Goal: Task Accomplishment & Management: Complete application form

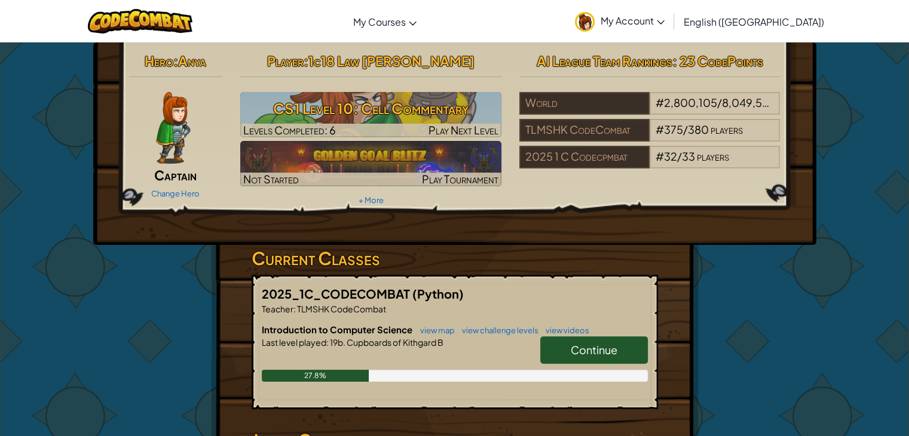
click at [610, 343] on span "Continue" at bounding box center [594, 350] width 47 height 14
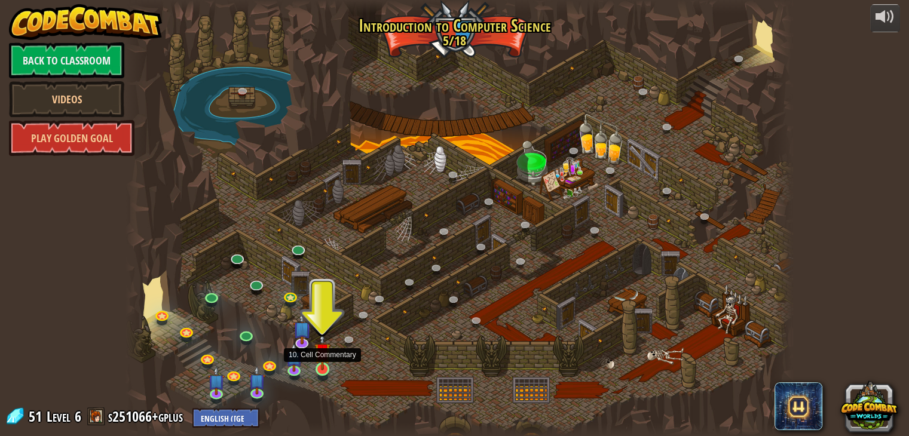
click at [323, 362] on img at bounding box center [322, 351] width 17 height 38
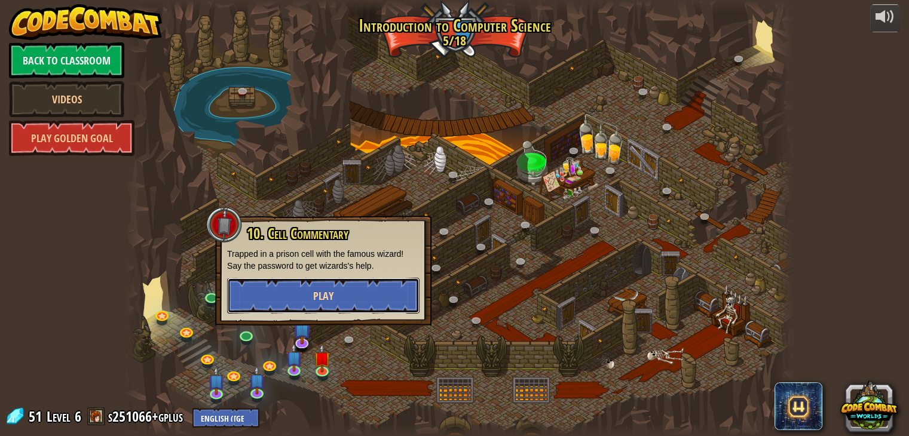
click at [300, 298] on button "Play" at bounding box center [323, 296] width 193 height 36
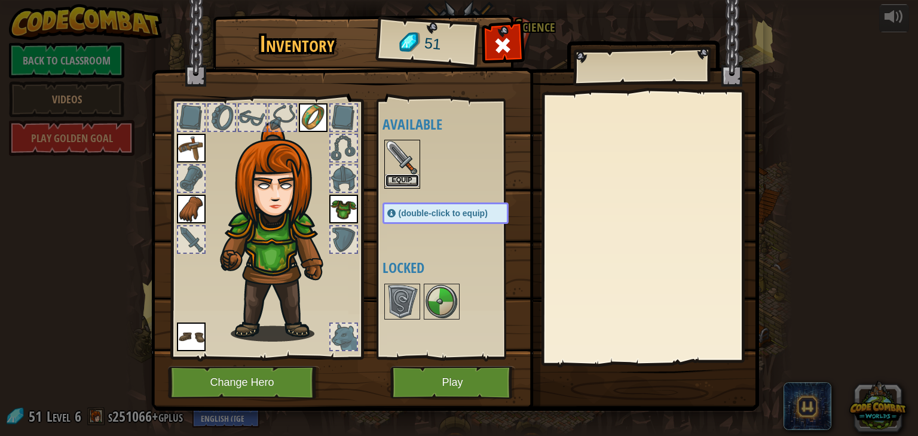
click at [401, 179] on button "Equip" at bounding box center [402, 181] width 33 height 13
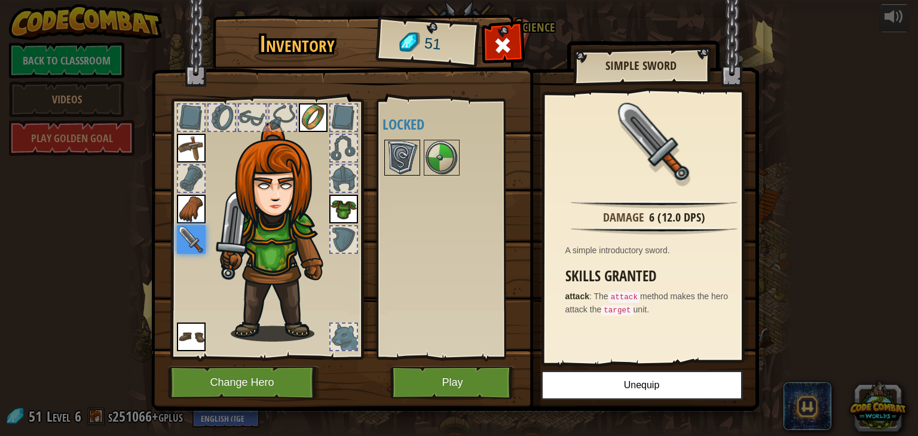
click at [392, 154] on img at bounding box center [402, 157] width 33 height 33
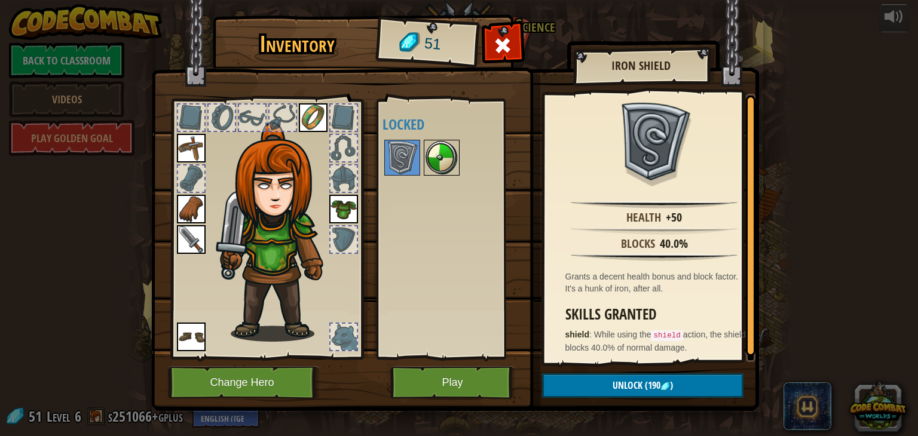
click at [431, 146] on img at bounding box center [441, 157] width 33 height 33
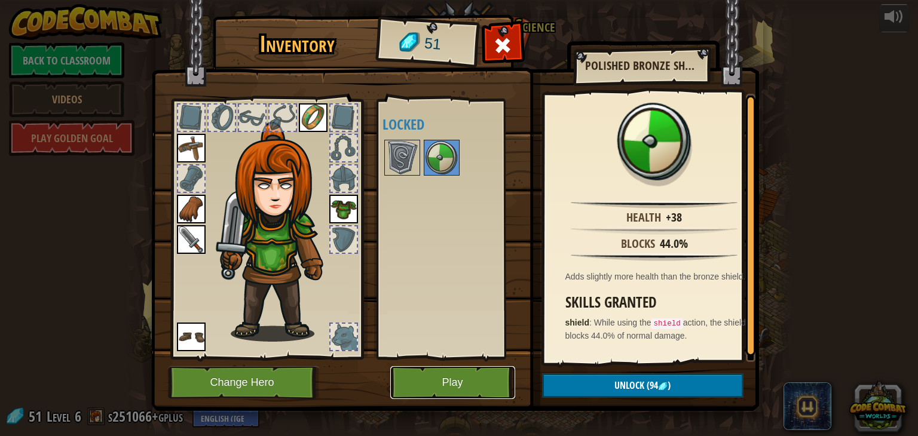
click at [484, 383] on button "Play" at bounding box center [452, 382] width 125 height 33
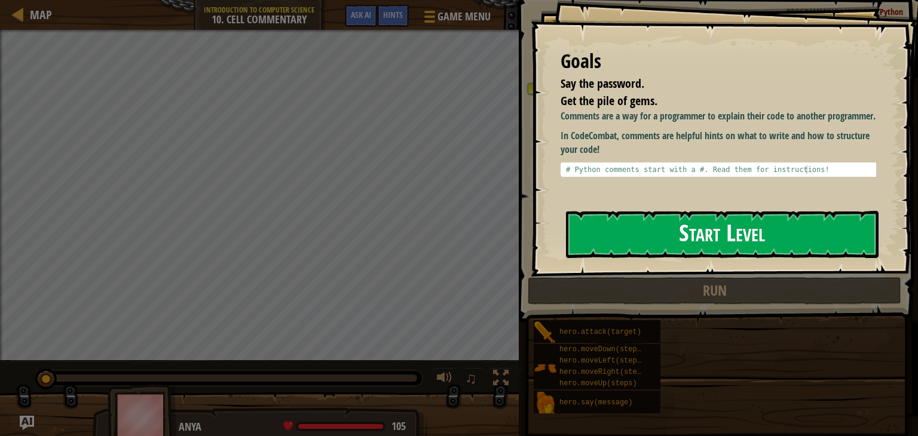
click at [682, 244] on button "Start Level" at bounding box center [722, 234] width 313 height 47
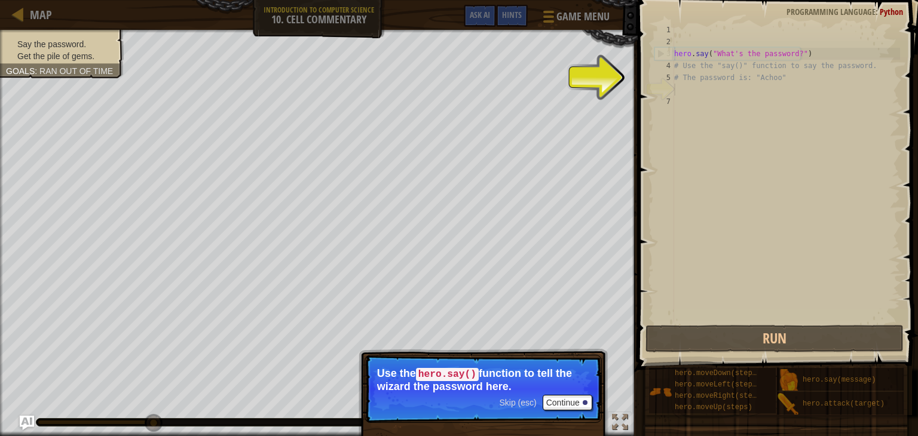
click at [691, 91] on div "hero . say ( "What's the password?" ) # Use the "say()" function to say the pas…" at bounding box center [786, 185] width 228 height 323
click at [526, 400] on span "Skip (esc)" at bounding box center [517, 403] width 37 height 10
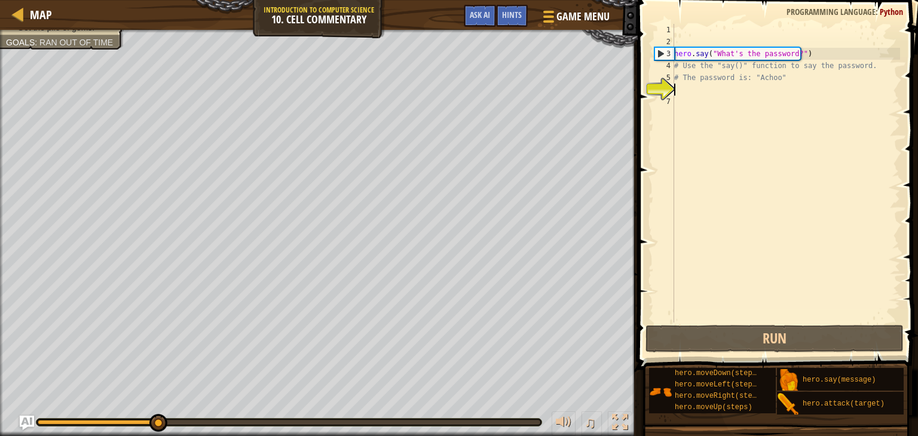
scroll to position [5, 0]
click at [421, 392] on div "Say the password. Get the pile of gems. Goals : Ran out of time ♫ Anya 105 x: 2…" at bounding box center [459, 233] width 918 height 407
click at [692, 84] on div "hero . say ( "What's the password?" ) # Use the "say()" function to say the pas…" at bounding box center [786, 185] width 228 height 323
click at [696, 85] on div "hero . say ( "What's the password?" ) # Use the "say()" function to say the pas…" at bounding box center [786, 185] width 228 height 323
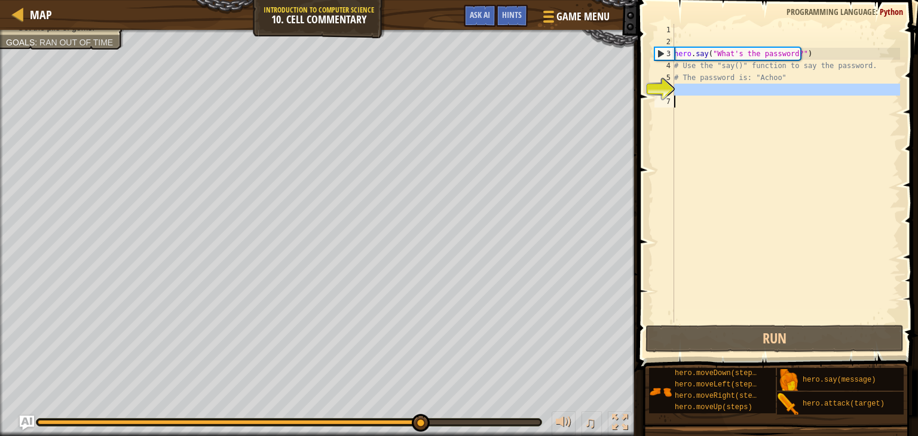
click at [697, 96] on div "hero . say ( "What's the password?" ) # Use the "say()" function to say the pas…" at bounding box center [786, 185] width 228 height 323
click at [697, 96] on div "hero . say ( "What's the password?" ) # Use the "say()" function to say the pas…" at bounding box center [786, 173] width 228 height 299
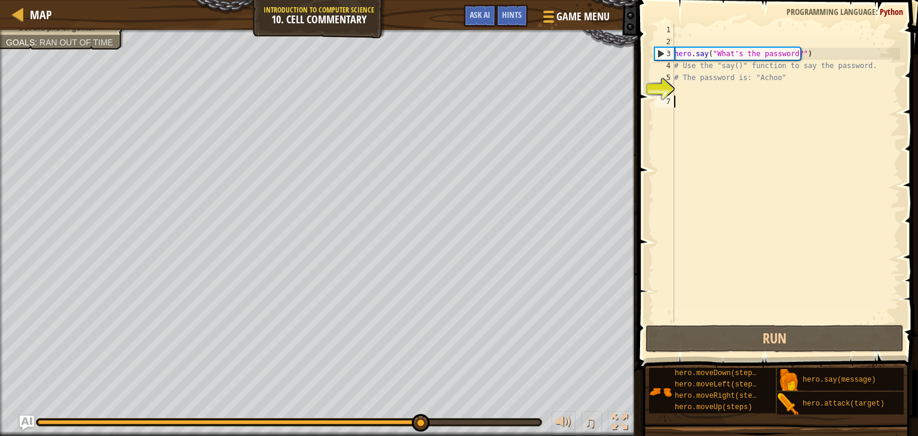
click at [696, 89] on div "hero . say ( "What's the password?" ) # Use the "say()" function to say the pas…" at bounding box center [786, 185] width 228 height 323
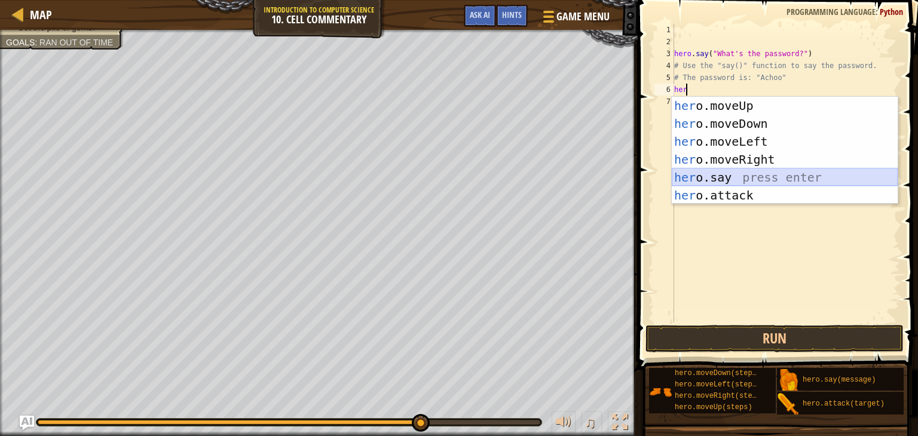
click at [723, 178] on div "her o.moveUp press enter her o.moveDown press enter her o.moveLeft press enter …" at bounding box center [785, 168] width 226 height 143
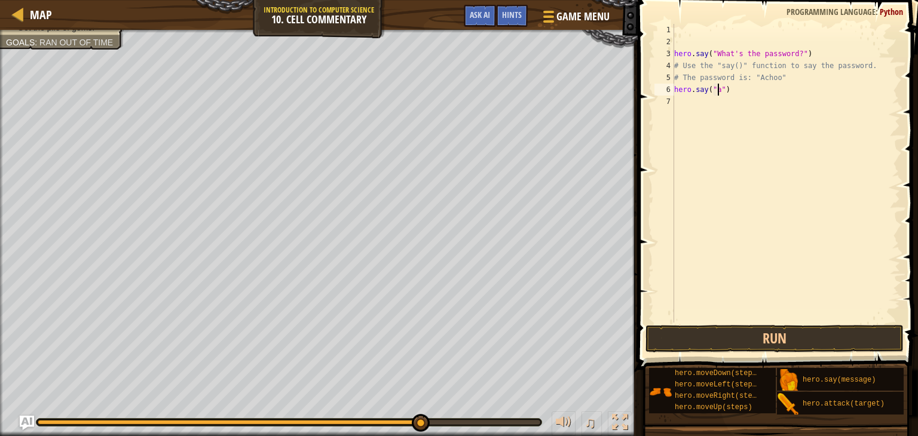
scroll to position [5, 3]
type textarea "hero.say("Achoo")"
click at [701, 103] on div "hero . say ( "What's the password?" ) # Use the "say()" function to say the pas…" at bounding box center [786, 185] width 228 height 323
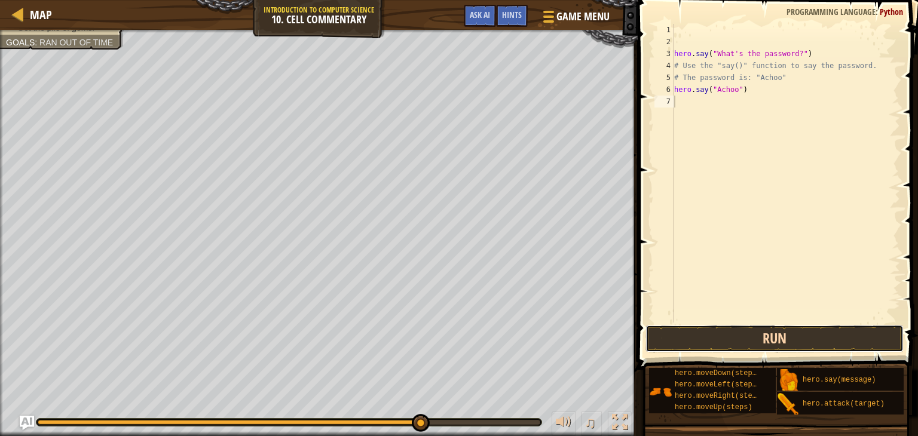
click at [794, 339] on button "Run" at bounding box center [775, 339] width 258 height 28
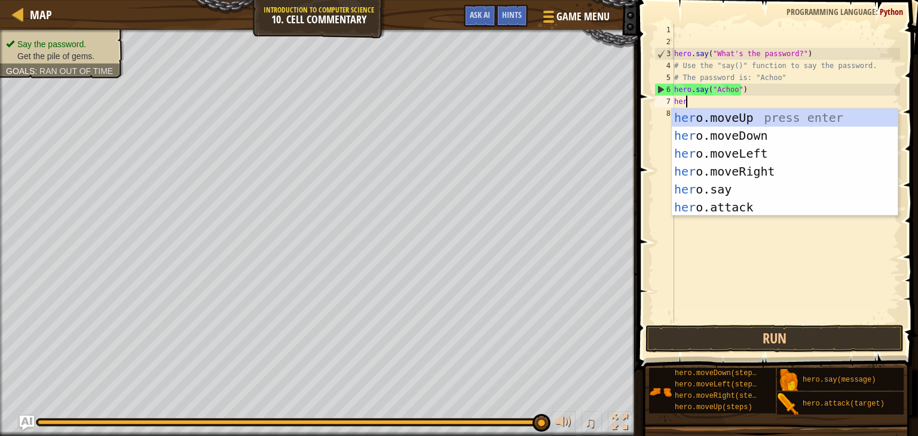
type textarea "hero"
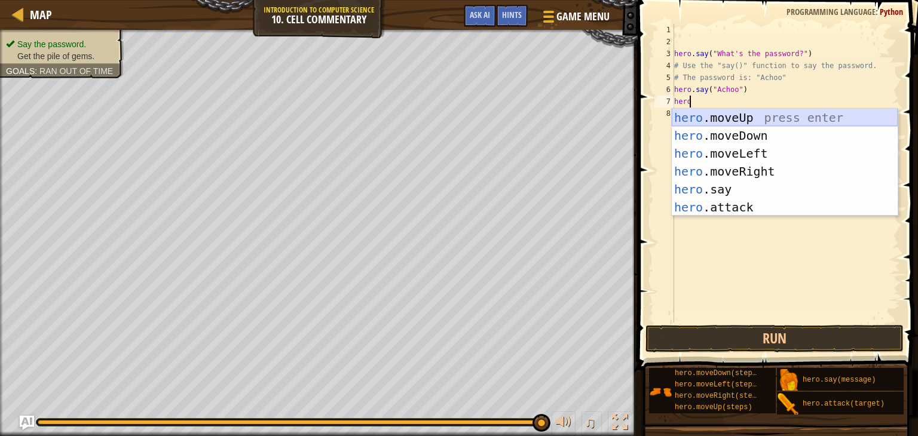
click at [811, 113] on div "hero .moveUp press enter hero .moveDown press enter hero .moveLeft press enter …" at bounding box center [785, 180] width 226 height 143
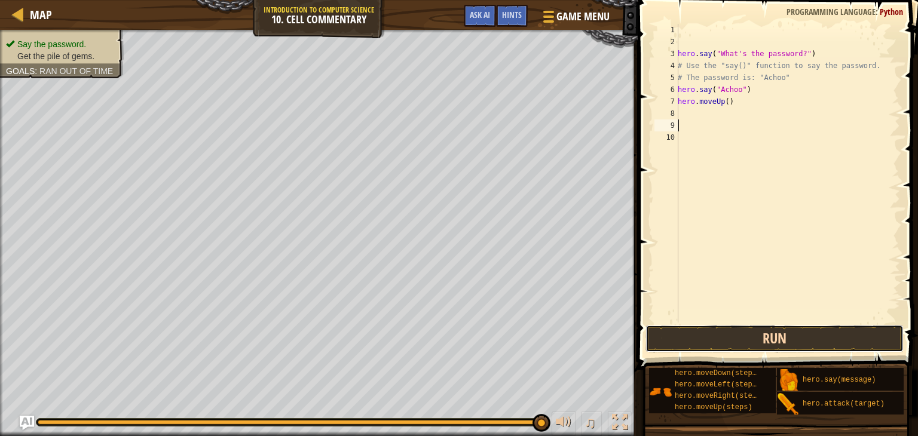
click at [821, 339] on button "Run" at bounding box center [775, 339] width 258 height 28
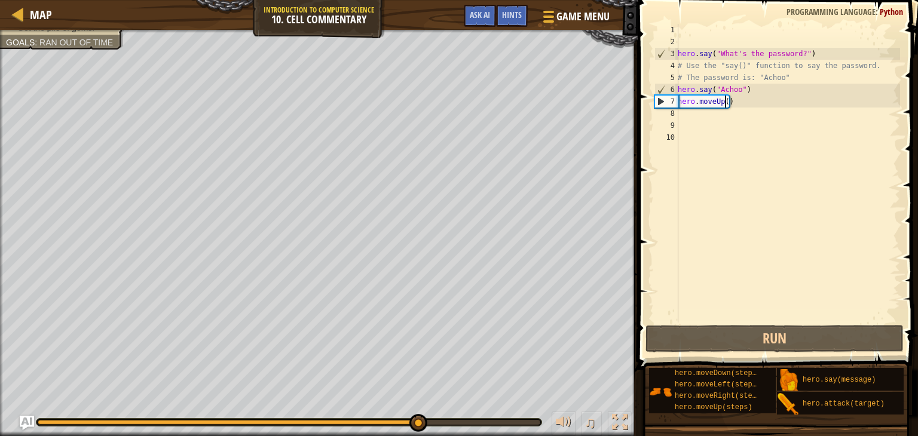
click at [725, 100] on div "hero . say ( "What's the password?" ) # Use the "say()" function to say the pas…" at bounding box center [788, 185] width 225 height 323
type textarea "hero.moveUp(2)"
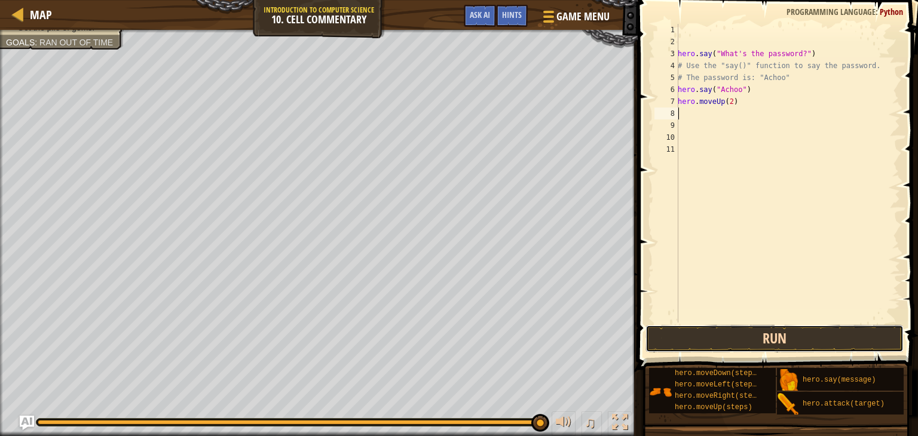
click at [780, 335] on button "Run" at bounding box center [775, 339] width 258 height 28
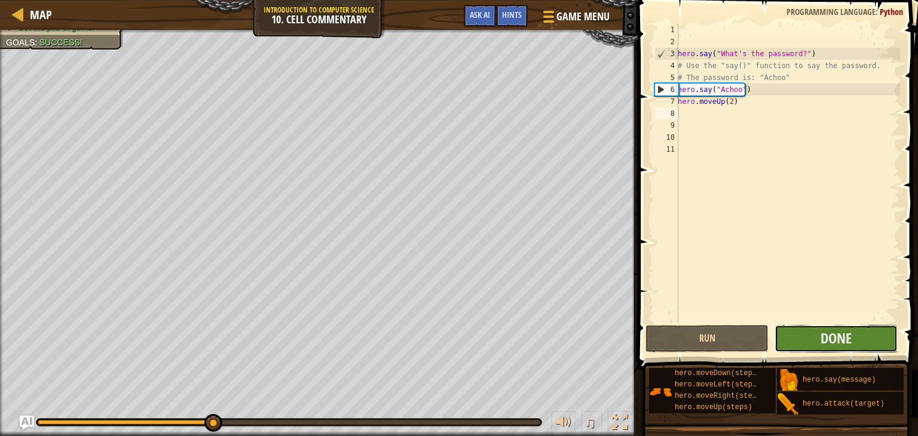
click at [784, 340] on button "Done" at bounding box center [836, 339] width 123 height 28
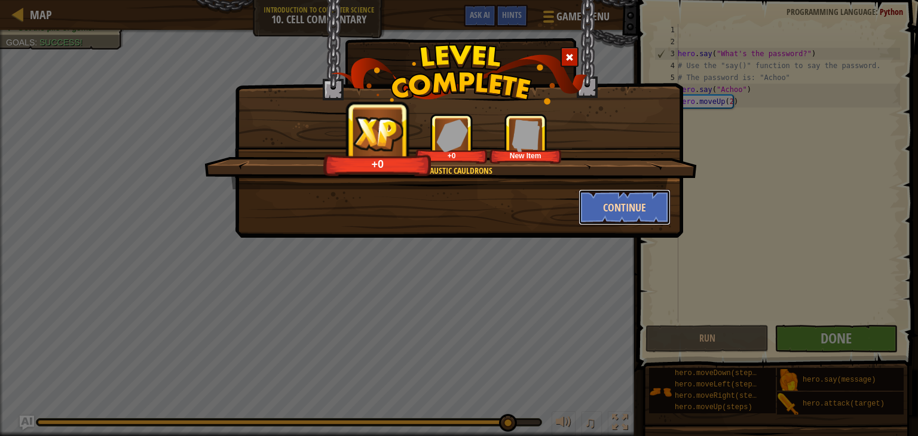
click at [605, 200] on button "Continue" at bounding box center [625, 208] width 93 height 36
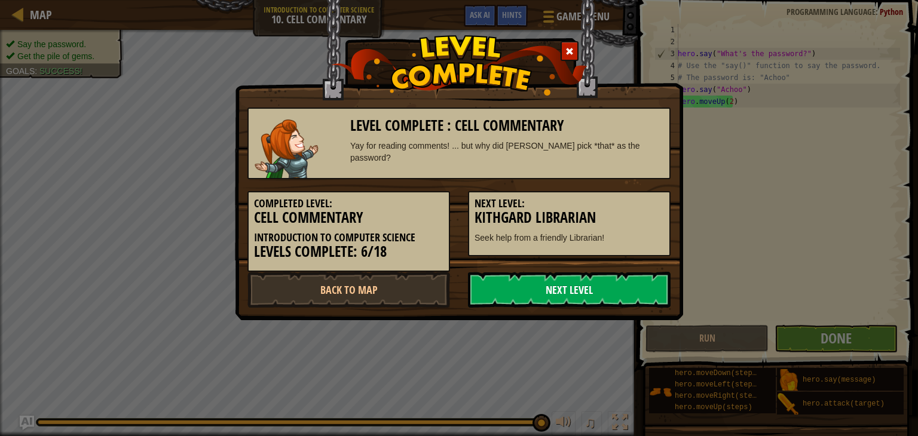
click at [618, 288] on link "Next Level" at bounding box center [569, 290] width 203 height 36
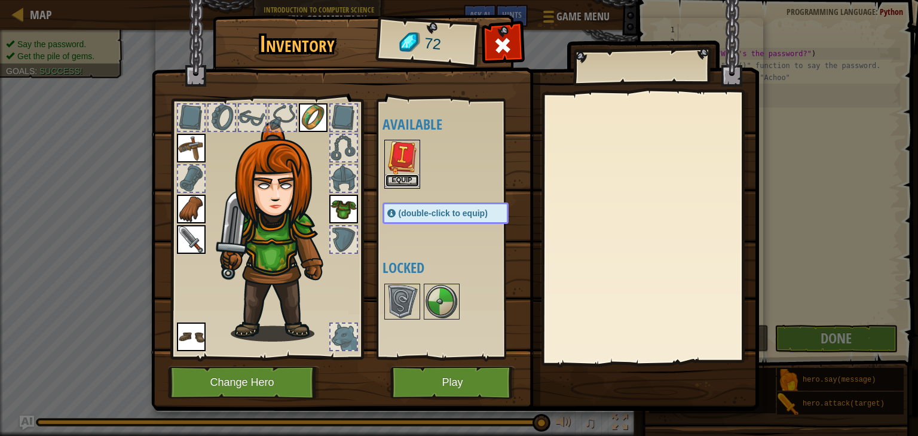
click at [407, 178] on button "Equip" at bounding box center [402, 181] width 33 height 13
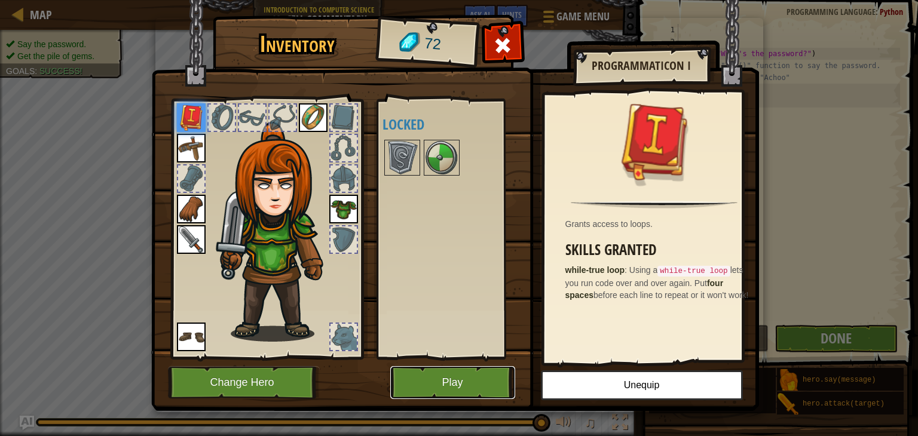
click at [456, 383] on button "Play" at bounding box center [452, 382] width 125 height 33
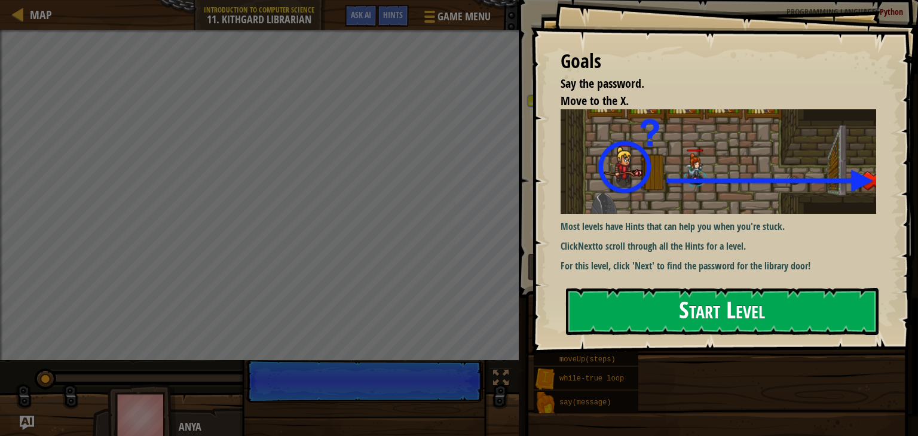
click at [647, 300] on button "Start Level" at bounding box center [722, 311] width 313 height 47
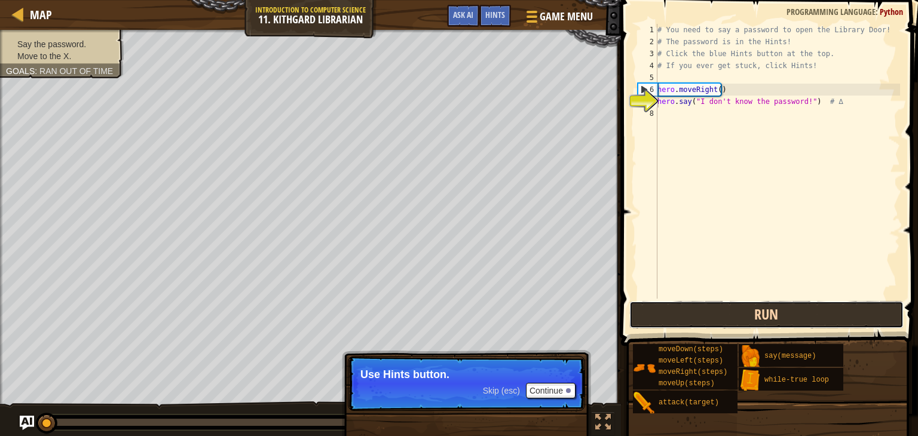
click at [693, 303] on button "Run" at bounding box center [767, 315] width 274 height 28
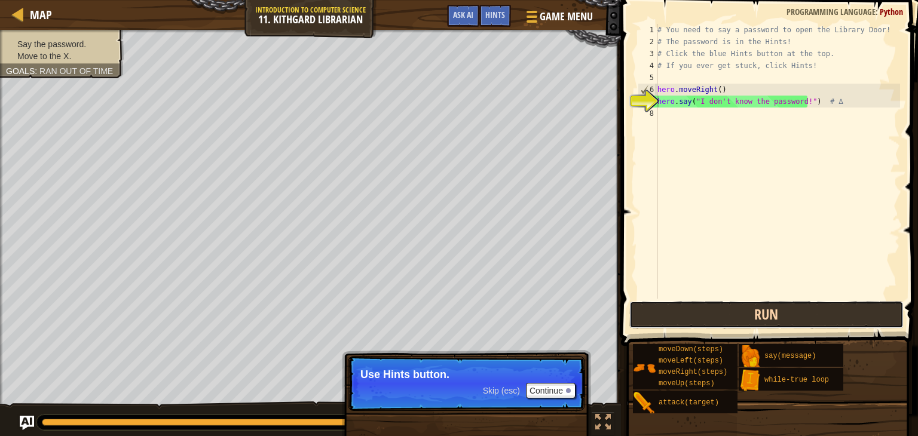
click at [692, 309] on button "Run" at bounding box center [767, 315] width 274 height 28
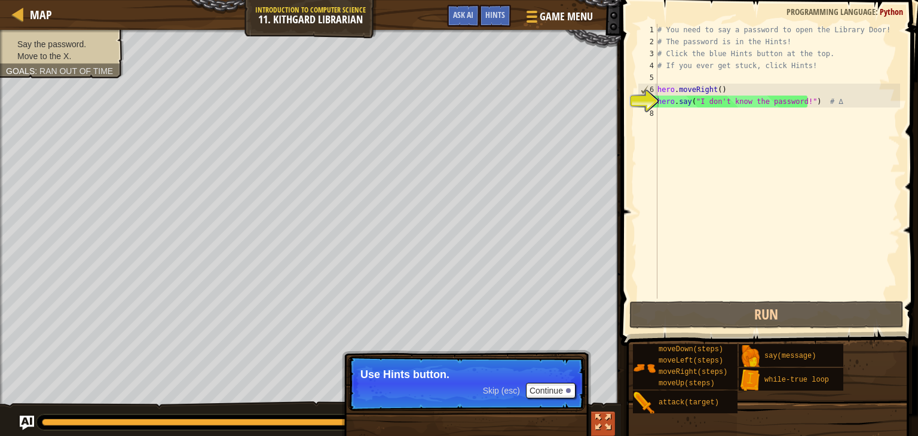
click at [608, 424] on div at bounding box center [603, 423] width 16 height 16
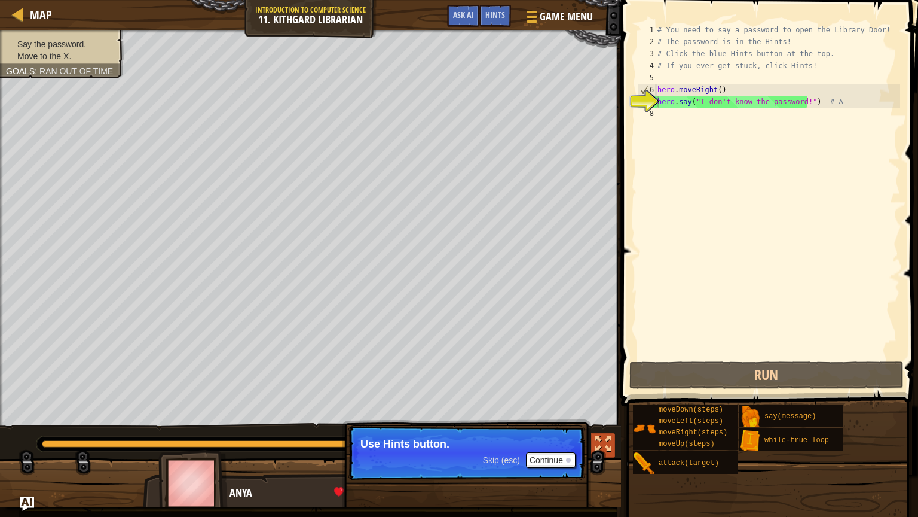
click at [598, 436] on div at bounding box center [603, 444] width 16 height 16
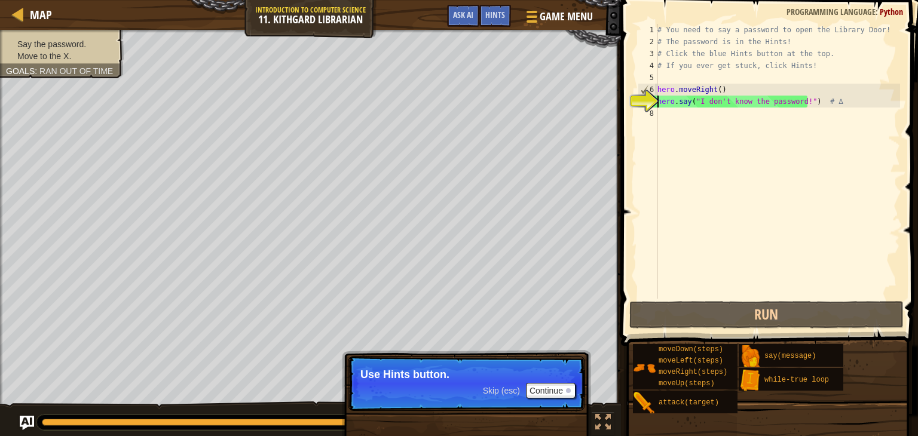
click at [668, 111] on div "# You need to say a password to open the Library Door! # The password is in the…" at bounding box center [777, 173] width 245 height 299
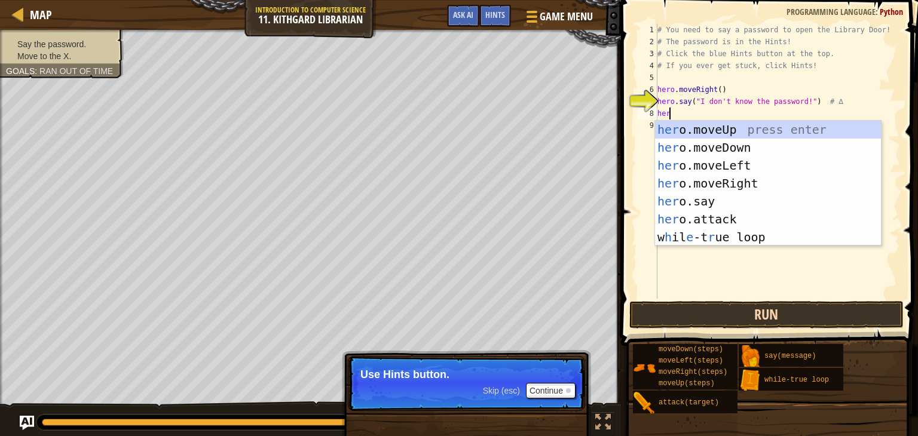
type textarea "her"
click at [713, 314] on button "Run" at bounding box center [767, 315] width 274 height 28
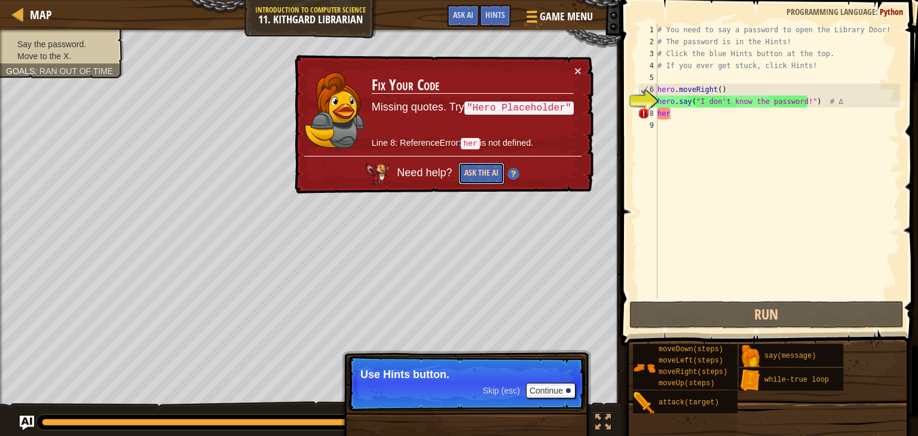
click at [477, 176] on button "Ask the AI" at bounding box center [482, 174] width 46 height 22
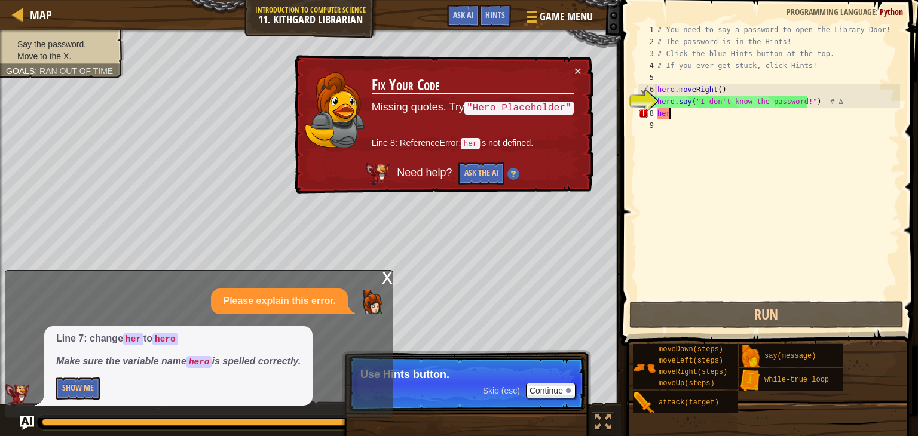
click at [386, 280] on div "x" at bounding box center [387, 277] width 11 height 12
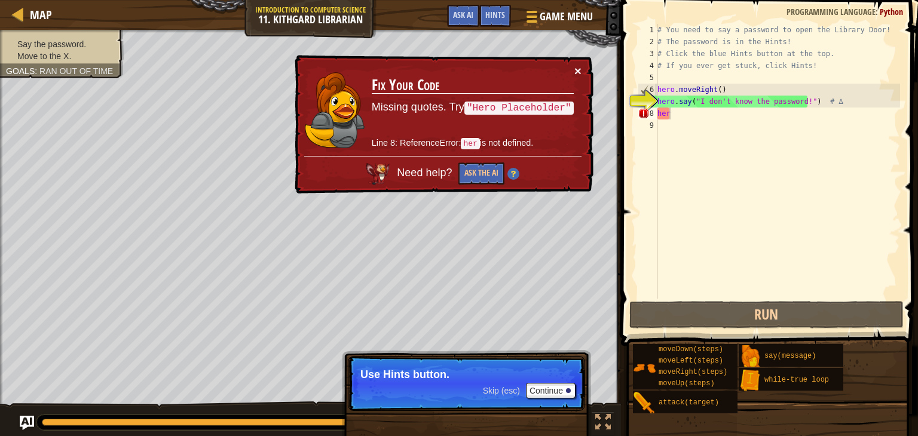
click at [578, 65] on button "×" at bounding box center [578, 71] width 7 height 13
drag, startPoint x: 669, startPoint y: 120, endPoint x: 658, endPoint y: 126, distance: 12.0
click at [658, 126] on div "# You need to say a password to open the Library Door! # The password is in the…" at bounding box center [777, 173] width 245 height 299
click at [689, 114] on div "# You need to say a password to open the Library Door! # The password is in the…" at bounding box center [777, 173] width 245 height 299
type textarea "h"
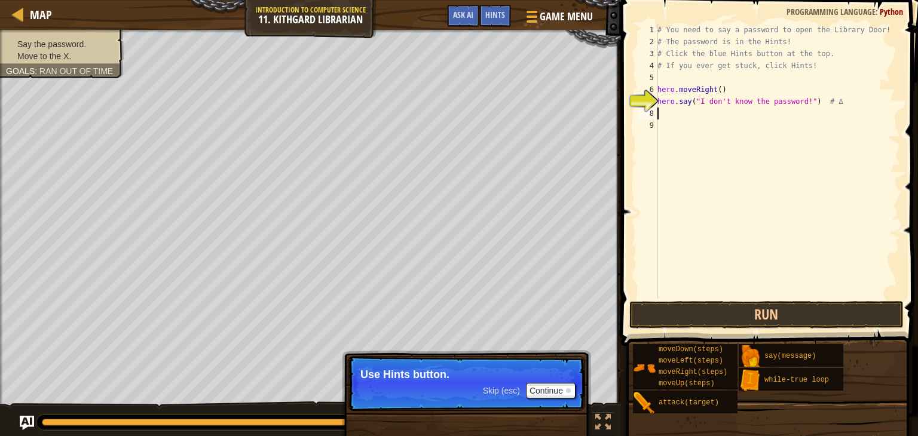
click at [737, 121] on div "# You need to say a password to open the Library Door! # The password is in the…" at bounding box center [777, 173] width 245 height 299
click at [730, 113] on div "# You need to say a password to open the Library Door! # The password is in the…" at bounding box center [777, 173] width 245 height 299
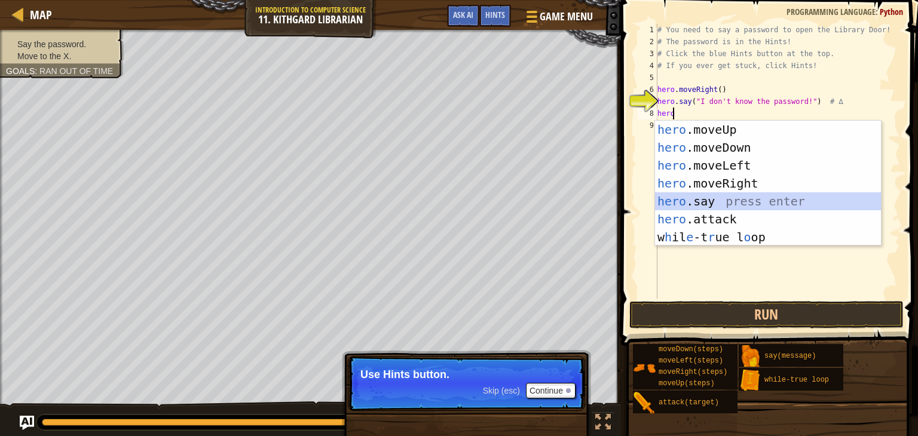
click at [763, 197] on div "hero .moveUp press enter hero .moveDown press enter hero .moveLeft press enter …" at bounding box center [768, 201] width 226 height 161
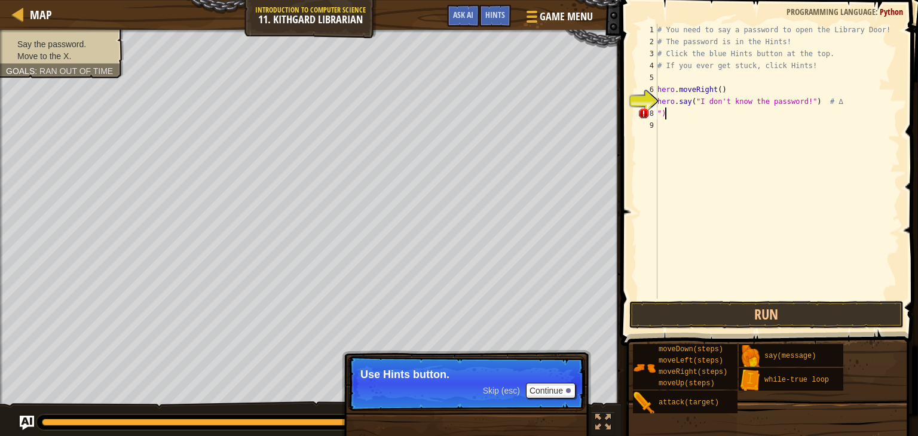
click at [711, 114] on div "# You need to say a password to open the Library Door! # The password is in the…" at bounding box center [777, 173] width 245 height 299
type textarea """
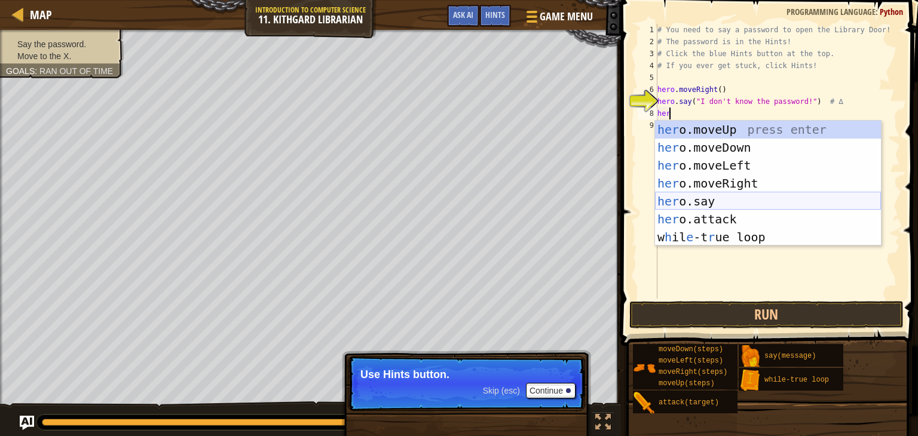
click at [776, 200] on div "her o.moveUp press enter her o.moveDown press enter her o.moveLeft press enter …" at bounding box center [768, 201] width 226 height 161
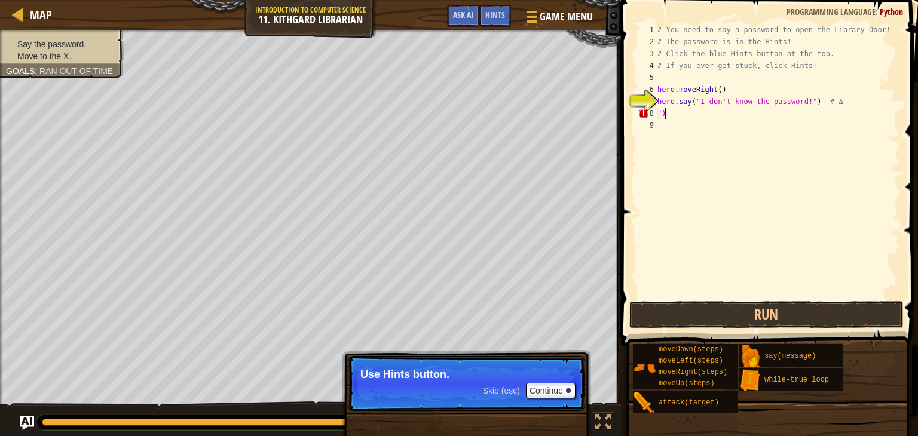
click at [723, 113] on div "# You need to say a password to open the Library Door! # The password is in the…" at bounding box center [777, 173] width 245 height 299
type textarea """
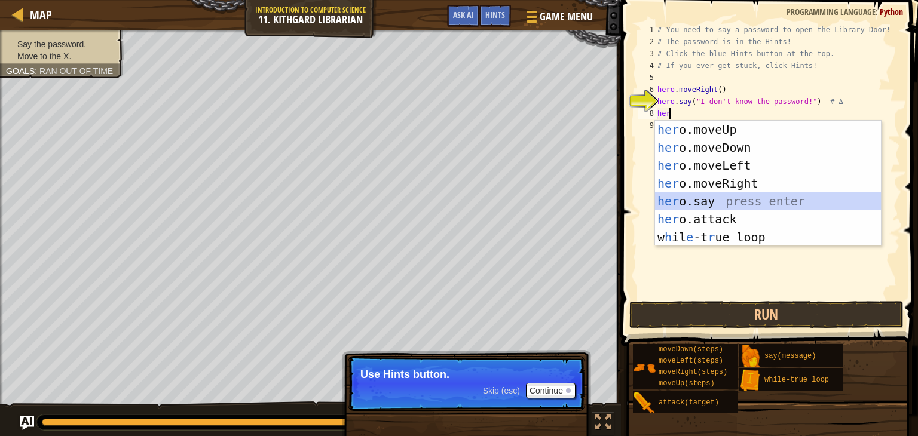
click at [749, 202] on div "her o.moveUp press enter her o.moveDown press enter her o.moveLeft press enter …" at bounding box center [768, 201] width 226 height 161
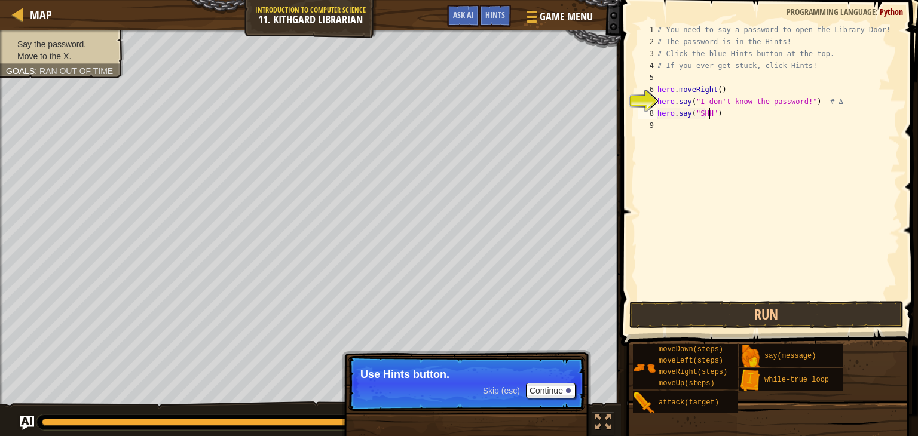
scroll to position [5, 4]
type textarea "hero.say("SHHH!")"
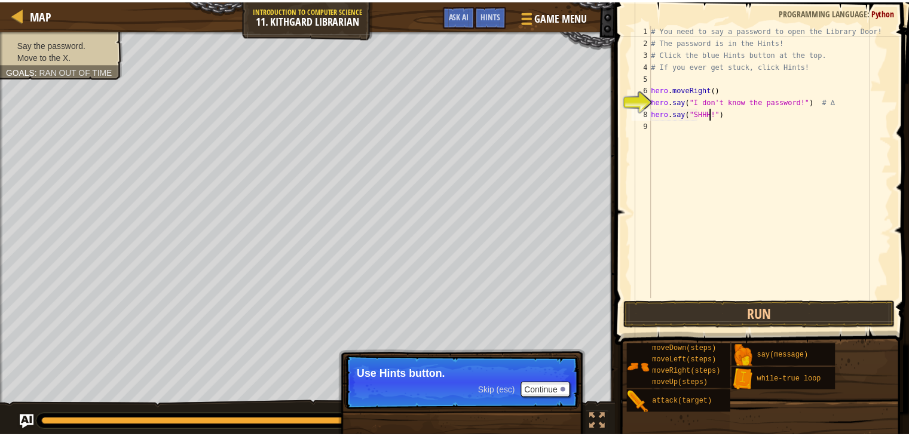
scroll to position [5, 0]
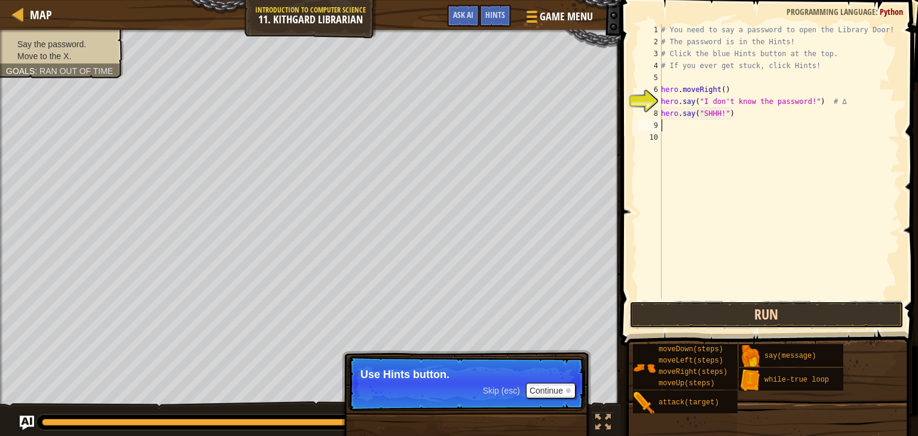
click at [848, 316] on button "Run" at bounding box center [767, 315] width 274 height 28
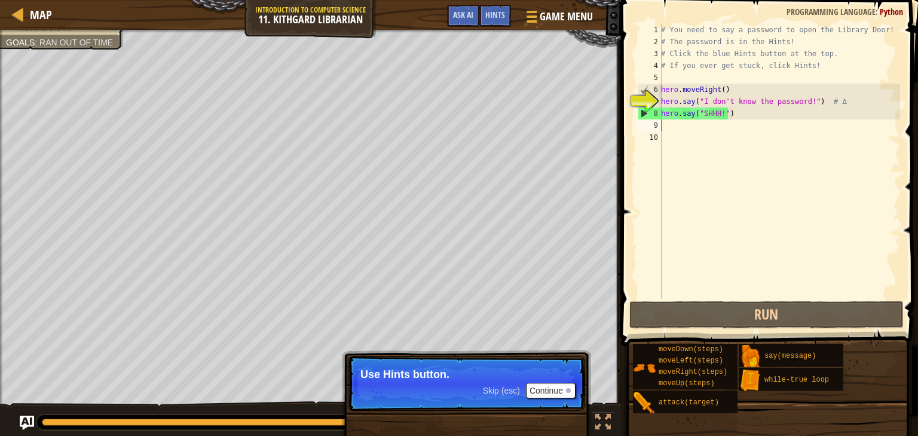
click at [566, 383] on p "Skip (esc) Continue Use Hints button." at bounding box center [466, 383] width 237 height 55
click at [569, 388] on button "Continue" at bounding box center [551, 391] width 50 height 16
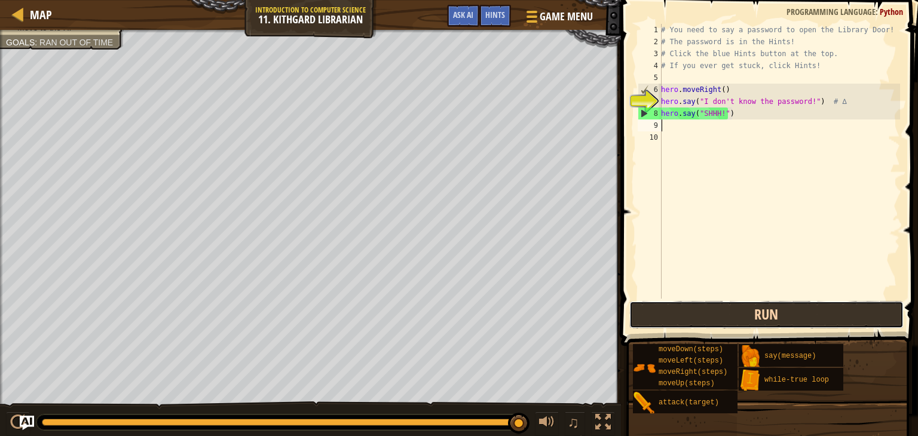
click at [653, 314] on button "Run" at bounding box center [767, 315] width 274 height 28
click at [866, 319] on button "Run" at bounding box center [767, 315] width 274 height 28
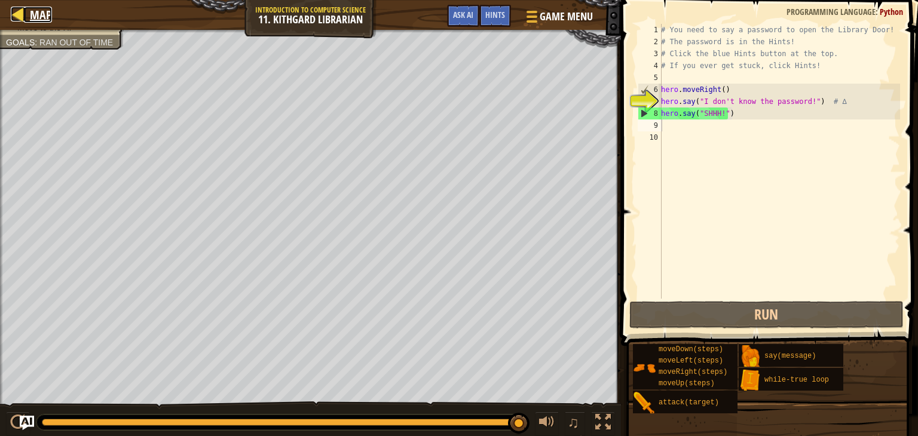
click at [20, 19] on div at bounding box center [18, 14] width 15 height 15
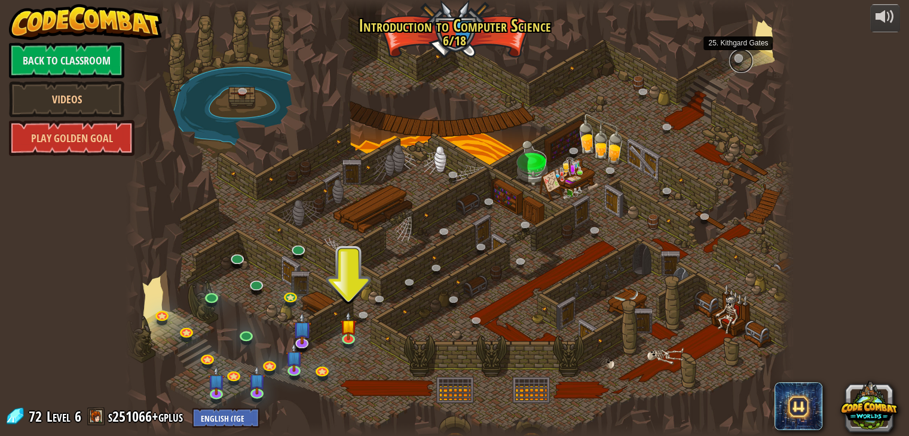
click at [739, 56] on link at bounding box center [741, 61] width 24 height 24
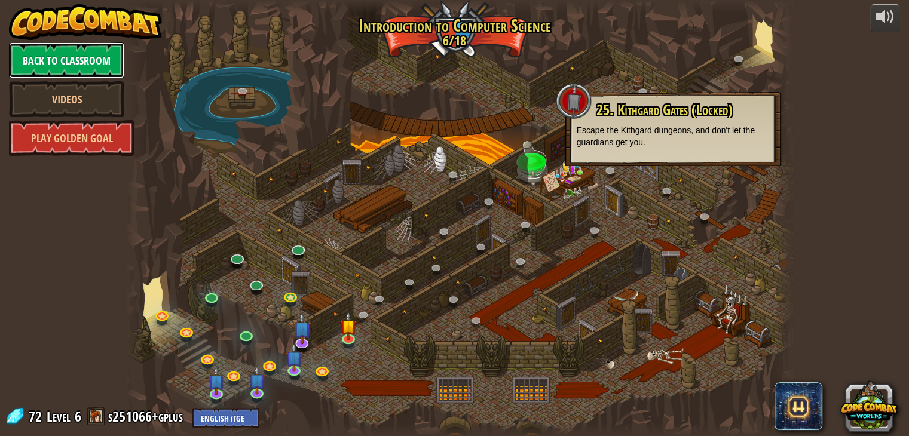
click at [80, 50] on link "Back to Classroom" at bounding box center [66, 60] width 115 height 36
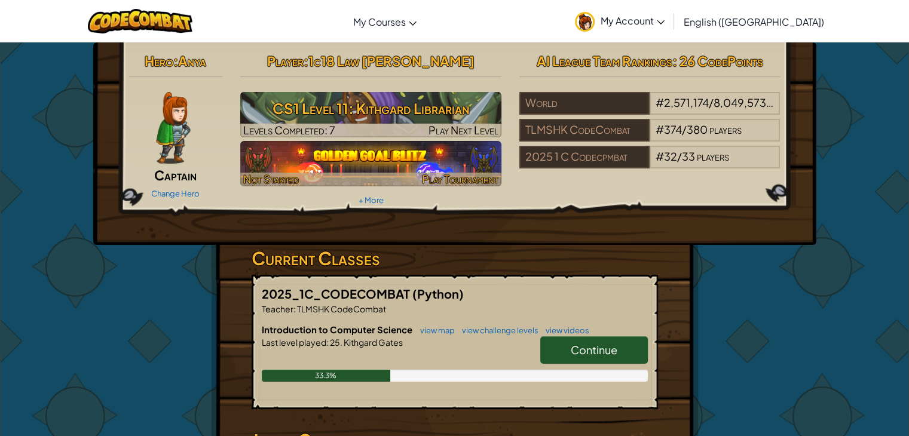
click at [283, 176] on span "Not Started" at bounding box center [271, 179] width 56 height 14
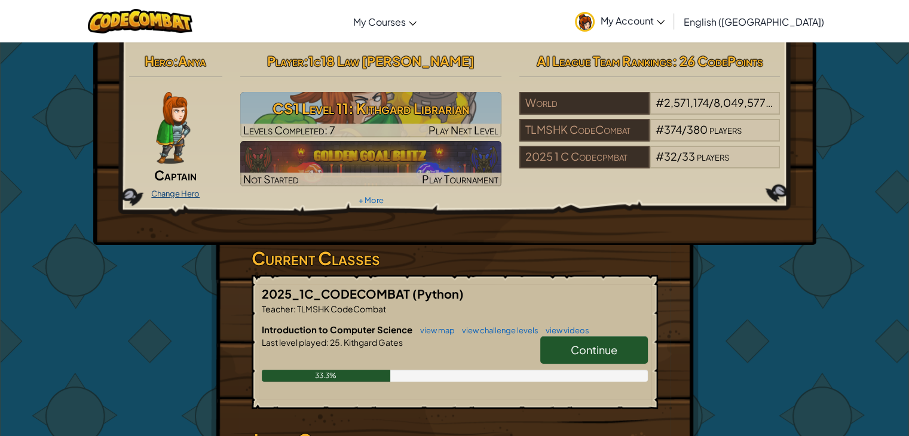
click at [181, 192] on link "Change Hero" at bounding box center [175, 194] width 48 height 10
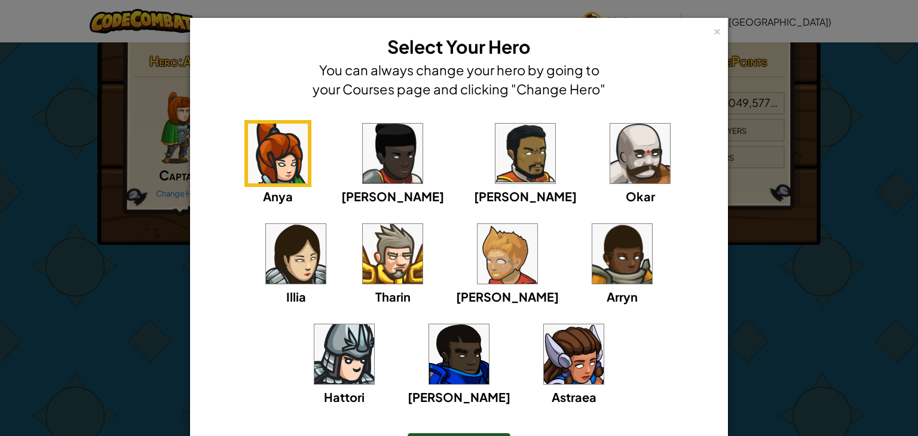
drag, startPoint x: 768, startPoint y: 259, endPoint x: 790, endPoint y: 297, distance: 44.2
click at [790, 300] on div "× Select Your Hero You can always change your hero by going to your Courses pag…" at bounding box center [459, 218] width 918 height 436
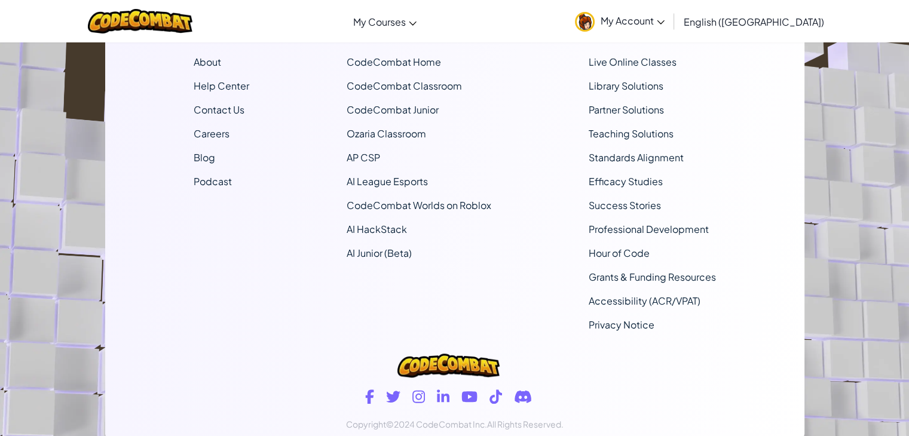
scroll to position [723, 0]
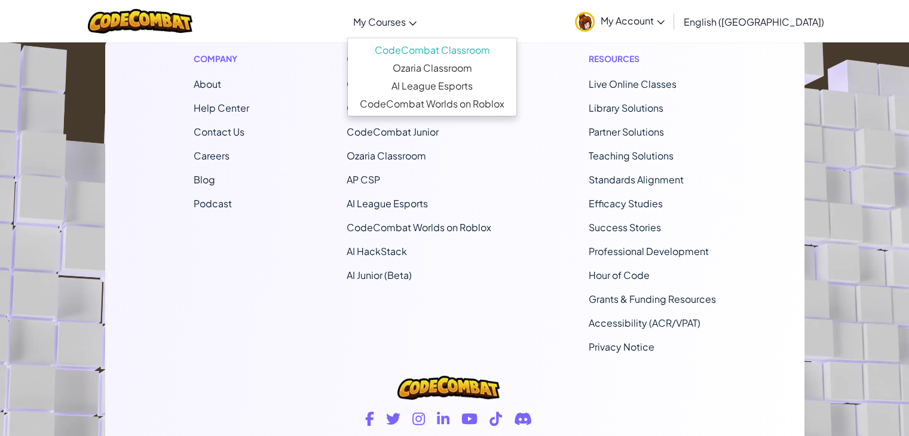
drag, startPoint x: 605, startPoint y: 156, endPoint x: 429, endPoint y: 17, distance: 223.9
click at [423, 27] on link "My Courses" at bounding box center [384, 21] width 75 height 32
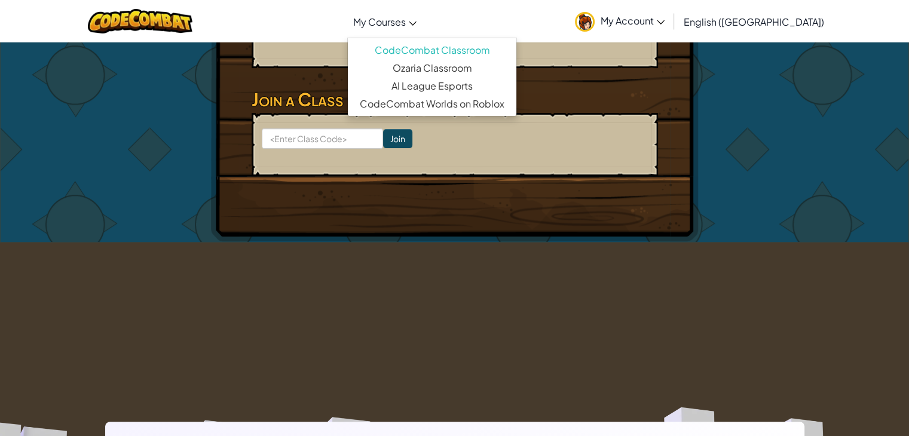
drag, startPoint x: 567, startPoint y: 237, endPoint x: 552, endPoint y: 163, distance: 75.0
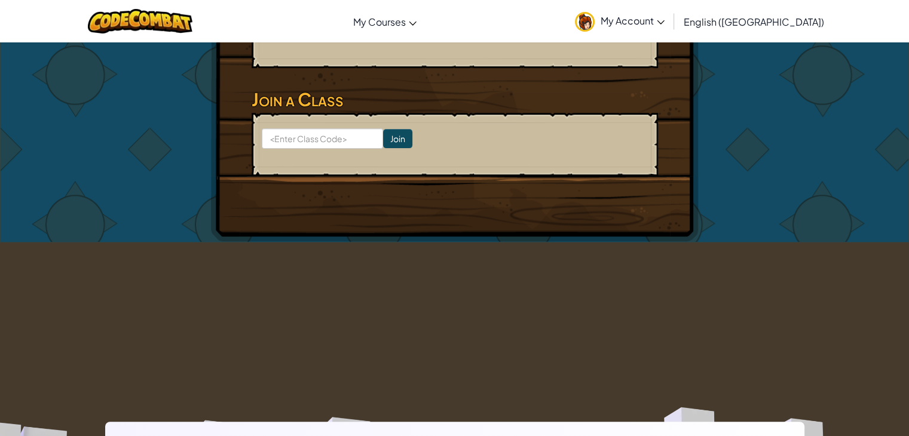
drag, startPoint x: 676, startPoint y: 166, endPoint x: 642, endPoint y: 162, distance: 34.3
drag, startPoint x: 641, startPoint y: 164, endPoint x: 645, endPoint y: 133, distance: 31.4
click at [645, 133] on form "Join" at bounding box center [455, 144] width 407 height 63
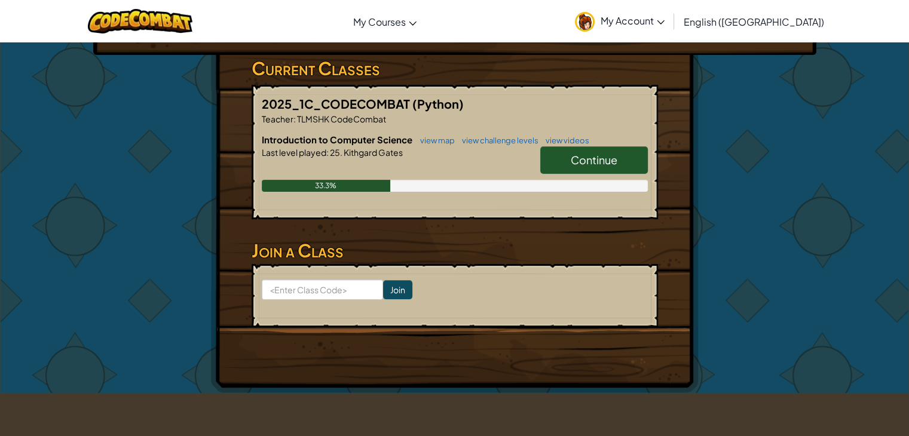
scroll to position [191, 0]
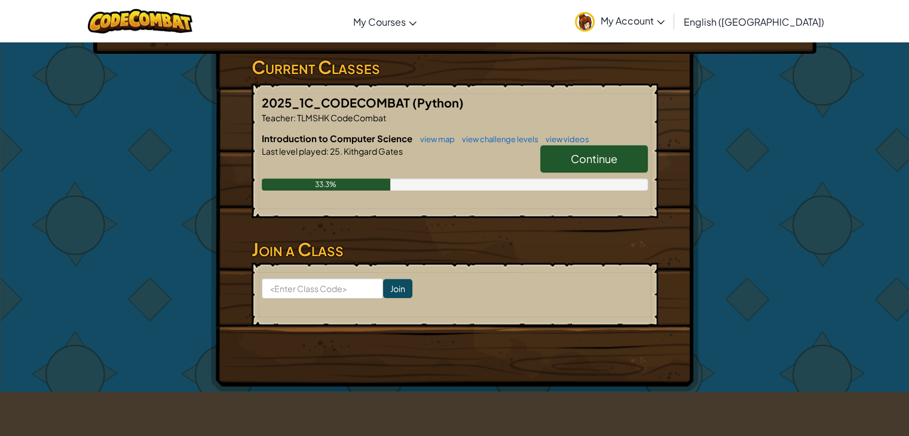
click at [573, 160] on span "Continue" at bounding box center [594, 159] width 47 height 14
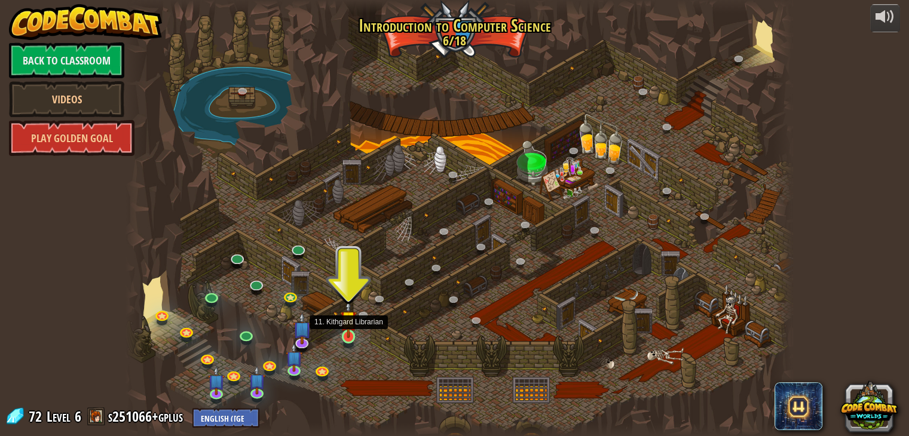
click at [345, 333] on img at bounding box center [348, 319] width 17 height 38
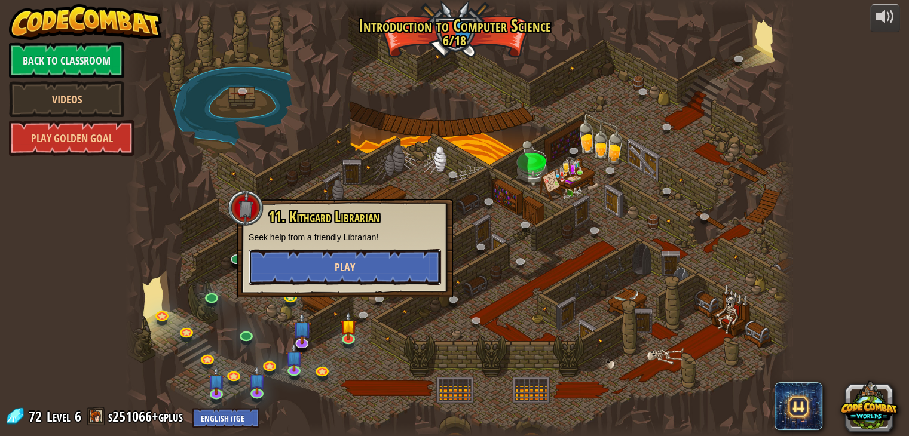
click at [332, 260] on button "Play" at bounding box center [345, 267] width 193 height 36
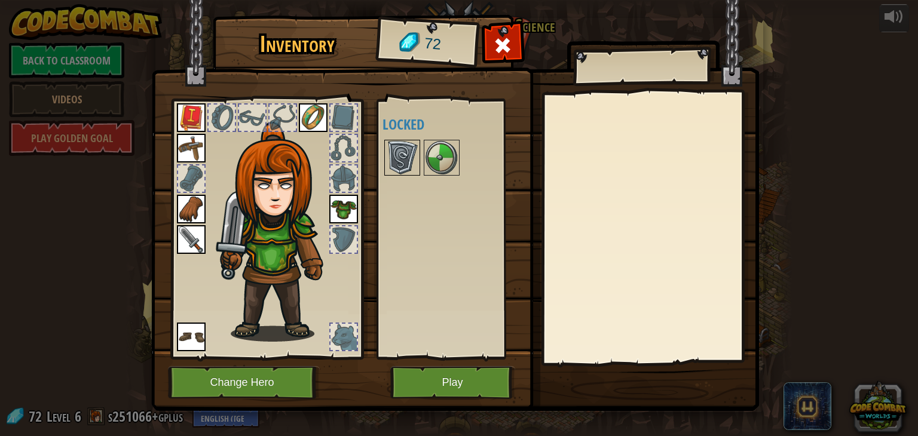
click at [403, 162] on img at bounding box center [402, 157] width 33 height 33
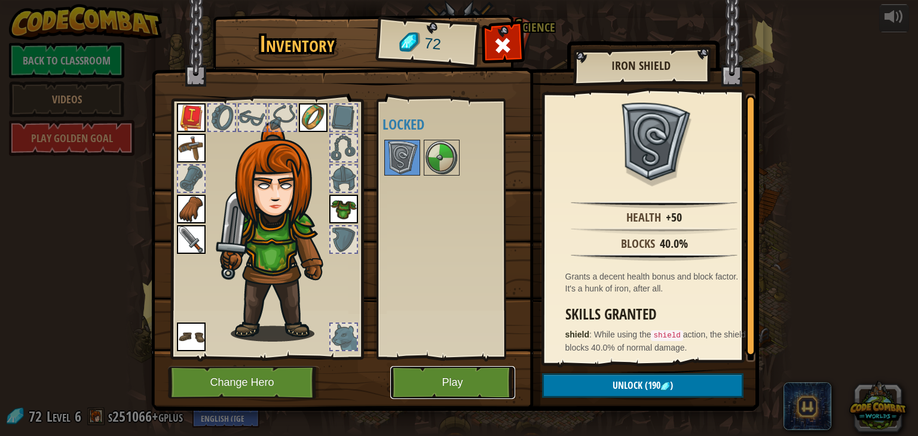
click at [435, 380] on button "Play" at bounding box center [452, 382] width 125 height 33
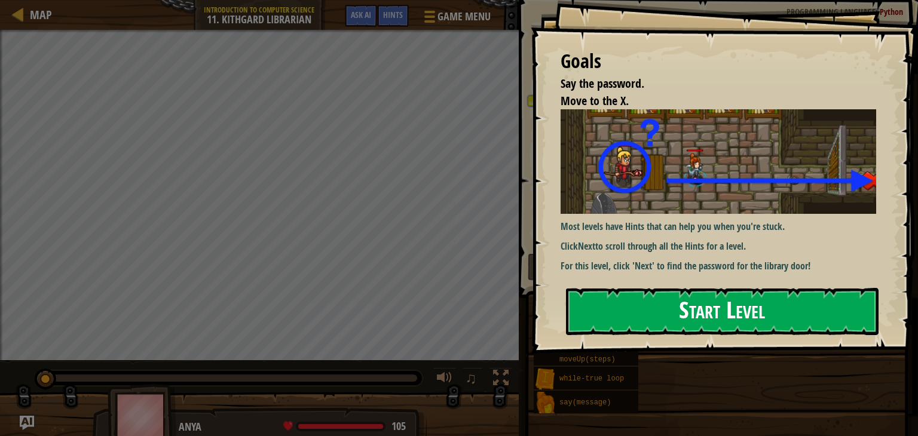
click at [771, 327] on button "Start Level" at bounding box center [722, 311] width 313 height 47
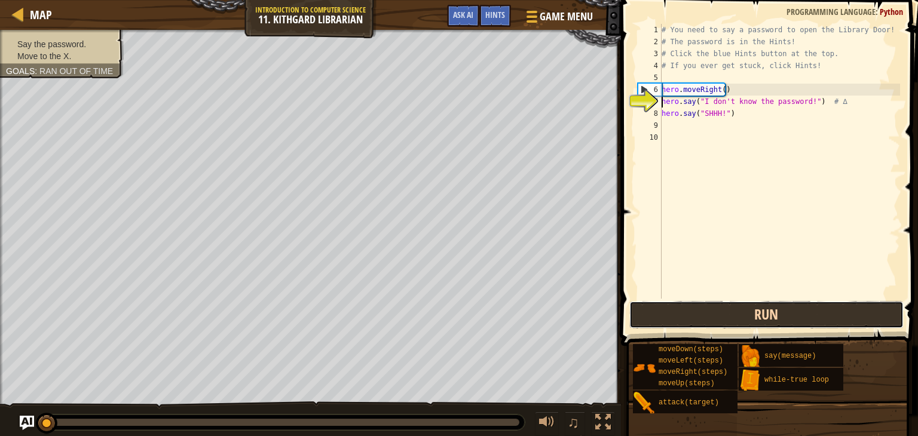
drag, startPoint x: 806, startPoint y: 312, endPoint x: 799, endPoint y: 306, distance: 9.3
click at [804, 313] on button "Run" at bounding box center [767, 315] width 274 height 28
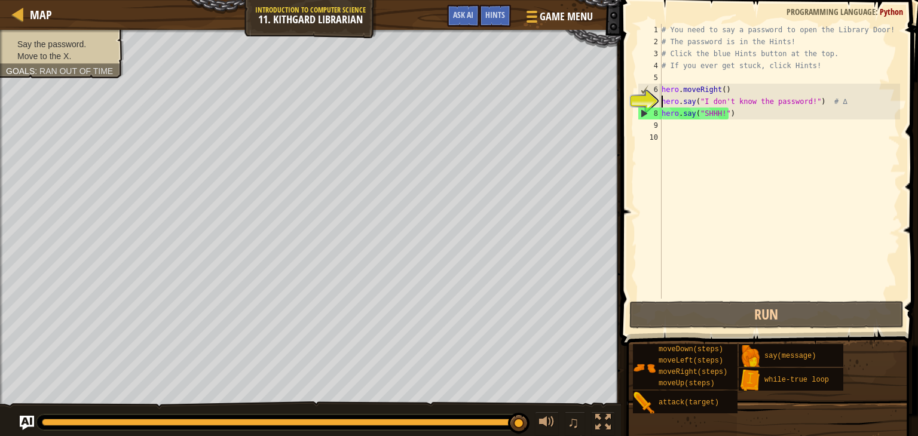
click at [739, 134] on div "# You need to say a password to open the Library Door! # The password is in the…" at bounding box center [779, 173] width 241 height 299
click at [737, 119] on div "# You need to say a password to open the Library Door! # The password is in the…" at bounding box center [779, 173] width 241 height 299
type textarea "hero.say("SHHH!")"
click at [686, 72] on div "# You need to say a password to open the Library Door! # The password is in the…" at bounding box center [779, 173] width 241 height 299
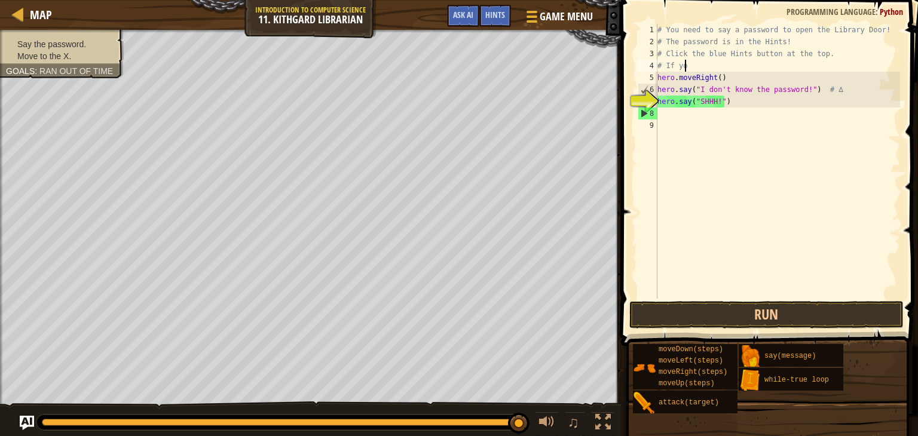
type textarea "#"
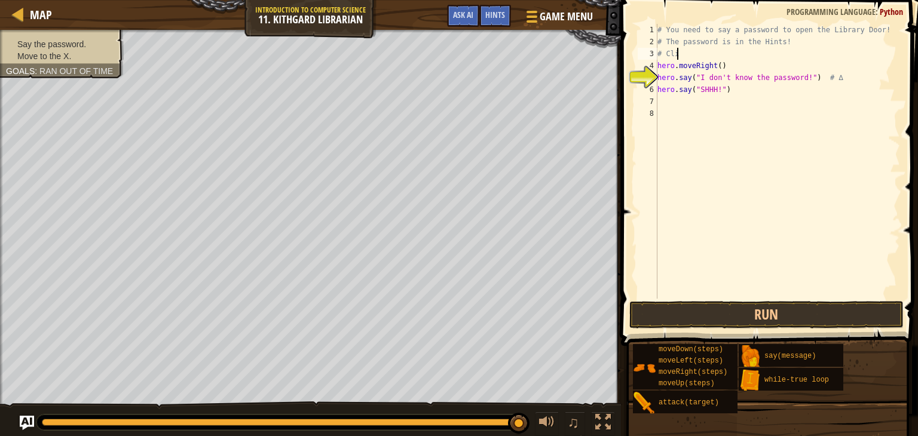
type textarea "#"
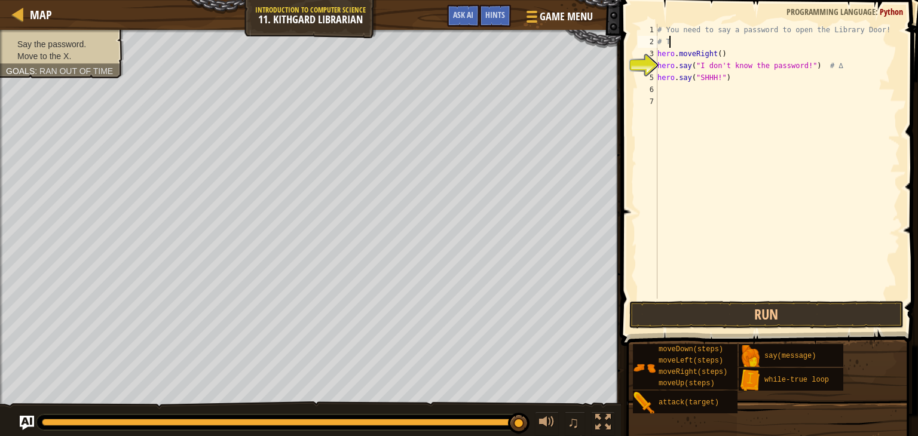
type textarea "#"
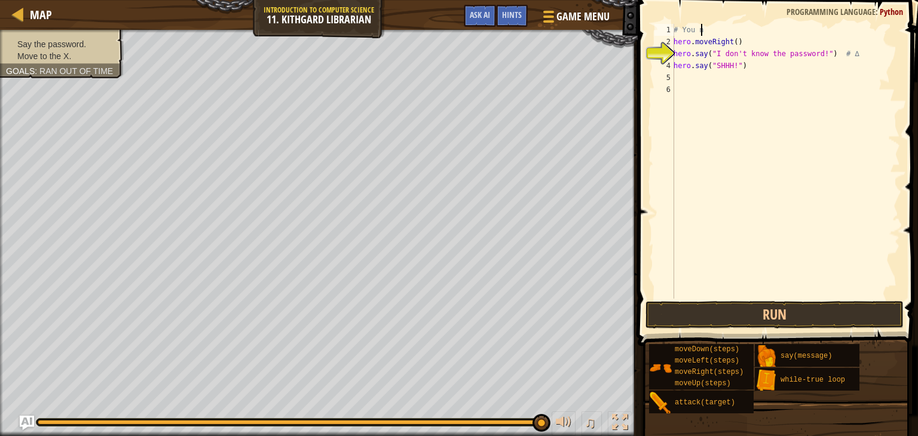
type textarea "#"
click at [746, 311] on button "Run" at bounding box center [775, 315] width 258 height 28
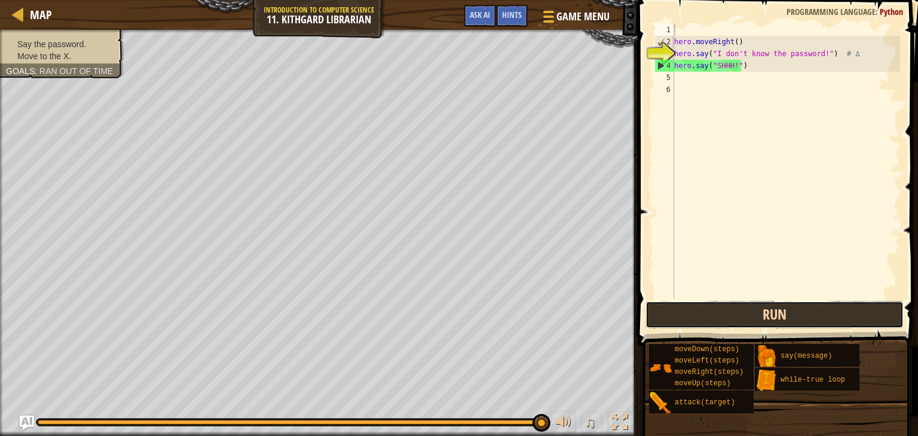
click at [756, 314] on button "Run" at bounding box center [775, 315] width 258 height 28
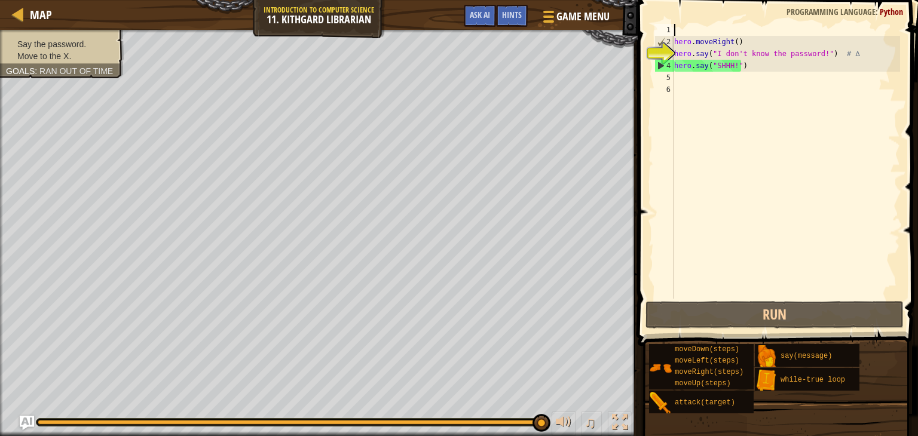
click at [784, 51] on div "hero . moveRight ( ) hero . say ( "I don't know the password!" ) # ∆ hero . say…" at bounding box center [786, 173] width 228 height 299
click at [778, 39] on div "hero . moveRight ( ) hero . say ( "I don't know the password!" ) # ∆ hero . say…" at bounding box center [786, 173] width 228 height 299
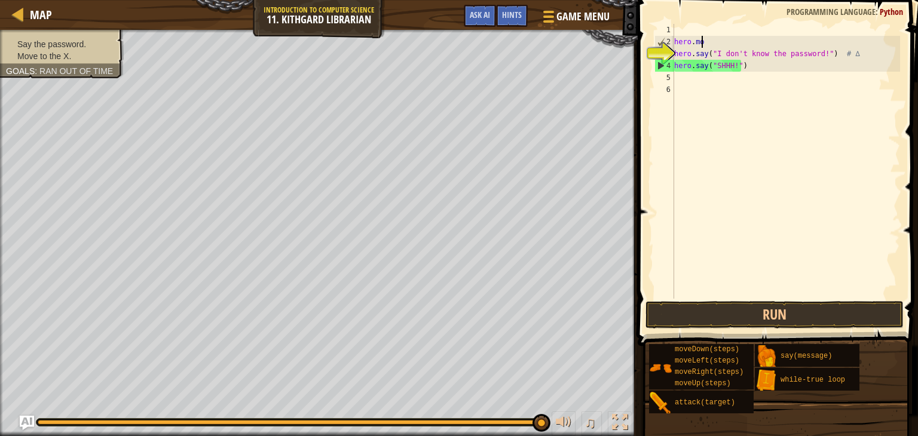
type textarea "h"
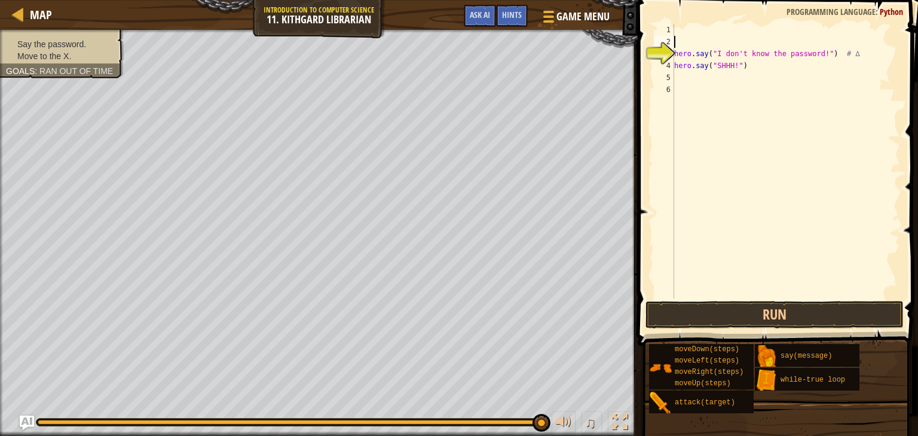
click at [829, 53] on div "hero . say ( "I don't know the password!" ) # ∆ hero . say ( "SHHH!" )" at bounding box center [786, 173] width 228 height 299
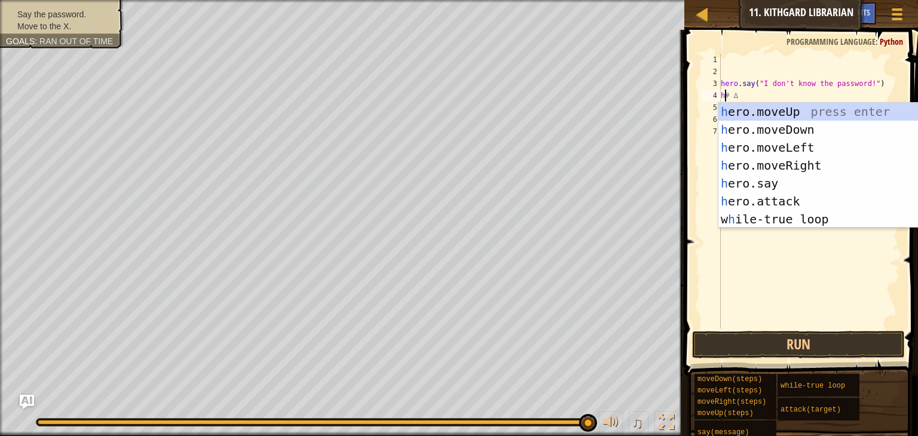
scroll to position [5, 0]
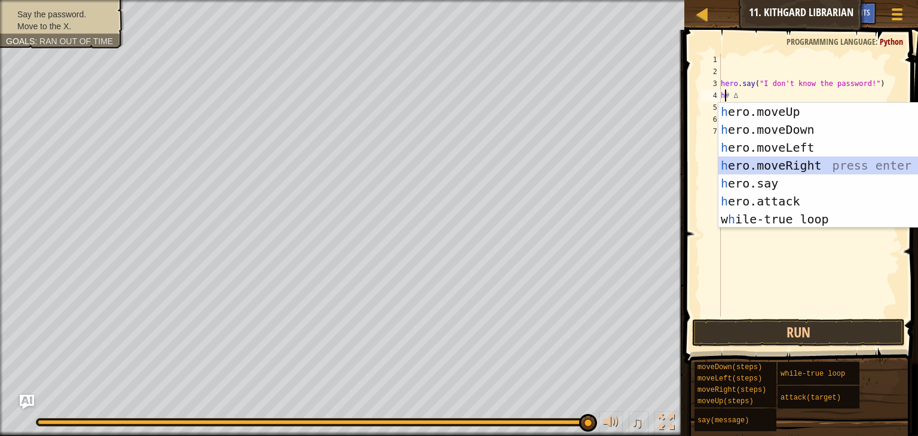
click at [814, 160] on div "h ero.moveUp press enter h ero.moveDown press enter h ero.moveLeft press enter …" at bounding box center [832, 183] width 226 height 161
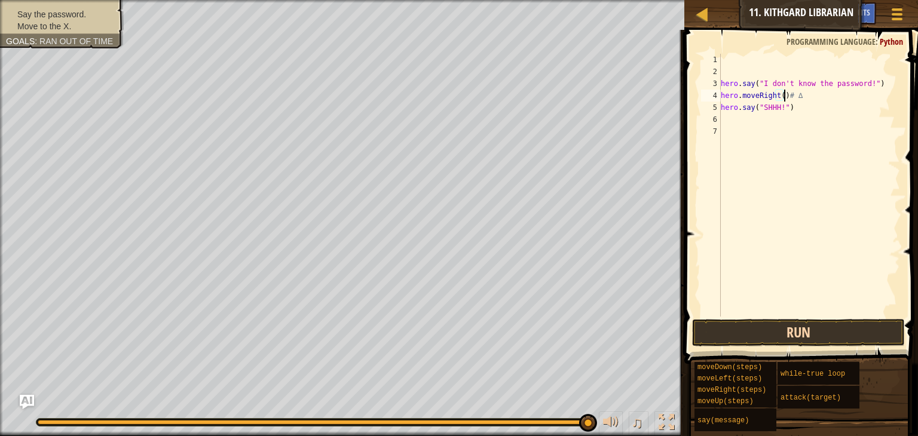
type textarea "hero.moveRight()# ∆"
click at [809, 321] on button "Run" at bounding box center [798, 333] width 213 height 28
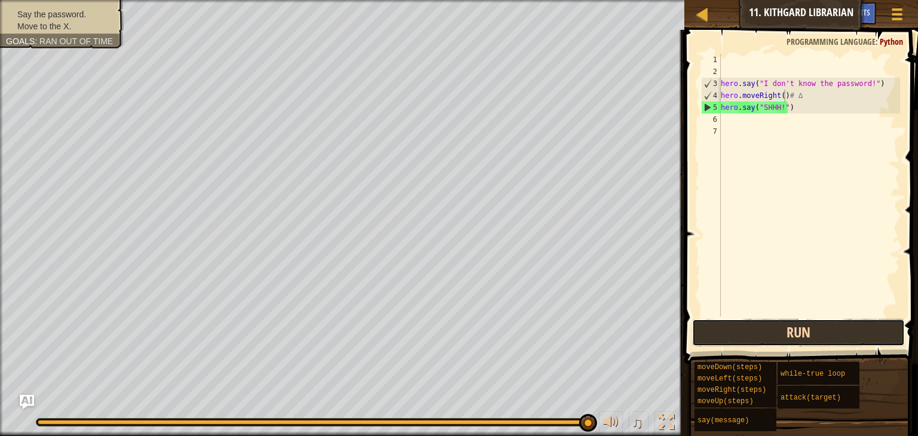
click at [758, 336] on button "Run" at bounding box center [798, 333] width 213 height 28
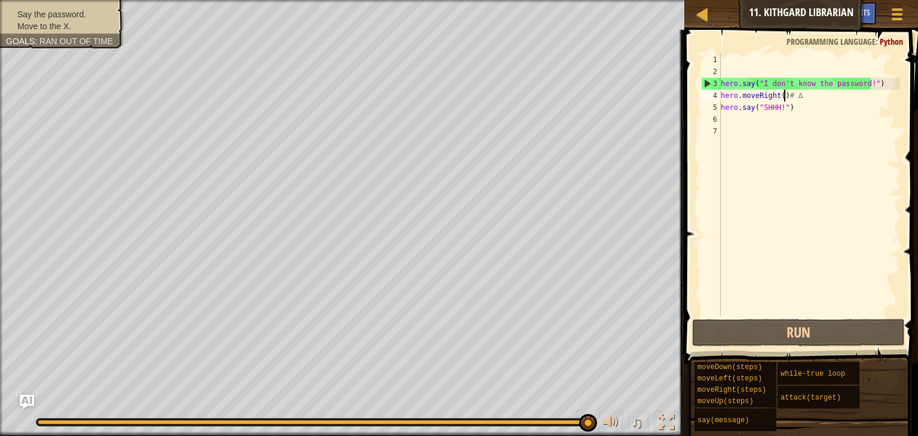
click at [729, 118] on div "hero . say ( "I don't know the password!" ) hero . moveRight ( ) # ∆ hero . say…" at bounding box center [810, 197] width 182 height 287
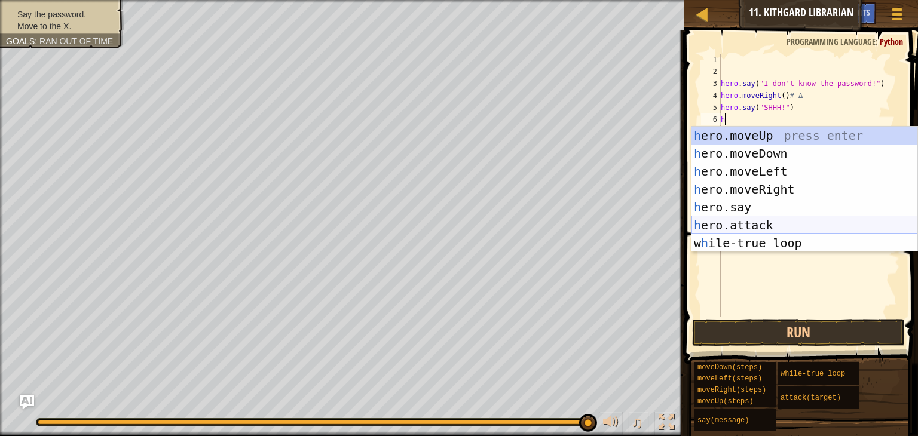
click at [772, 216] on div "h ero.moveUp press enter h ero.moveDown press enter h ero.moveLeft press enter …" at bounding box center [805, 207] width 226 height 161
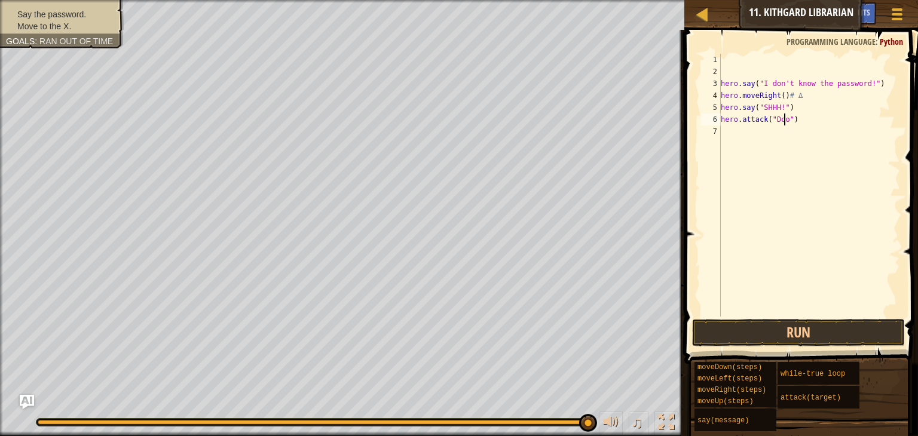
type textarea "hero.attack("Door")"
click at [834, 334] on button "Run" at bounding box center [798, 333] width 213 height 28
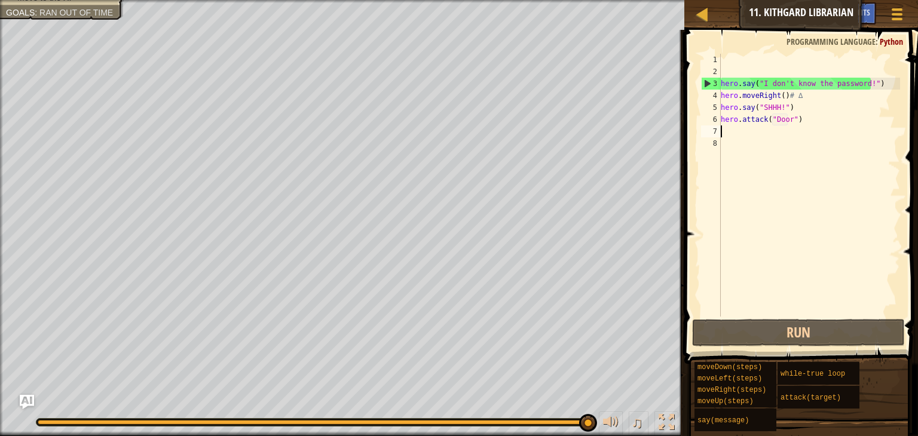
click at [788, 13] on div "Map Introduction to Computer Science 11. Kithgard Librarian Game Menu Done Hint…" at bounding box center [802, 15] width 234 height 30
click at [703, 17] on div at bounding box center [702, 14] width 15 height 15
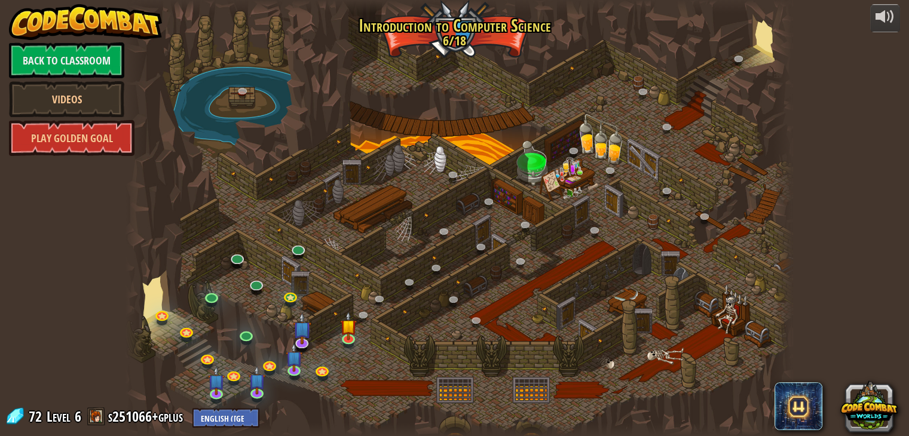
click at [121, 49] on link "Back to Classroom" at bounding box center [66, 60] width 115 height 36
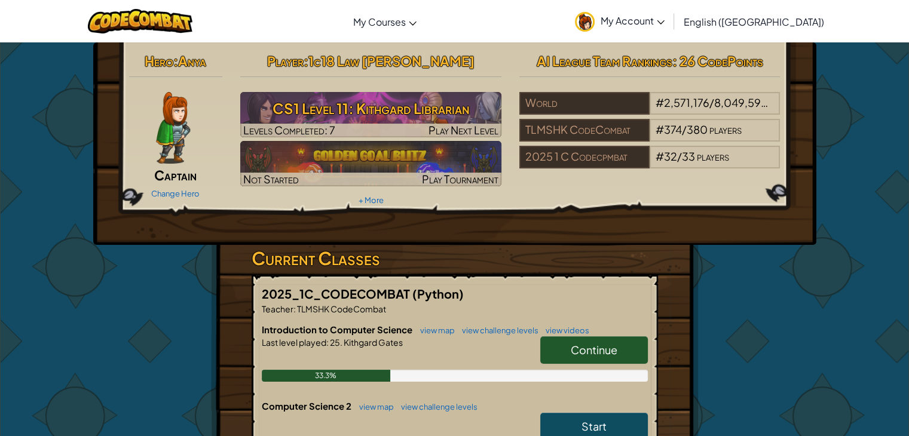
click at [581, 420] on link "Start" at bounding box center [594, 427] width 108 height 28
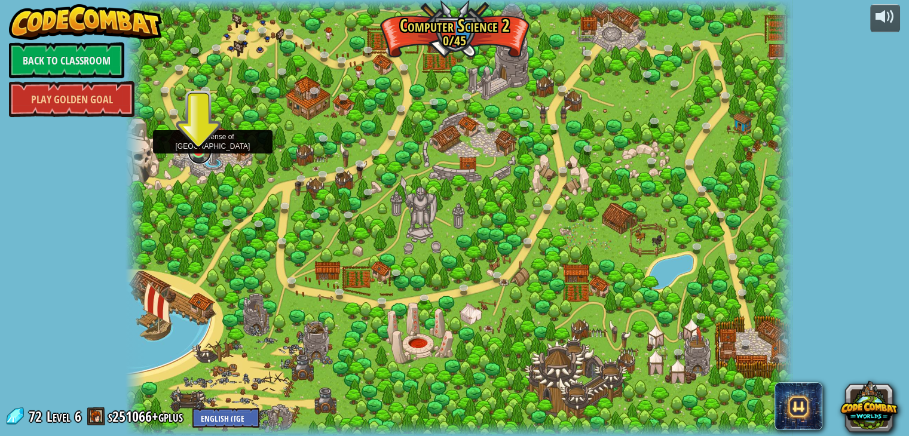
click at [190, 154] on link at bounding box center [200, 153] width 24 height 24
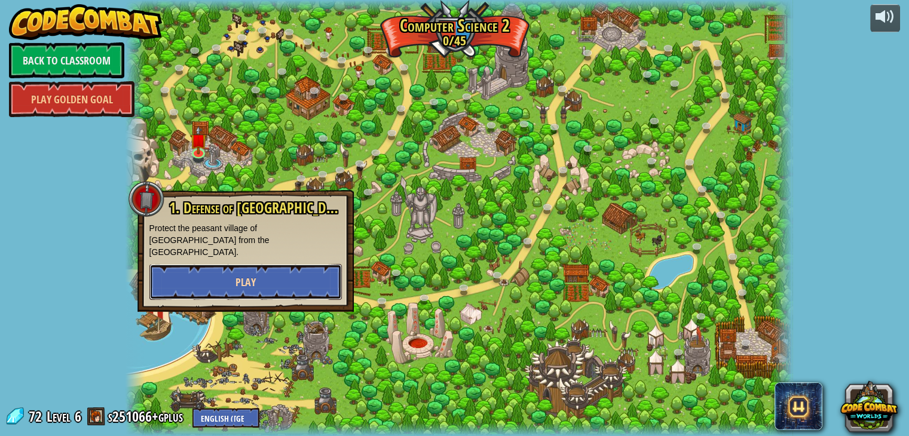
click at [197, 264] on button "Play" at bounding box center [245, 282] width 193 height 36
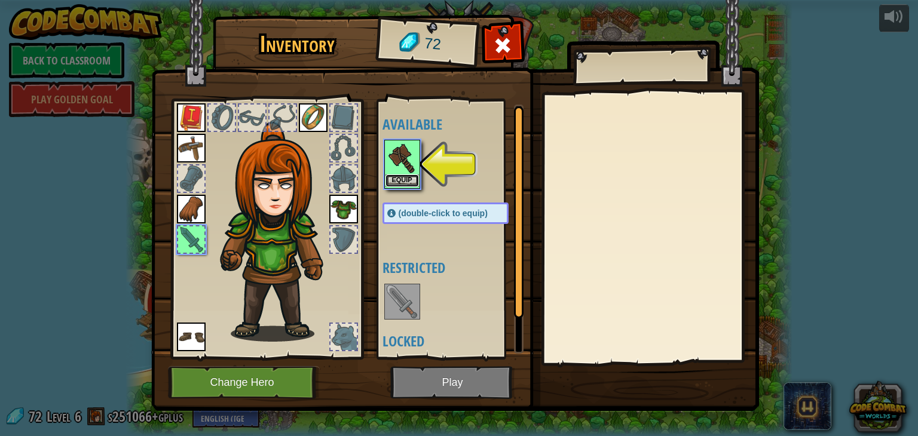
click at [401, 179] on button "Equip" at bounding box center [402, 181] width 33 height 13
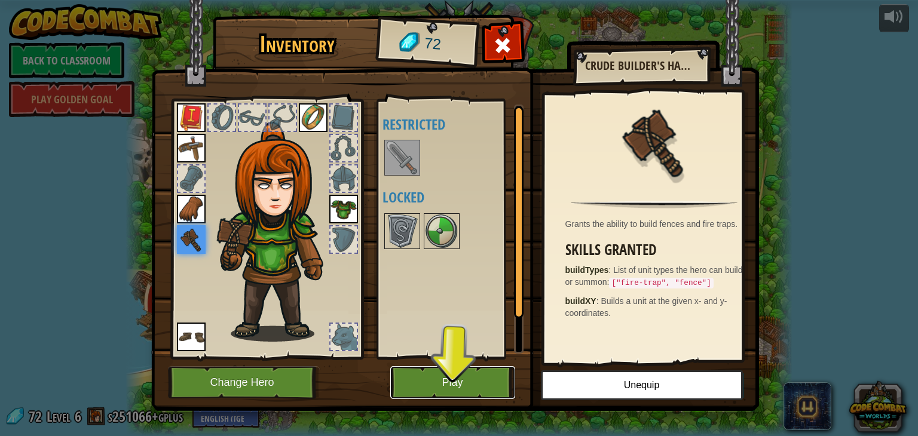
click at [418, 380] on button "Play" at bounding box center [452, 382] width 125 height 33
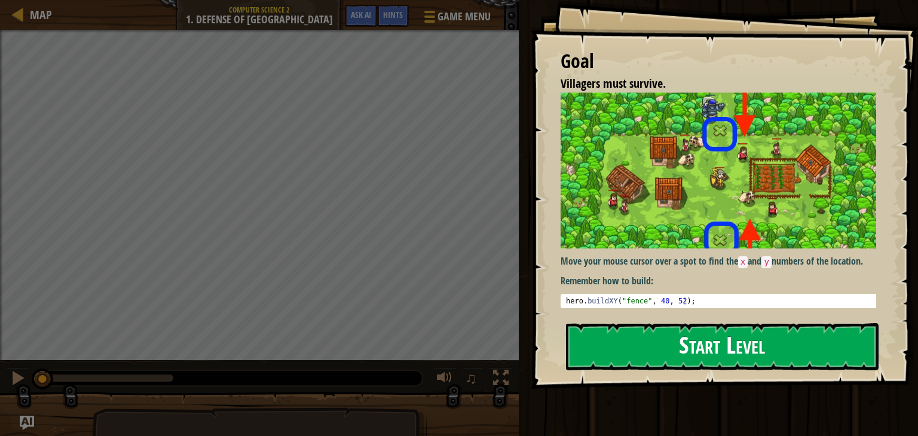
click at [737, 341] on button "Start Level" at bounding box center [722, 346] width 313 height 47
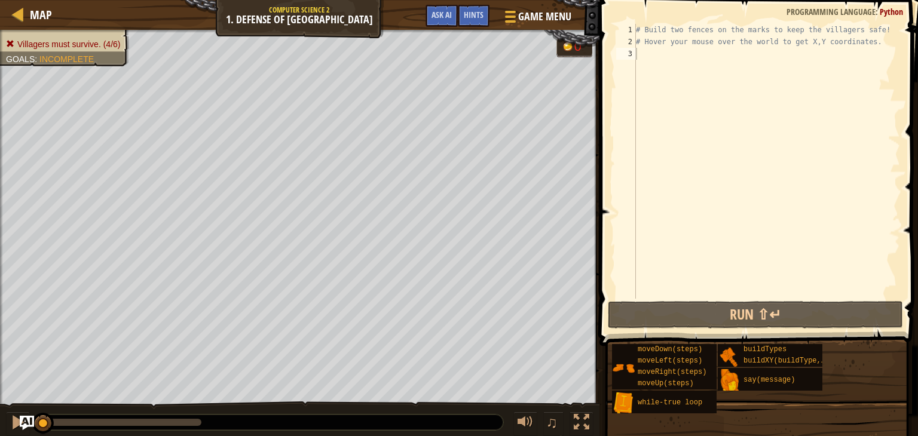
click at [475, 403] on div "♫" at bounding box center [300, 420] width 600 height 36
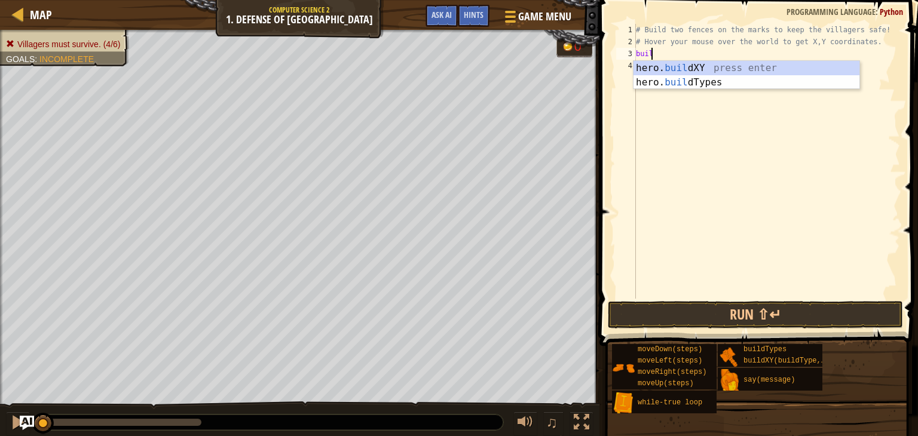
scroll to position [5, 0]
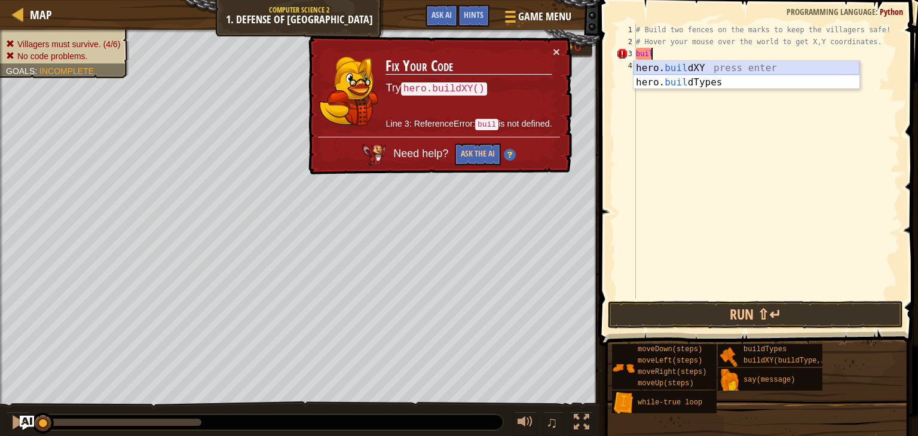
click at [685, 69] on div "hero. buil dXY press enter hero. buil dTypes press enter" at bounding box center [747, 89] width 226 height 57
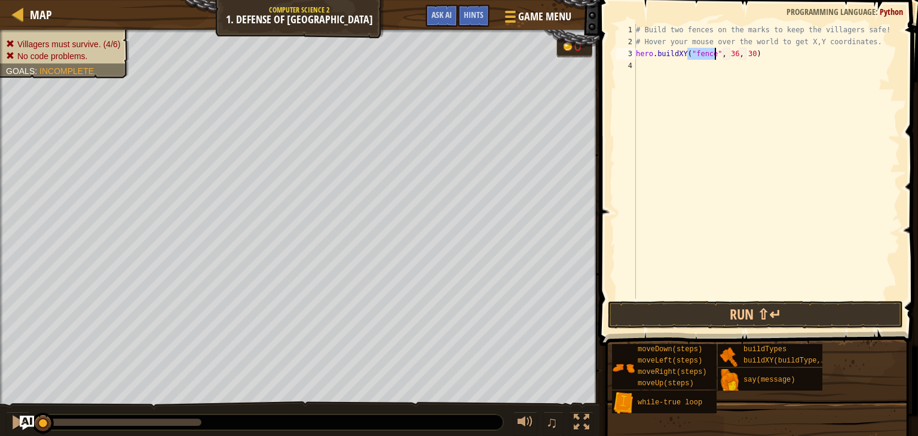
click at [729, 53] on div "# Build two fences on the marks to keep the villagers safe! # Hover your mouse …" at bounding box center [767, 173] width 267 height 299
click at [744, 49] on div "# Build two fences on the marks to keep the villagers safe! # Hover your mouse …" at bounding box center [767, 173] width 267 height 299
click at [746, 55] on div "# Build two fences on the marks to keep the villagers safe! # Hover your mouse …" at bounding box center [767, 173] width 267 height 299
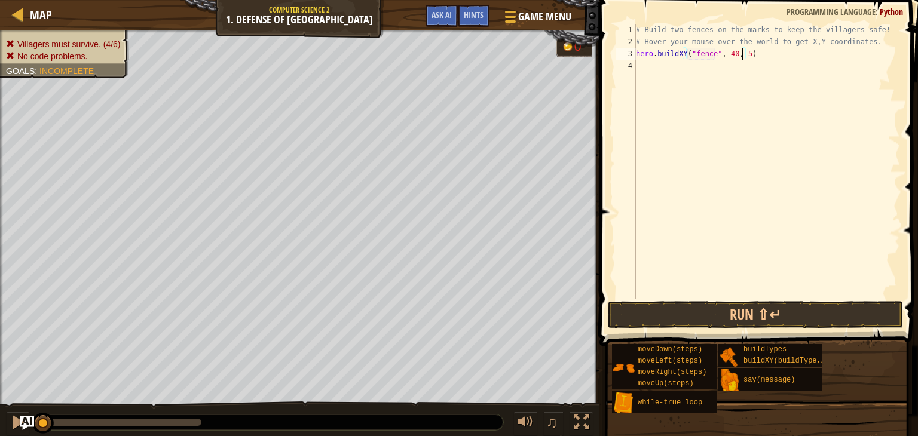
type textarea "hero.buildXY("fence", 40, 52)"
click at [778, 311] on button "Run ⇧↵" at bounding box center [755, 315] width 295 height 28
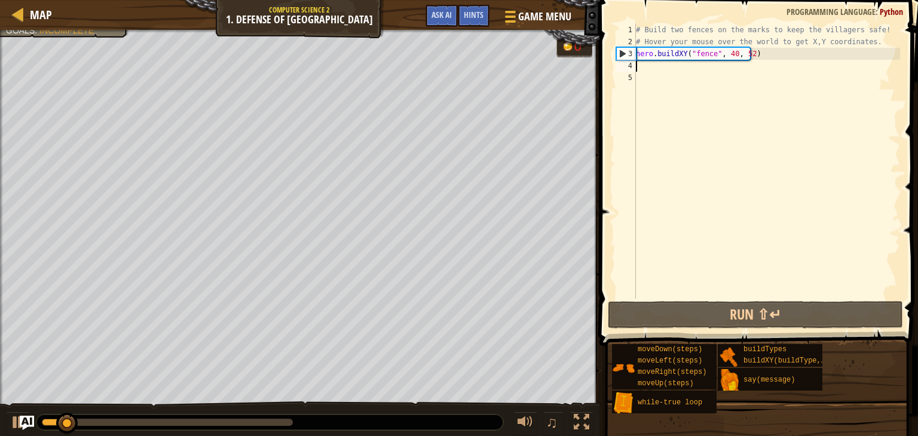
click at [672, 72] on div "# Build two fences on the marks to keep the villagers safe! # Hover your mouse …" at bounding box center [767, 173] width 267 height 299
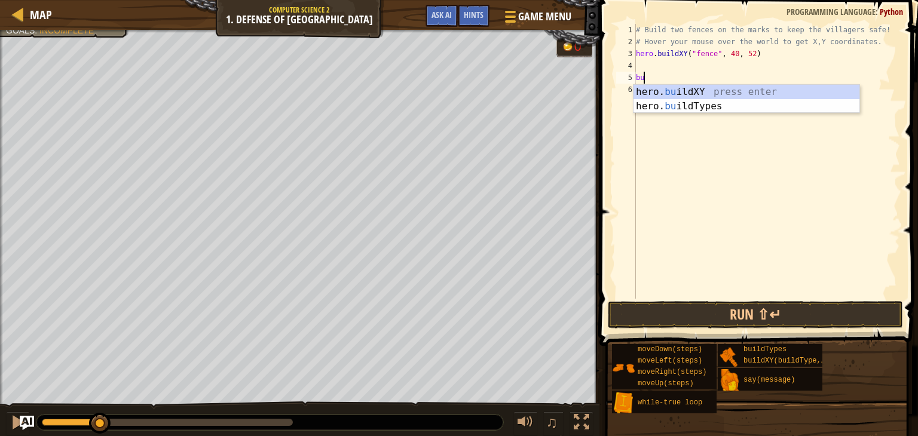
type textarea "b"
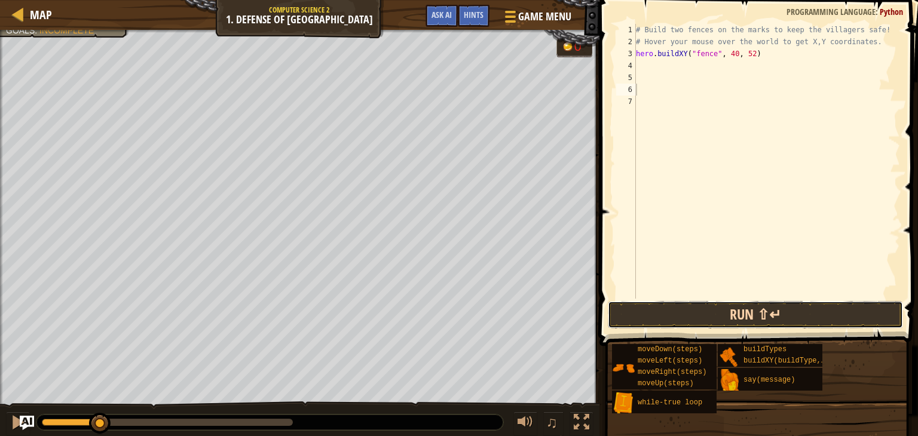
click at [680, 319] on button "Run ⇧↵" at bounding box center [755, 315] width 295 height 28
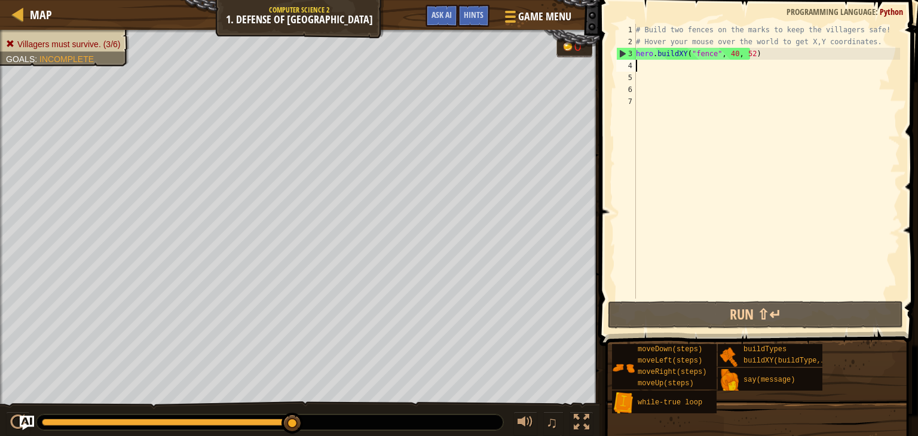
click at [643, 65] on div "# Build two fences on the marks to keep the villagers safe! # Hover your mouse …" at bounding box center [767, 173] width 267 height 299
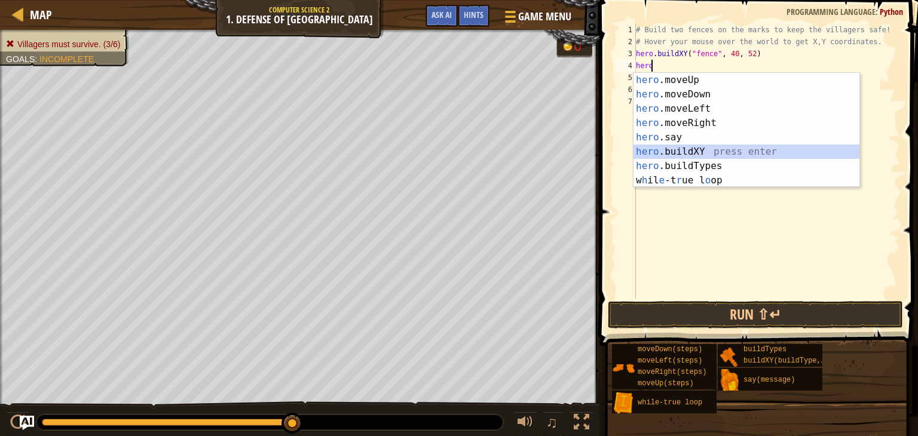
click at [689, 151] on div "hero .moveUp press enter hero .moveDown press enter hero .moveLeft press enter …" at bounding box center [747, 144] width 226 height 143
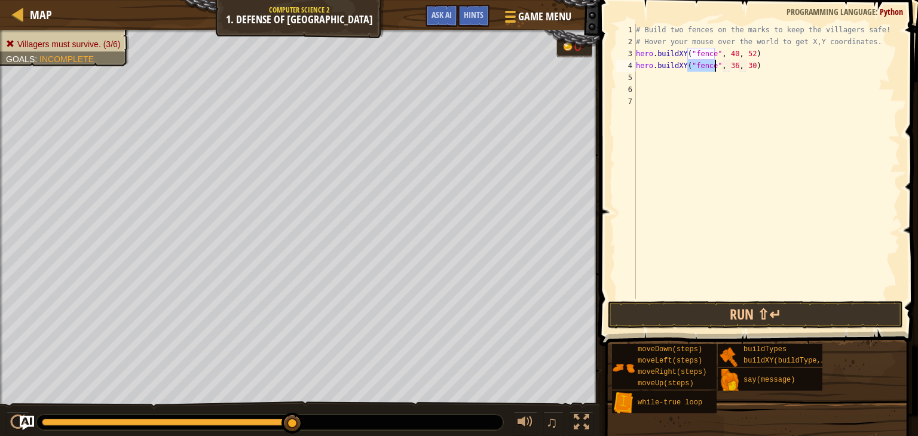
click at [731, 66] on div "# Build two fences on the marks to keep the villagers safe! # Hover your mouse …" at bounding box center [767, 173] width 267 height 299
click at [742, 66] on div "# Build two fences on the marks to keep the villagers safe! # Hover your mouse …" at bounding box center [767, 173] width 267 height 299
click at [746, 65] on div "# Build two fences on the marks to keep the villagers safe! # Hover your mouse …" at bounding box center [767, 173] width 267 height 299
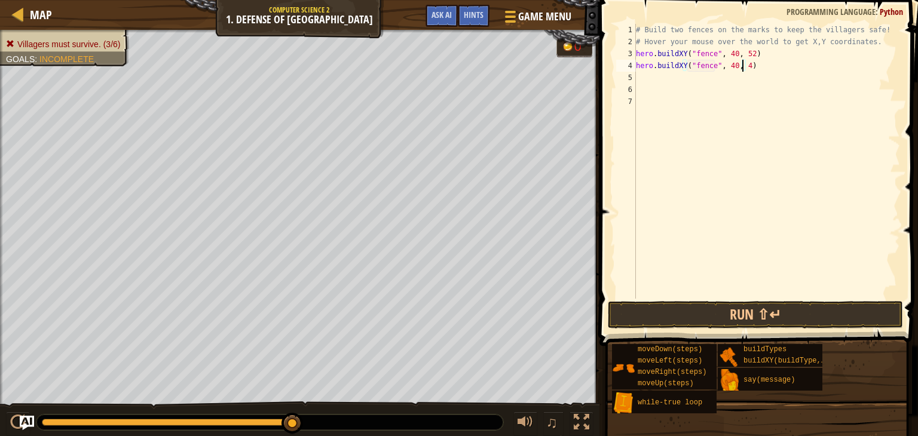
type textarea "hero.buildXY("fence", 40, 42)"
click at [757, 311] on button "Run ⇧↵" at bounding box center [755, 315] width 295 height 28
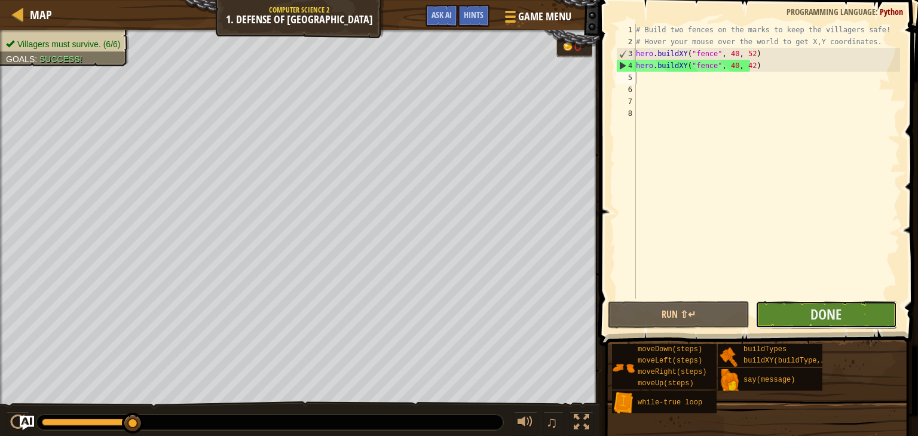
click at [868, 314] on button "Done" at bounding box center [827, 315] width 142 height 28
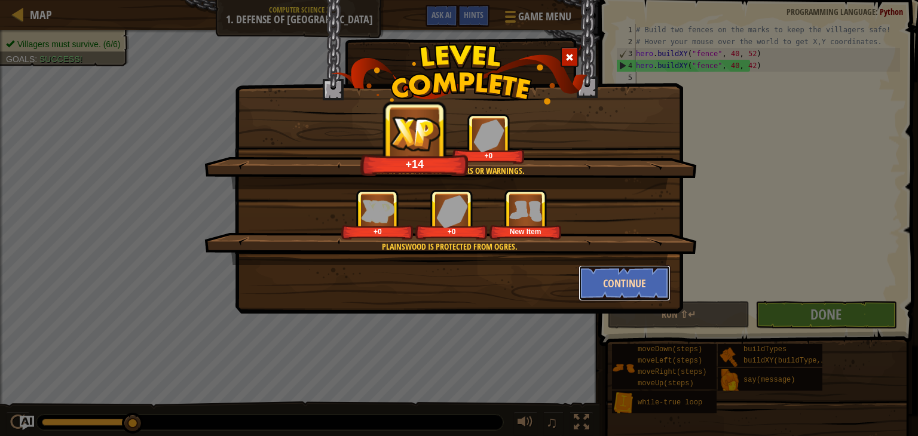
click at [615, 278] on button "Continue" at bounding box center [625, 283] width 93 height 36
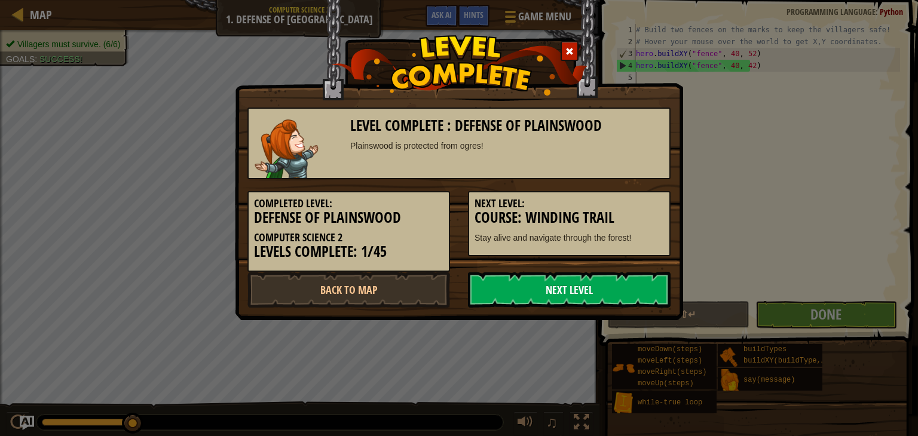
click at [633, 274] on link "Next Level" at bounding box center [569, 290] width 203 height 36
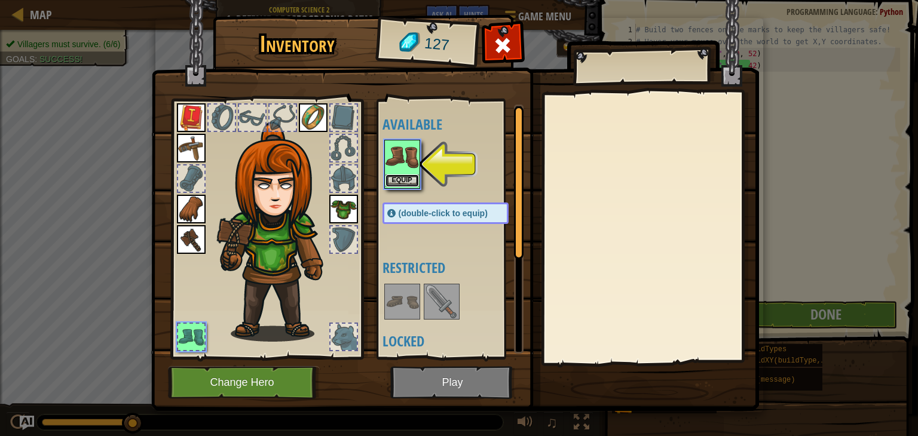
click at [407, 176] on button "Equip" at bounding box center [402, 181] width 33 height 13
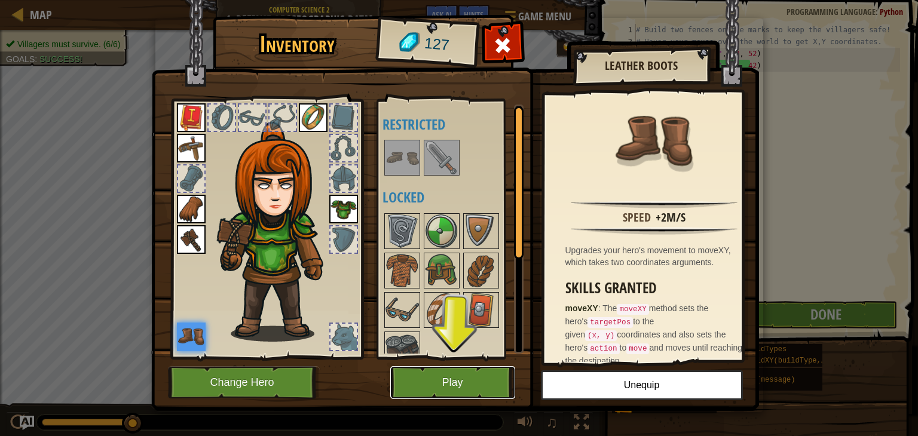
click at [469, 377] on button "Play" at bounding box center [452, 382] width 125 height 33
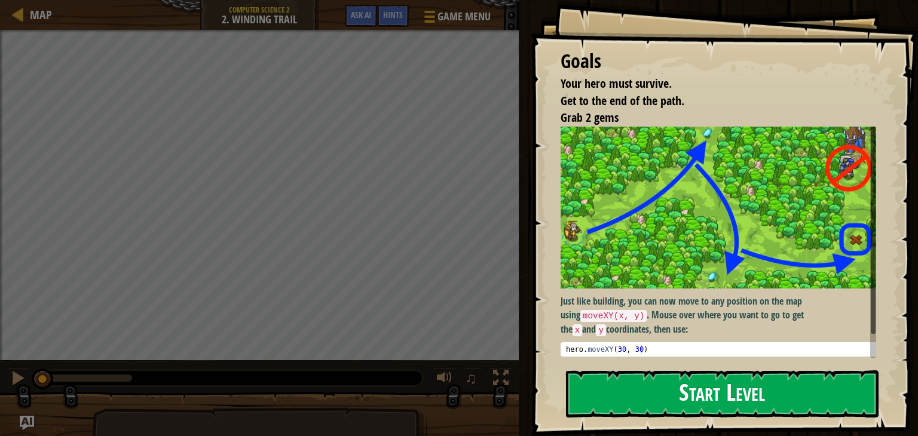
click at [600, 387] on button "Start Level" at bounding box center [722, 394] width 313 height 47
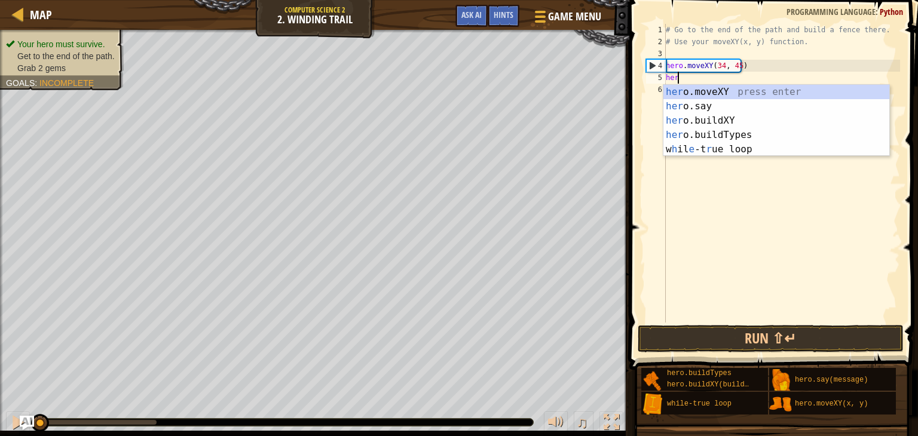
scroll to position [5, 0]
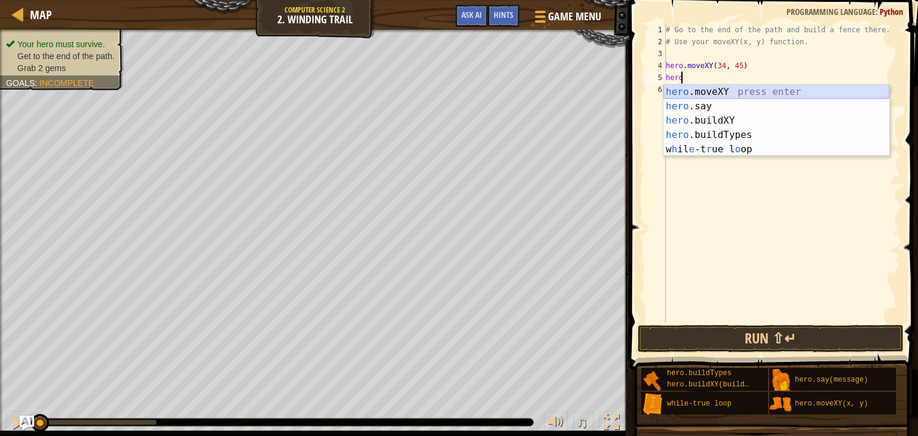
click at [693, 91] on div "hero .moveXY press enter hero .say press enter hero .buildXY press enter hero .…" at bounding box center [777, 135] width 226 height 100
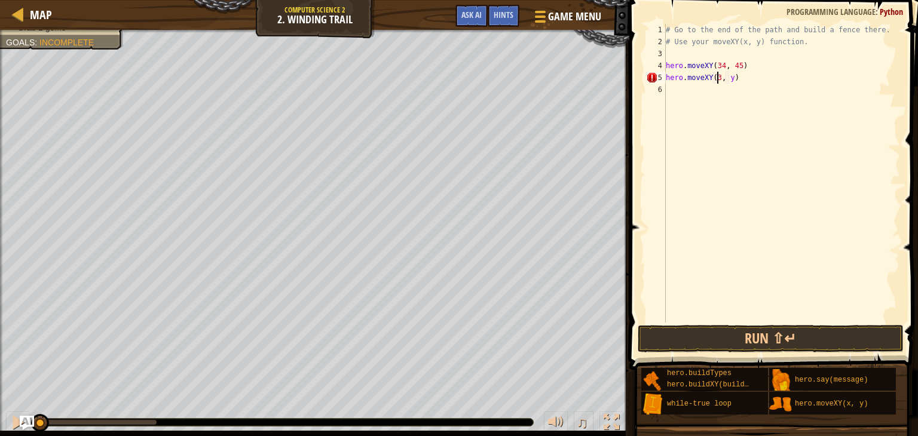
scroll to position [5, 4]
click at [731, 77] on div "# Go to the end of the path and build a fence there. # Use your moveXY(x, y) fu…" at bounding box center [782, 185] width 237 height 323
click at [734, 78] on div "# Go to the end of the path and build a fence there. # Use your moveXY(x, y) fu…" at bounding box center [782, 185] width 237 height 323
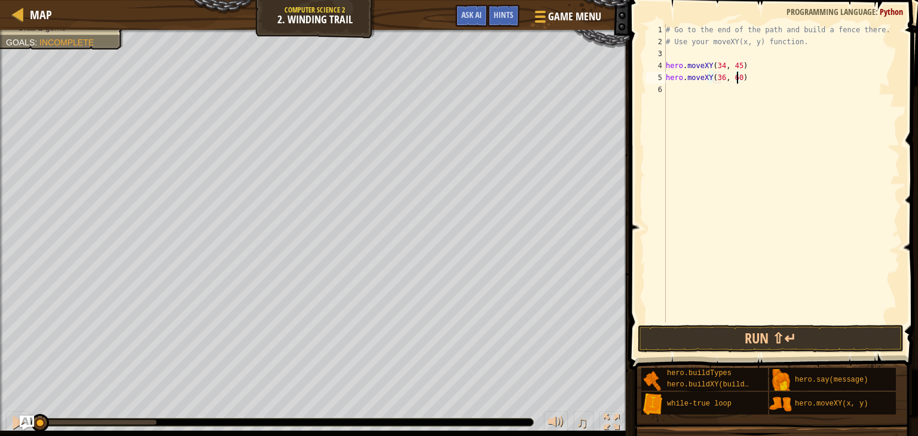
drag, startPoint x: 691, startPoint y: 87, endPoint x: 700, endPoint y: 81, distance: 10.5
click at [700, 81] on div "# Go to the end of the path and build a fence there. # Use your moveXY(x, y) fu…" at bounding box center [782, 185] width 237 height 323
type textarea "hero.moveXY(36, 60)"
click at [673, 90] on div "# Go to the end of the path and build a fence there. # Use your moveXY(x, y) fu…" at bounding box center [782, 173] width 237 height 299
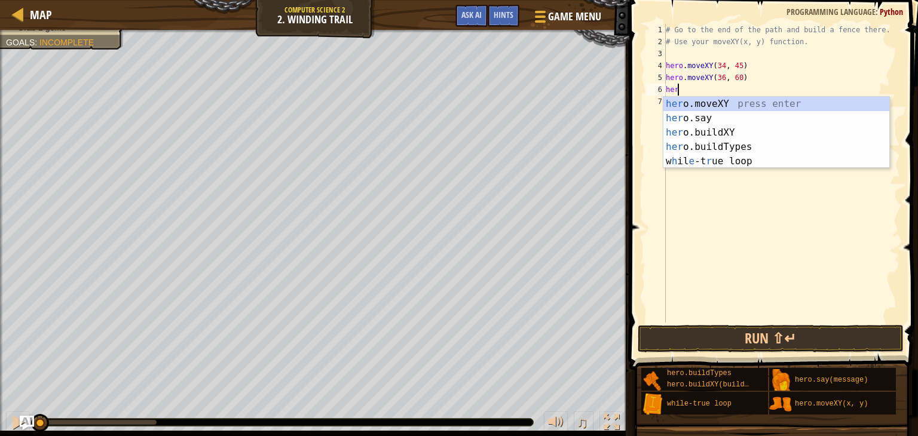
scroll to position [5, 0]
click at [703, 99] on div "hero .moveXY press enter hero .say press enter hero .buildXY press enter hero .…" at bounding box center [777, 147] width 226 height 100
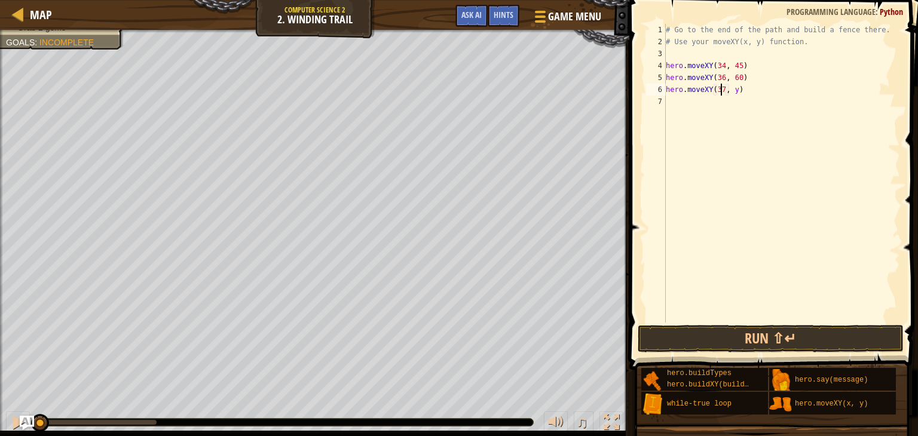
scroll to position [5, 4]
click at [735, 86] on div "# Go to the end of the path and build a fence there. # Use your moveXY(x, y) fu…" at bounding box center [782, 185] width 237 height 323
type textarea "hero.moveXY(37, 13)"
click at [806, 340] on button "Run ⇧↵" at bounding box center [771, 339] width 266 height 28
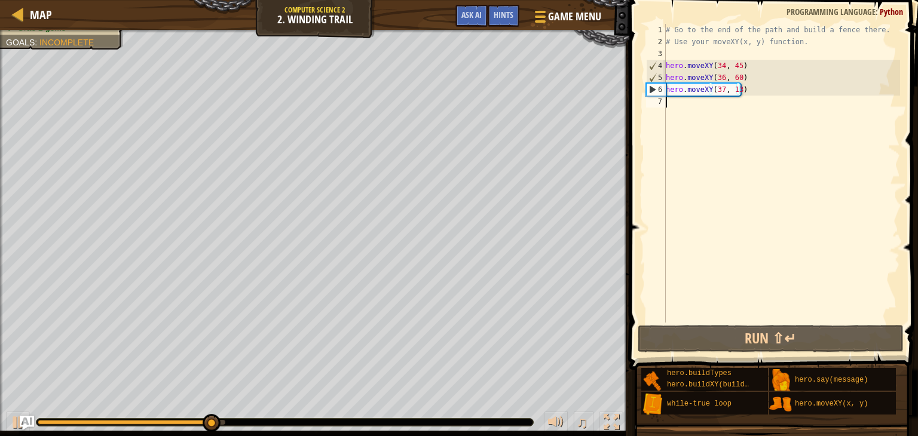
click at [694, 98] on div "# Go to the end of the path and build a fence there. # Use your moveXY(x, y) fu…" at bounding box center [782, 185] width 237 height 323
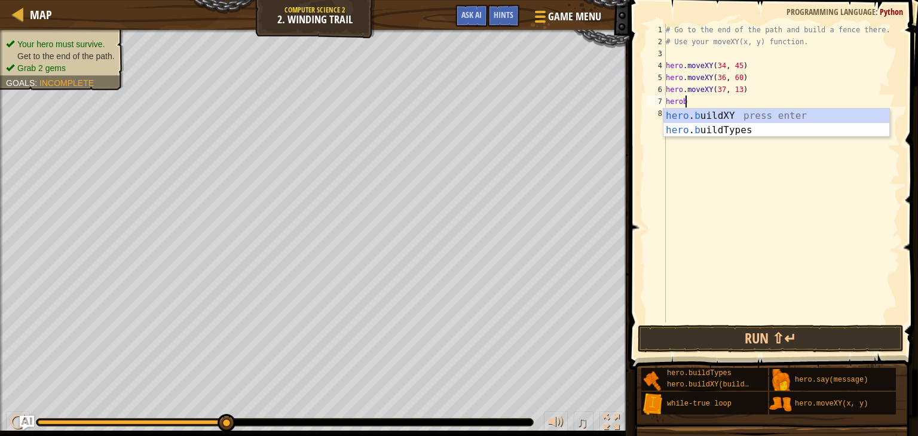
scroll to position [5, 1]
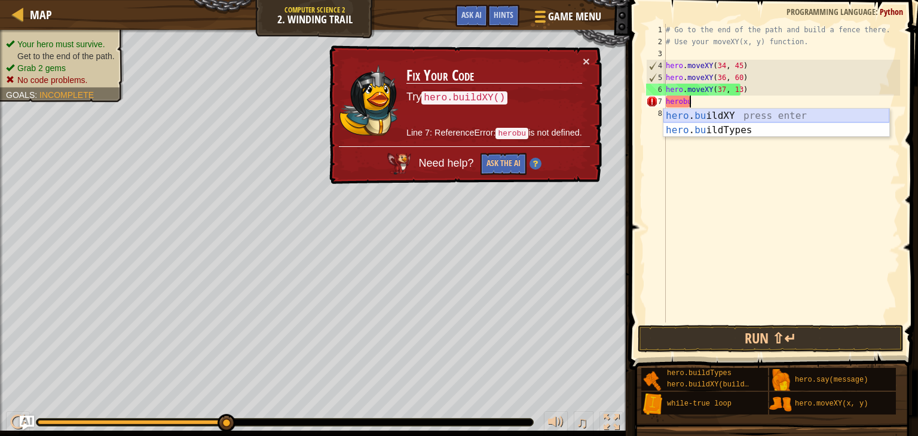
click at [737, 113] on div "hero . bu ildXY press enter hero . bu ildTypes press enter" at bounding box center [777, 137] width 226 height 57
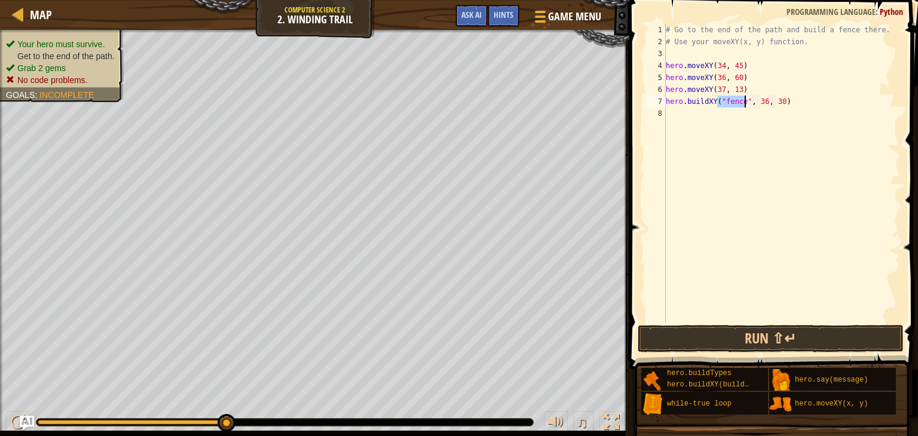
click at [665, 102] on div "7" at bounding box center [656, 102] width 20 height 12
type textarea "hero.buildXY("fence", 36, 30)"
click at [673, 103] on div "# Go to the end of the path and build a fence there. # Use your moveXY(x, y) fu…" at bounding box center [782, 185] width 237 height 323
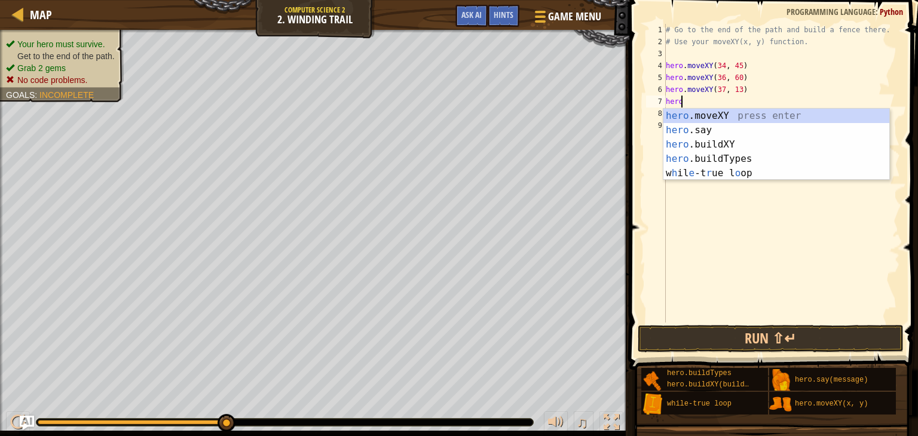
scroll to position [5, 0]
click at [684, 120] on div "hero .moveXY press enter hero .say press enter hero .buildXY press enter hero .…" at bounding box center [777, 159] width 226 height 100
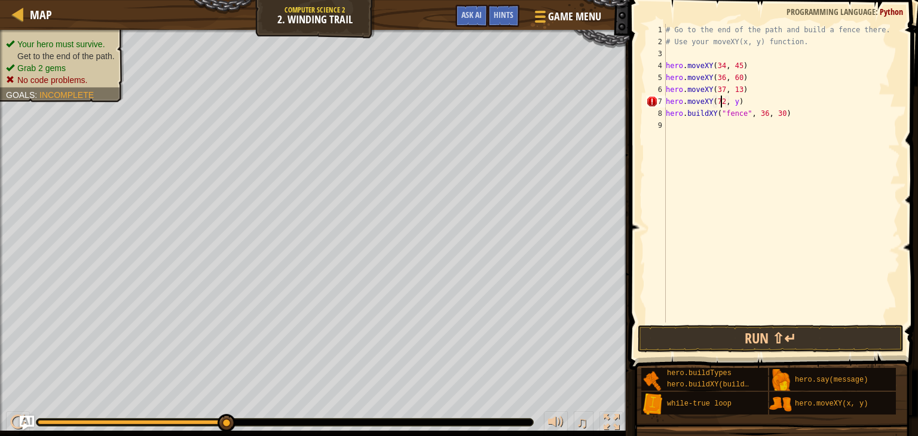
scroll to position [5, 4]
click at [733, 102] on div "# Go to the end of the path and build a fence there. # Use your moveXY(x, y) fu…" at bounding box center [782, 185] width 237 height 323
click at [758, 111] on div "# Go to the end of the path and build a fence there. # Use your moveXY(x, y) fu…" at bounding box center [782, 185] width 237 height 323
click at [759, 112] on div "# Go to the end of the path and build a fence there. # Use your moveXY(x, y) fu…" at bounding box center [782, 185] width 237 height 323
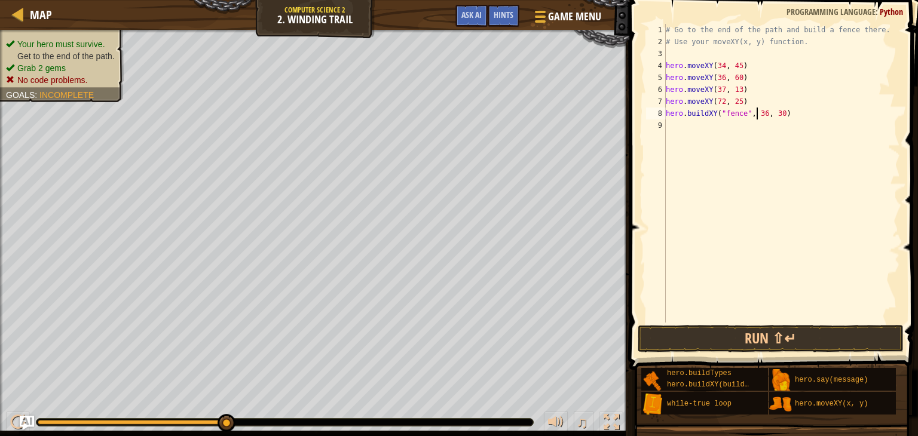
click at [759, 112] on div "# Go to the end of the path and build a fence there. # Use your moveXY(x, y) fu…" at bounding box center [782, 185] width 237 height 323
click at [759, 117] on div "# Go to the end of the path and build a fence there. # Use your moveXY(x, y) fu…" at bounding box center [782, 185] width 237 height 323
click at [760, 117] on div "# Go to the end of the path and build a fence there. # Use your moveXY(x, y) fu…" at bounding box center [782, 185] width 237 height 323
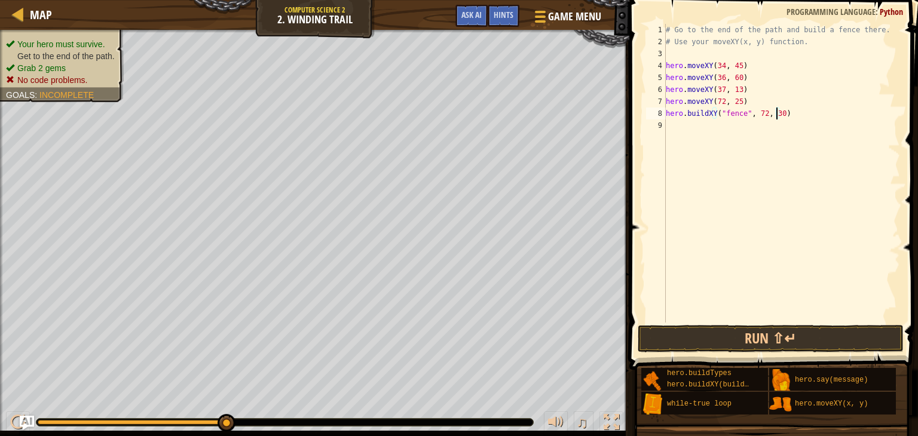
click at [776, 111] on div "# Go to the end of the path and build a fence there. # Use your moveXY(x, y) fu…" at bounding box center [782, 185] width 237 height 323
type textarea "hero.buildXY("fence", 72, 25)"
drag, startPoint x: 755, startPoint y: 332, endPoint x: 737, endPoint y: 339, distance: 19.1
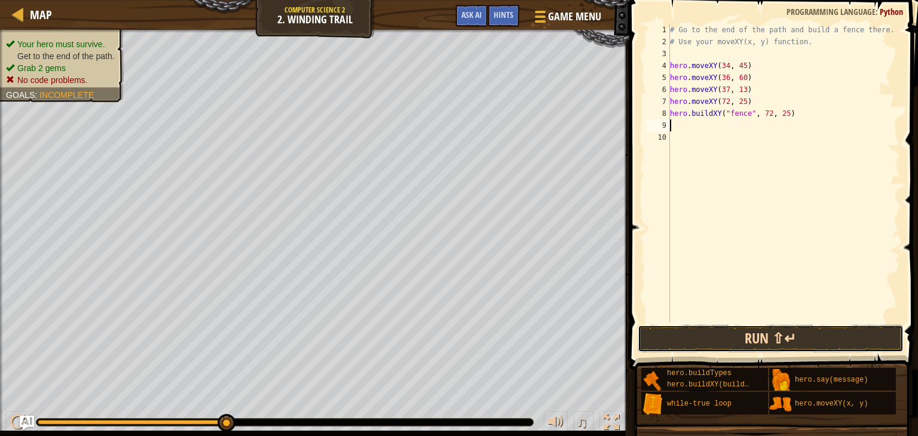
click at [744, 336] on button "Run ⇧↵" at bounding box center [771, 339] width 266 height 28
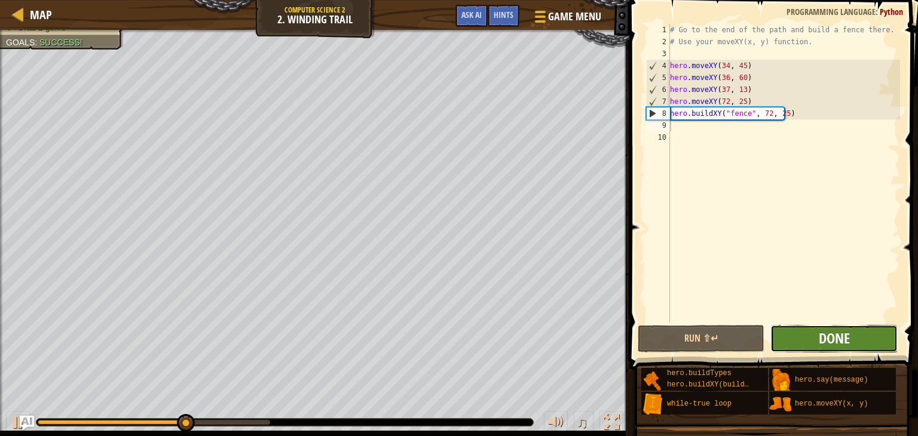
click at [825, 339] on span "Done" at bounding box center [834, 338] width 31 height 19
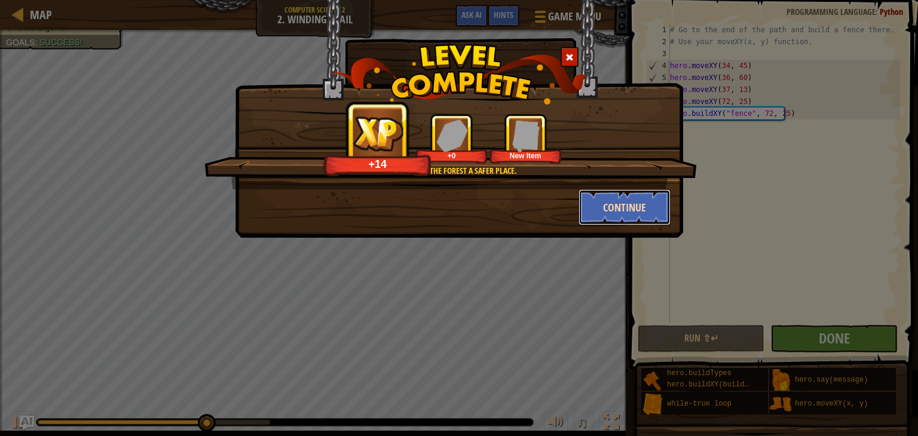
click at [612, 208] on button "Continue" at bounding box center [625, 208] width 93 height 36
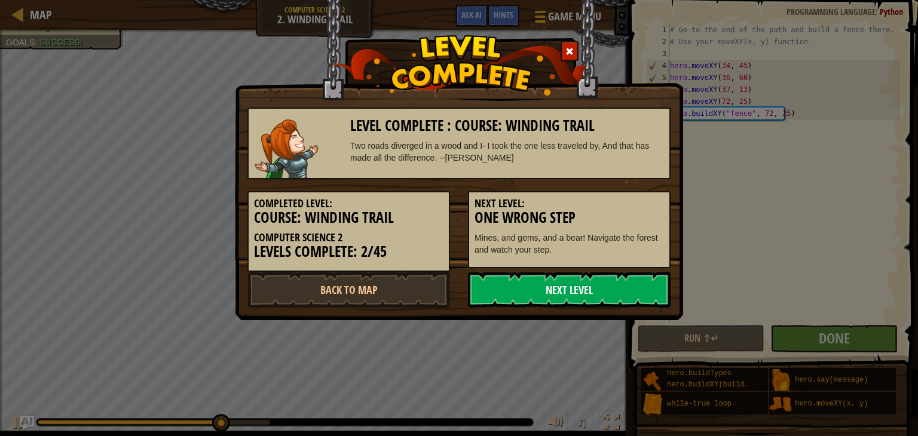
click at [576, 288] on link "Next Level" at bounding box center [569, 290] width 203 height 36
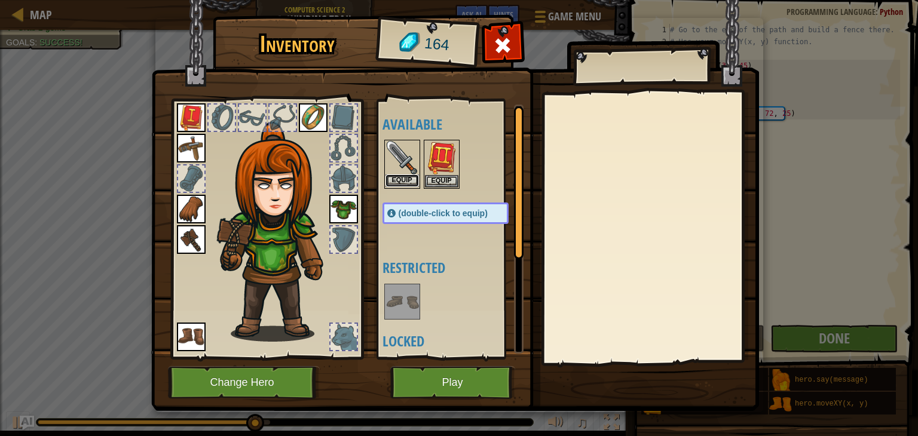
click at [402, 183] on button "Equip" at bounding box center [402, 181] width 33 height 13
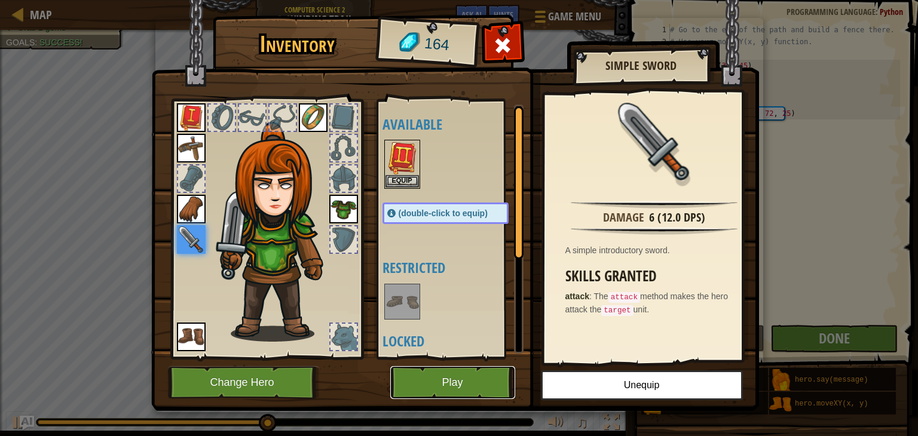
click at [477, 377] on button "Play" at bounding box center [452, 382] width 125 height 33
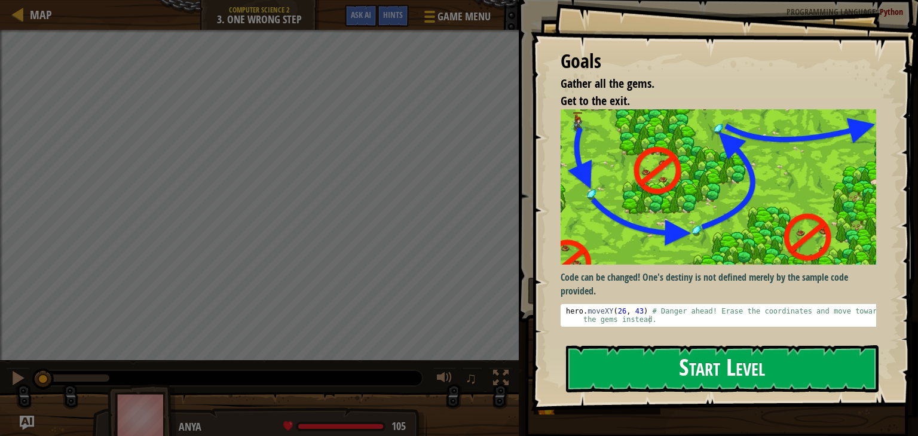
click at [681, 370] on button "Start Level" at bounding box center [722, 369] width 313 height 47
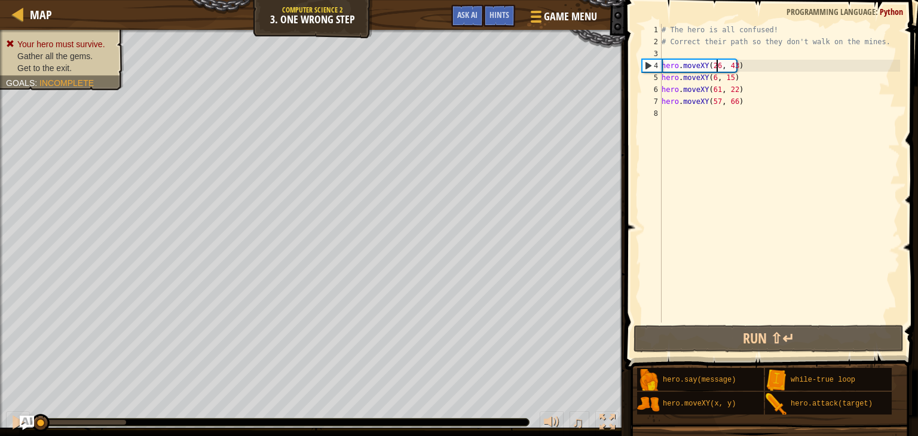
click at [717, 66] on div "# The hero is all confused! # Correct their path so they don't walk on the mine…" at bounding box center [779, 185] width 241 height 323
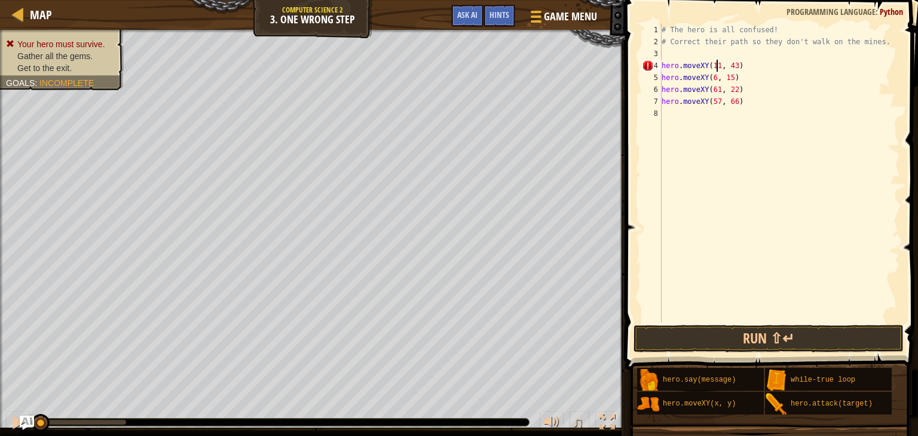
scroll to position [5, 4]
click at [732, 65] on div "# The hero is all confused! # Correct their path so they don't walk on the mine…" at bounding box center [779, 185] width 241 height 323
click at [713, 77] on div "# The hero is all confused! # Correct their path so they don't walk on the mine…" at bounding box center [779, 185] width 241 height 323
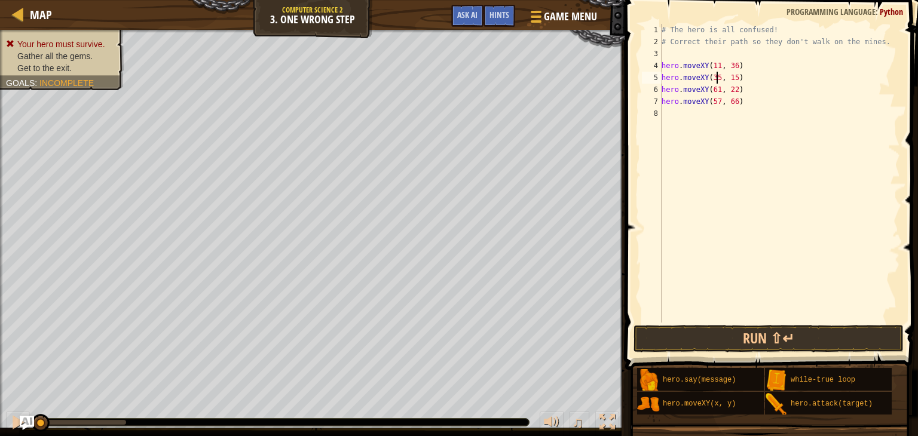
click at [731, 77] on div "# The hero is all confused! # Correct their path so they don't walk on the mine…" at bounding box center [779, 185] width 241 height 323
click at [717, 90] on div "# The hero is all confused! # Correct their path so they don't walk on the mine…" at bounding box center [779, 185] width 241 height 323
click at [731, 94] on div "# The hero is all confused! # Correct their path so they don't walk on the mine…" at bounding box center [779, 185] width 241 height 323
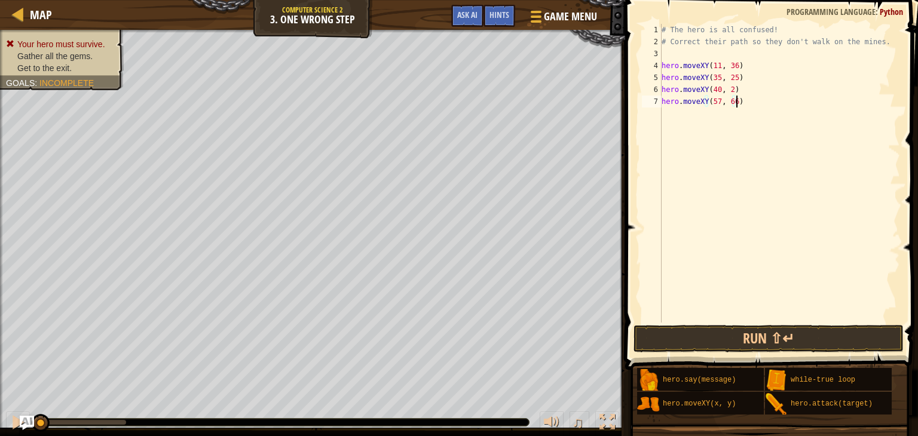
drag, startPoint x: 900, startPoint y: 126, endPoint x: 888, endPoint y: 139, distance: 17.8
click at [888, 139] on div "# The hero is all confused! # Correct their path so they don't walk on the mine…" at bounding box center [779, 185] width 241 height 323
click at [728, 87] on div "# The hero is all confused! # Correct their path so they don't walk on the mine…" at bounding box center [779, 185] width 241 height 323
click at [717, 102] on div "# The hero is all confused! # Correct their path so they don't walk on the mine…" at bounding box center [779, 185] width 241 height 323
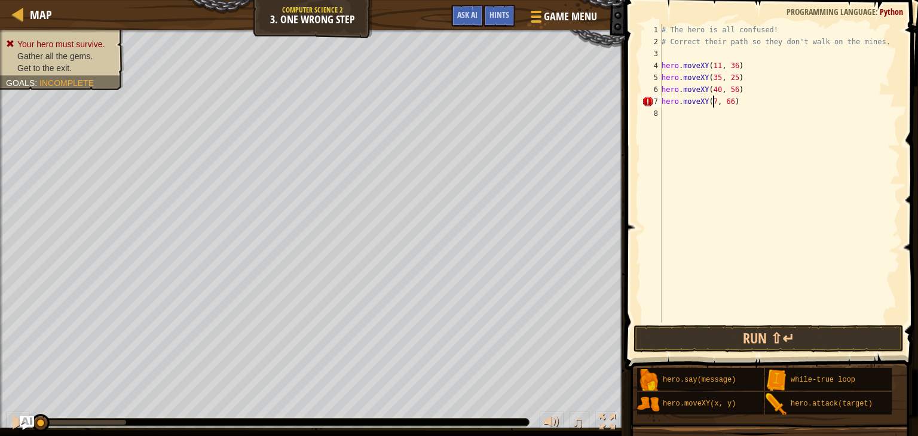
scroll to position [5, 4]
click at [734, 106] on div "# The hero is all confused! # Correct their path so they don't walk on the mine…" at bounding box center [779, 185] width 241 height 323
type textarea "hero.moveXY(77, 58)"
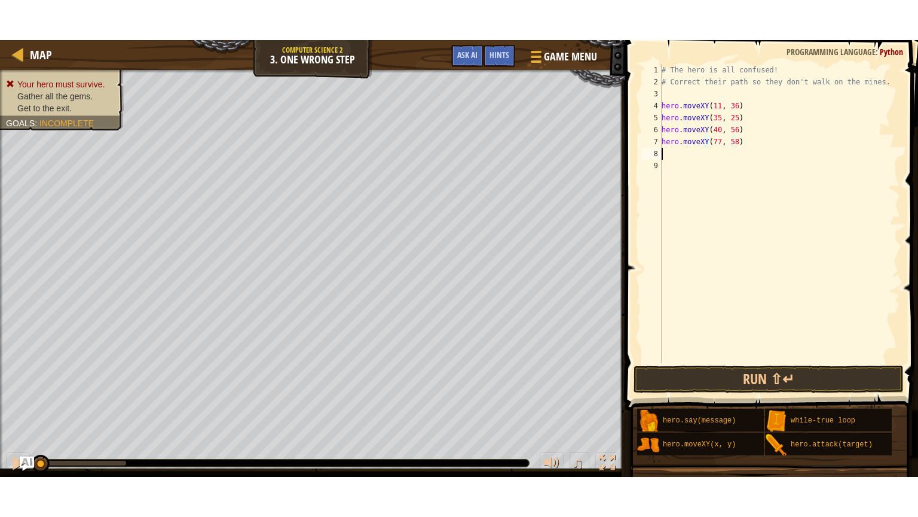
scroll to position [5, 0]
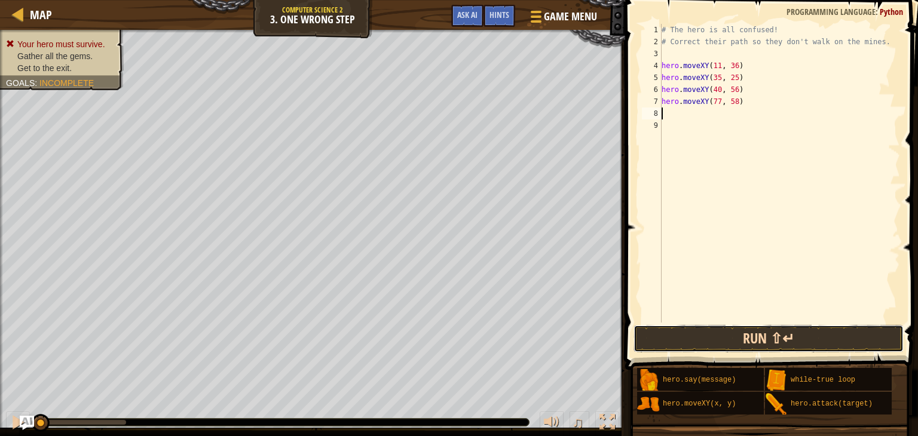
click at [698, 332] on button "Run ⇧↵" at bounding box center [769, 339] width 270 height 28
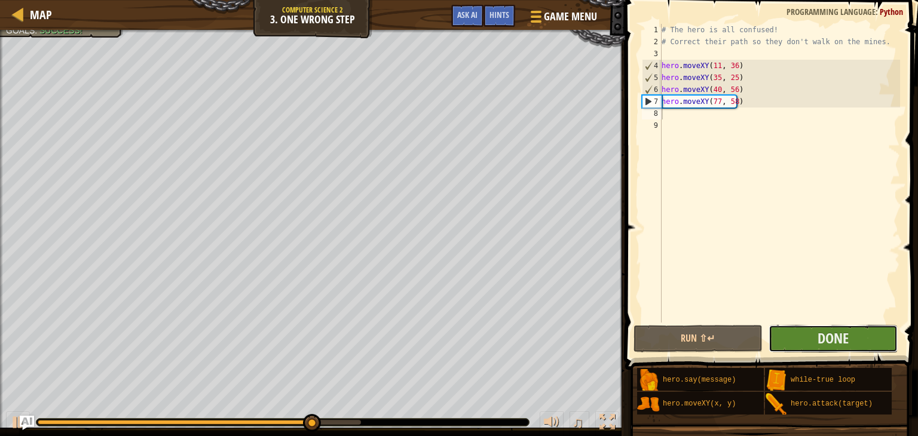
click at [794, 337] on button "Done" at bounding box center [833, 339] width 129 height 28
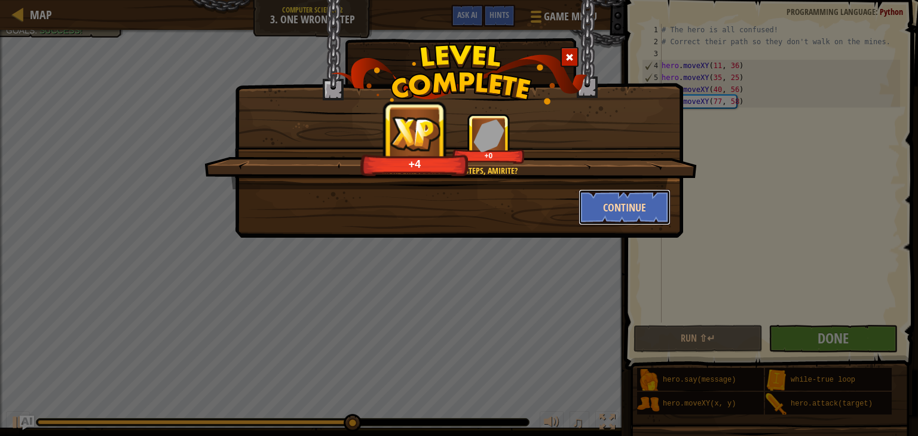
drag, startPoint x: 618, startPoint y: 200, endPoint x: 608, endPoint y: 198, distance: 9.7
click at [608, 198] on button "Continue" at bounding box center [625, 208] width 93 height 36
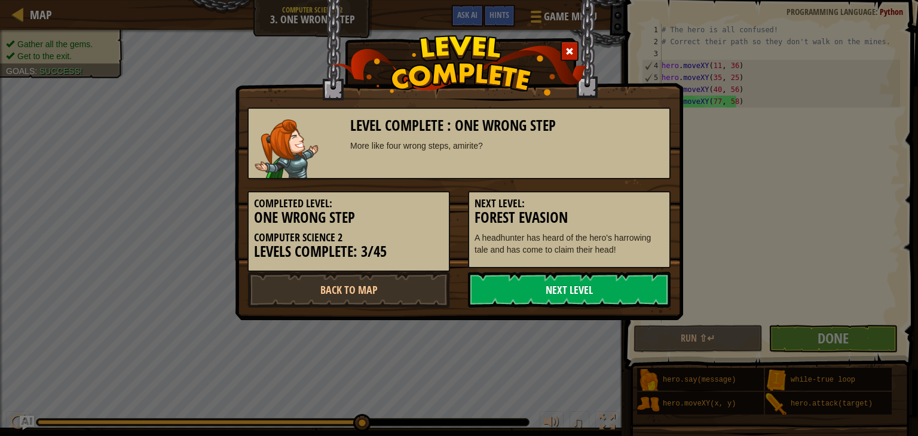
click at [597, 285] on link "Next Level" at bounding box center [569, 290] width 203 height 36
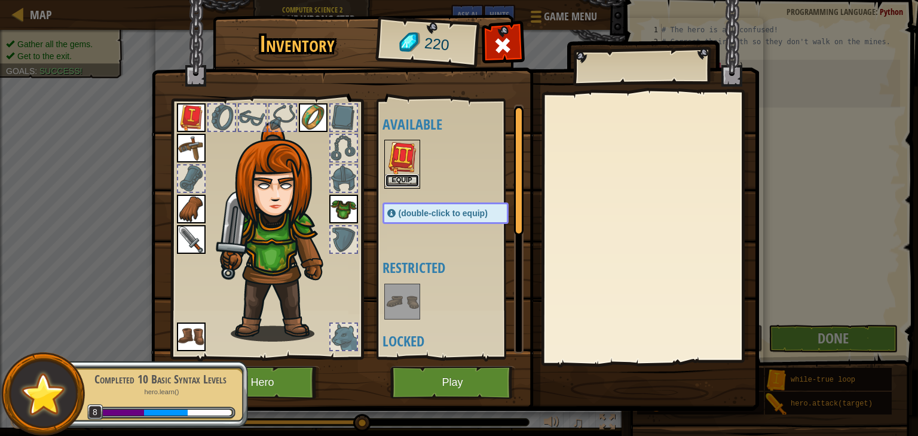
click at [405, 175] on button "Equip" at bounding box center [402, 181] width 33 height 13
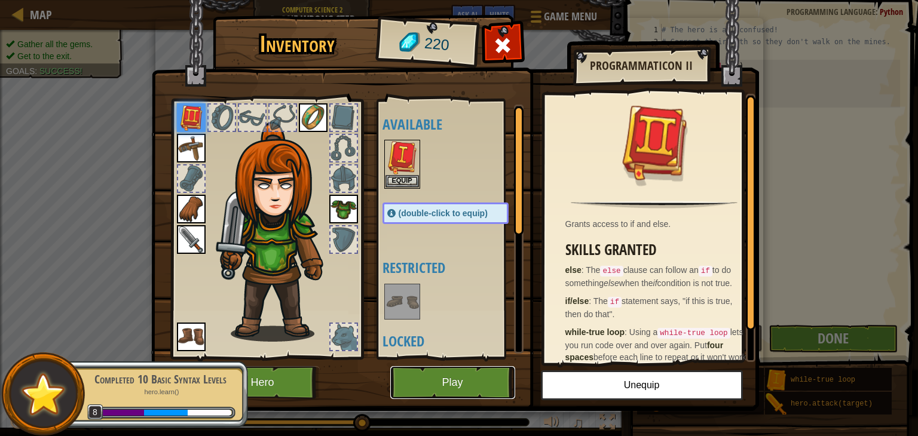
click at [459, 380] on button "Play" at bounding box center [452, 382] width 125 height 33
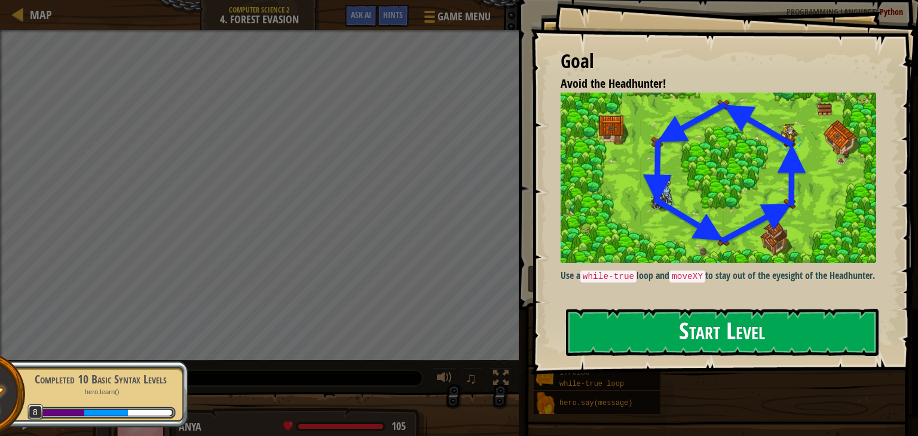
click at [715, 338] on button "Start Level" at bounding box center [722, 332] width 313 height 47
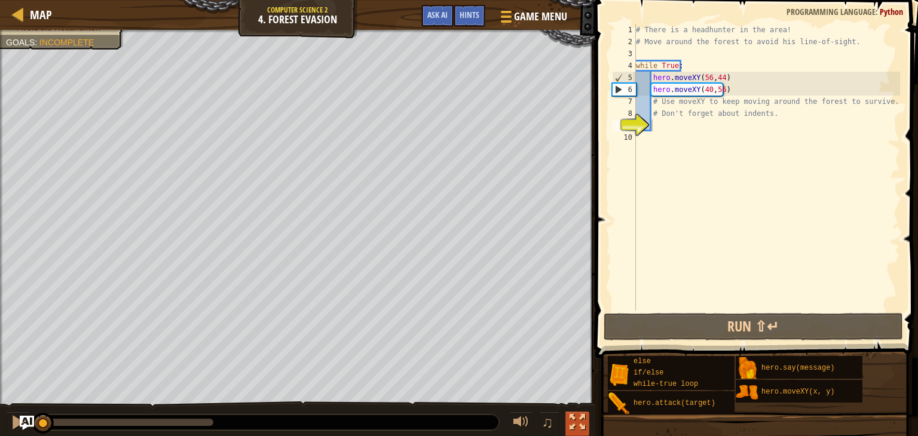
click at [579, 417] on div at bounding box center [578, 423] width 16 height 16
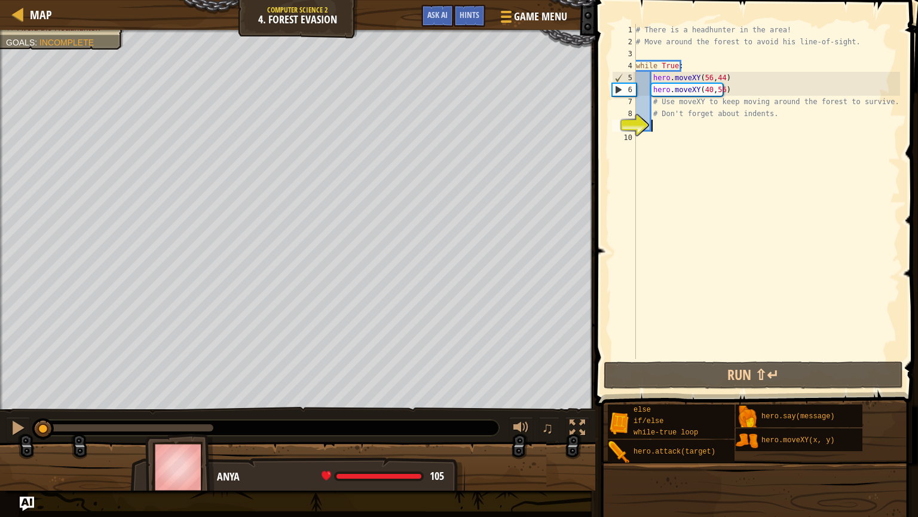
type textarea "hero.moveXY(56,44)"
drag, startPoint x: 705, startPoint y: 79, endPoint x: 686, endPoint y: 143, distance: 66.8
click at [686, 143] on div "# There is a headhunter in the area! # Move around the forest to avoid his line…" at bounding box center [767, 203] width 267 height 359
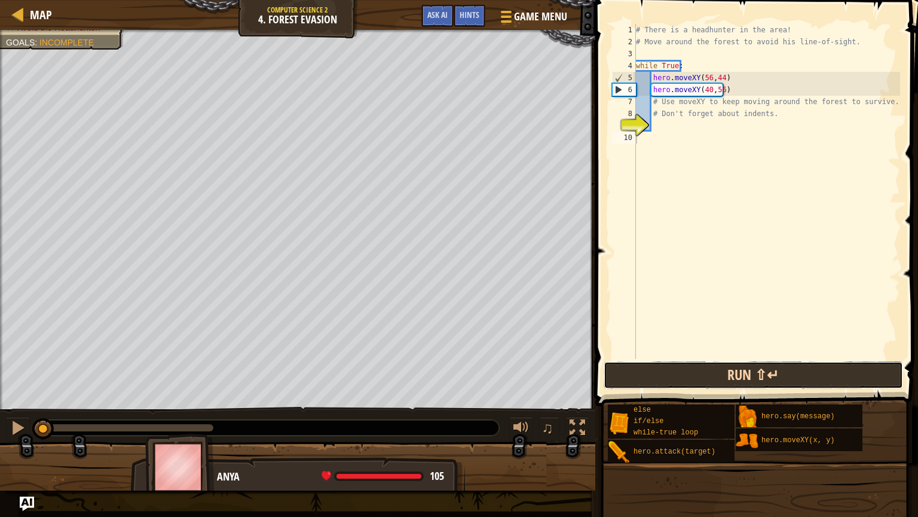
click at [884, 375] on button "Run ⇧↵" at bounding box center [754, 375] width 300 height 28
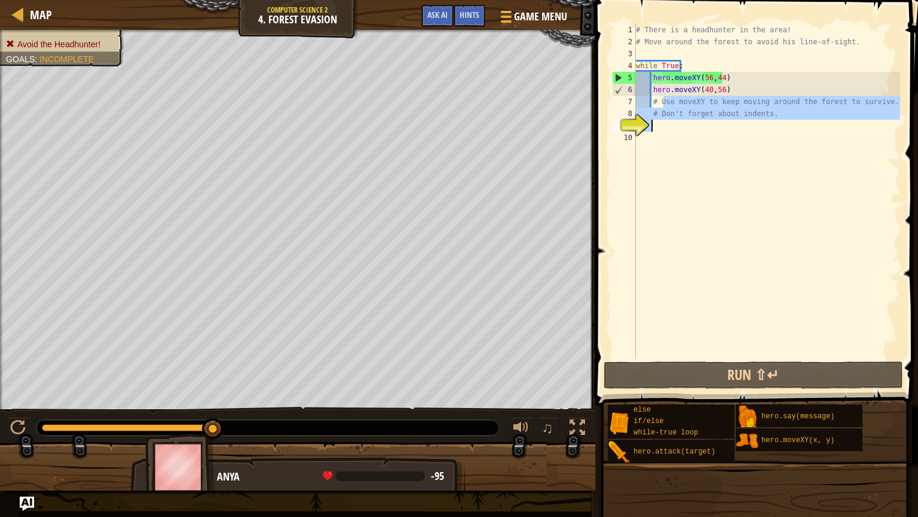
drag, startPoint x: 665, startPoint y: 103, endPoint x: 918, endPoint y: 120, distance: 252.9
click at [918, 120] on div "1 2 3 4 5 6 7 8 9 10 # There is a headhunter in the area! # Move around the for…" at bounding box center [755, 226] width 326 height 441
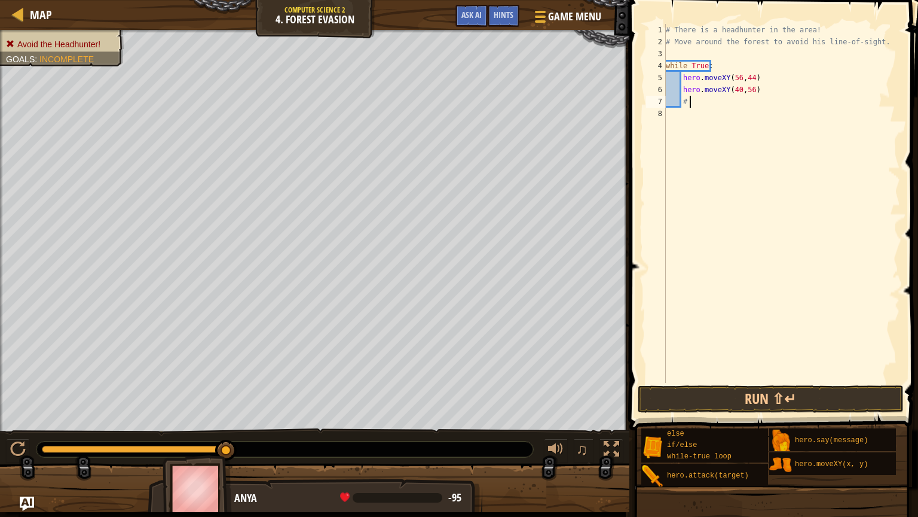
type textarea "#"
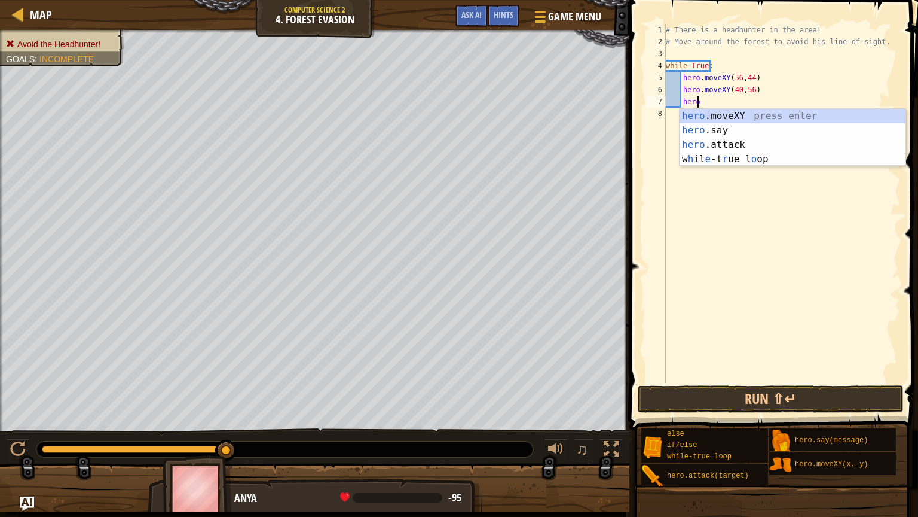
scroll to position [5, 2]
click at [746, 112] on div "hero .moveXY press enter hero .say press enter hero .attack press enter w h il …" at bounding box center [793, 152] width 226 height 86
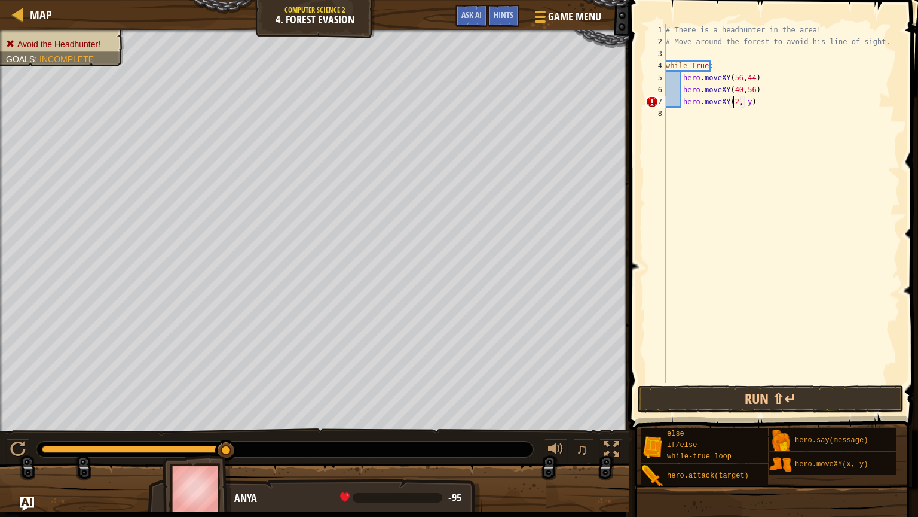
scroll to position [5, 5]
click at [748, 104] on div "# There is a headhunter in the area! # Move around the forest to avoid his line…" at bounding box center [782, 215] width 237 height 383
type textarea "hero.moveXY(24, 44)"
click at [677, 116] on div "# There is a headhunter in the area! # Move around the forest to avoid his line…" at bounding box center [782, 215] width 237 height 383
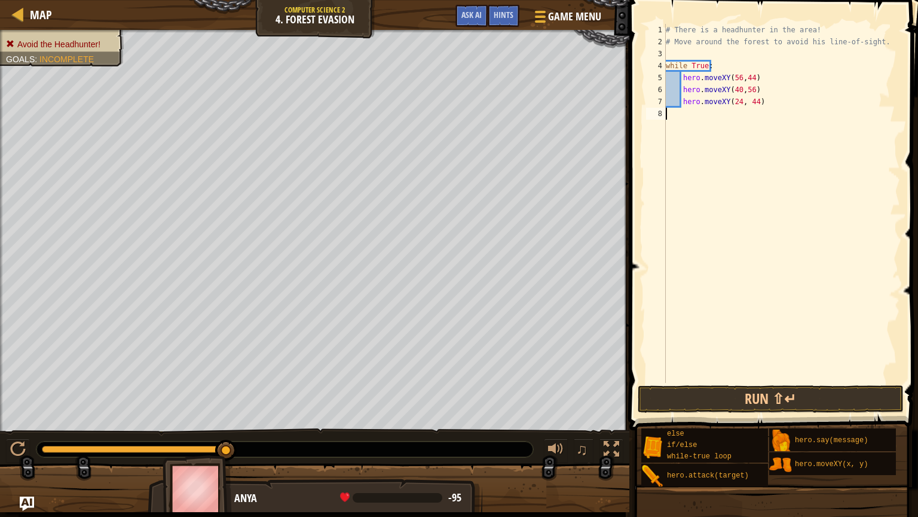
scroll to position [5, 0]
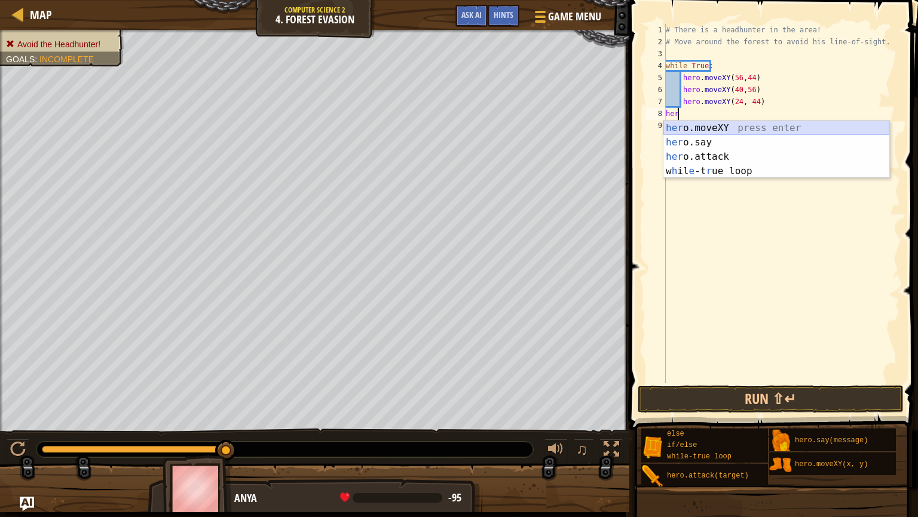
click at [722, 130] on div "her o.moveXY press enter her o.say press enter her o.attack press enter w h il …" at bounding box center [777, 164] width 226 height 86
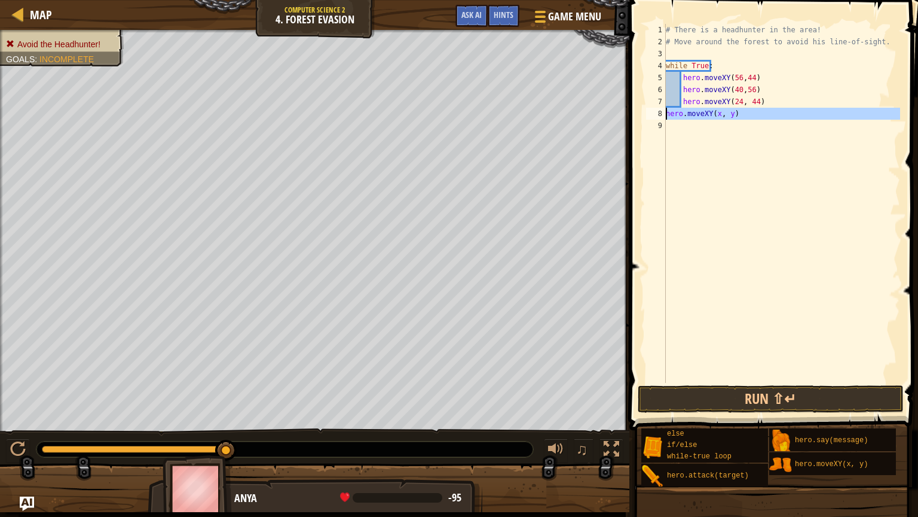
click at [665, 113] on div "8" at bounding box center [656, 114] width 20 height 12
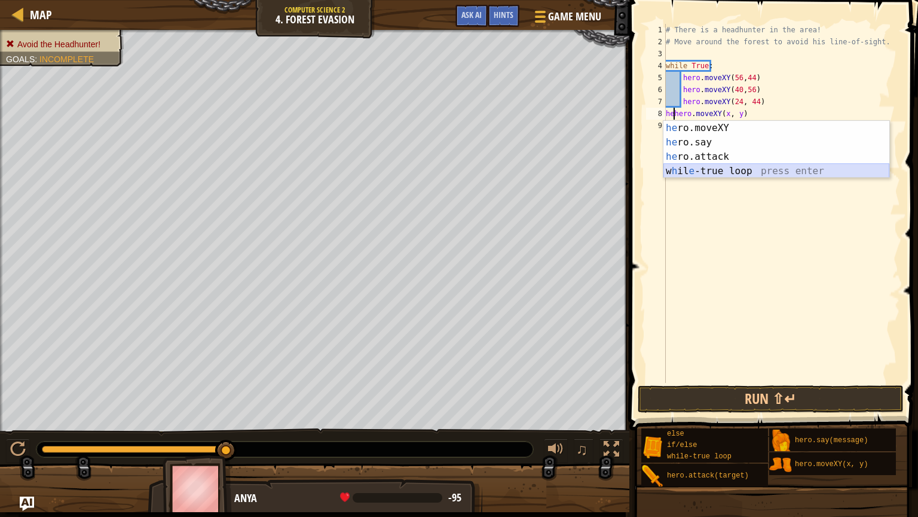
click at [709, 166] on div "he ro.moveXY press enter he ro.say press enter he ro.attack press enter w h il …" at bounding box center [777, 164] width 226 height 86
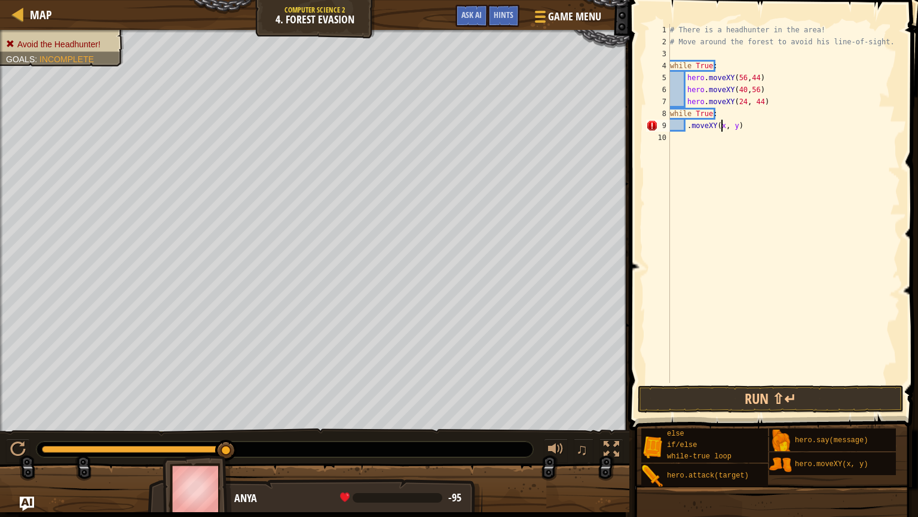
click at [722, 129] on div "# There is a headhunter in the area! # Move around the forest to avoid his line…" at bounding box center [784, 215] width 233 height 383
click at [735, 126] on div "# There is a headhunter in the area! # Move around the forest to avoid his line…" at bounding box center [784, 215] width 233 height 383
click at [736, 129] on div "# There is a headhunter in the area! # Move around the forest to avoid his line…" at bounding box center [784, 215] width 233 height 383
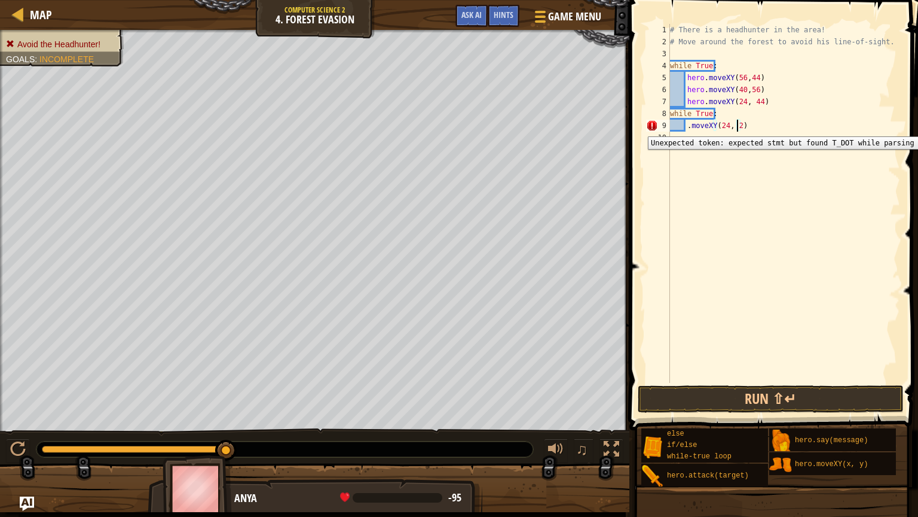
type textarea ".moveXY(24, 24)"
click at [724, 137] on div "# There is a headhunter in the area! # Move around the forest to avoid his line…" at bounding box center [784, 215] width 233 height 383
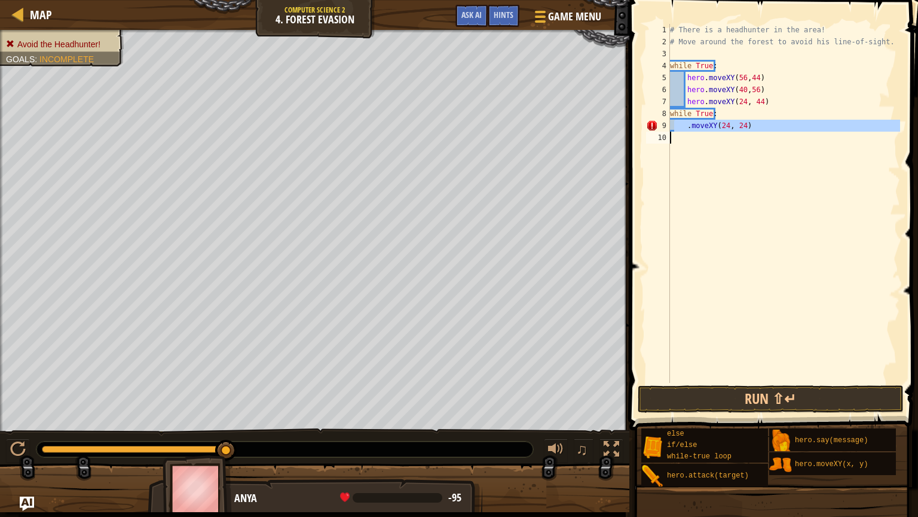
drag, startPoint x: 675, startPoint y: 126, endPoint x: 675, endPoint y: 154, distance: 28.1
click at [675, 154] on div "# There is a headhunter in the area! # Move around the forest to avoid his line…" at bounding box center [784, 215] width 233 height 383
type textarea ".moveXY(24, 24)"
click at [708, 133] on div "# There is a headhunter in the area! # Move around the forest to avoid his line…" at bounding box center [784, 203] width 233 height 359
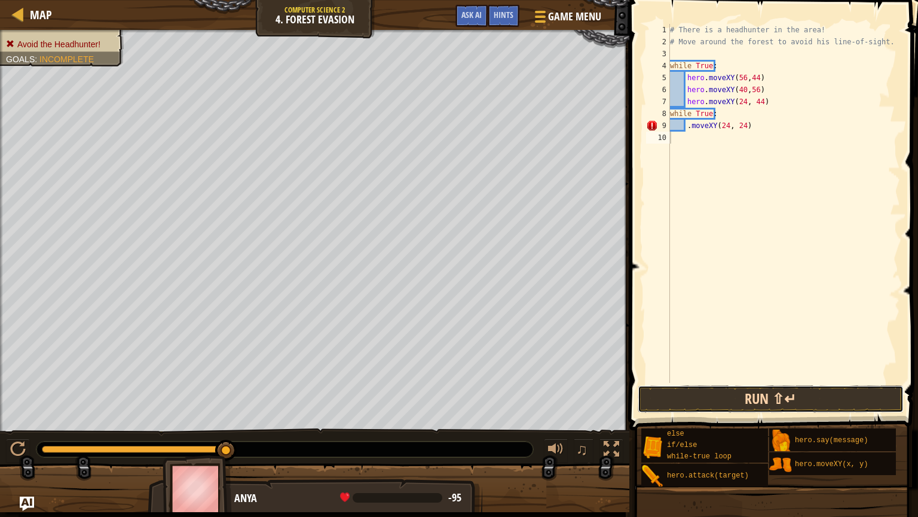
click at [806, 398] on button "Run ⇧↵" at bounding box center [771, 399] width 266 height 28
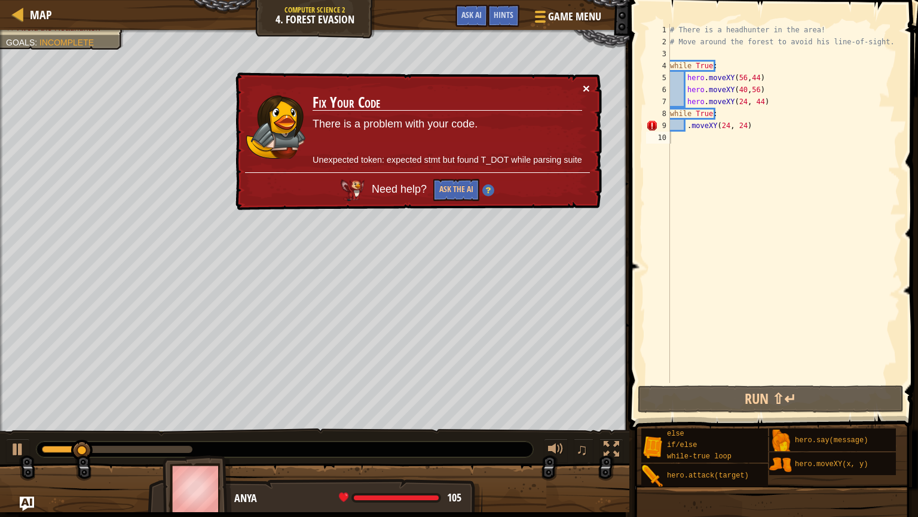
click at [587, 89] on button "×" at bounding box center [586, 88] width 7 height 13
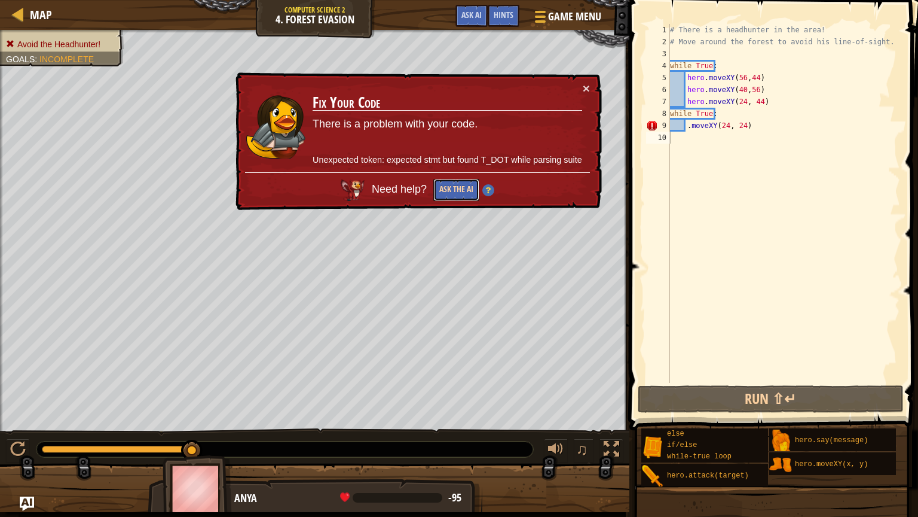
click at [460, 188] on button "Ask the AI" at bounding box center [456, 190] width 46 height 22
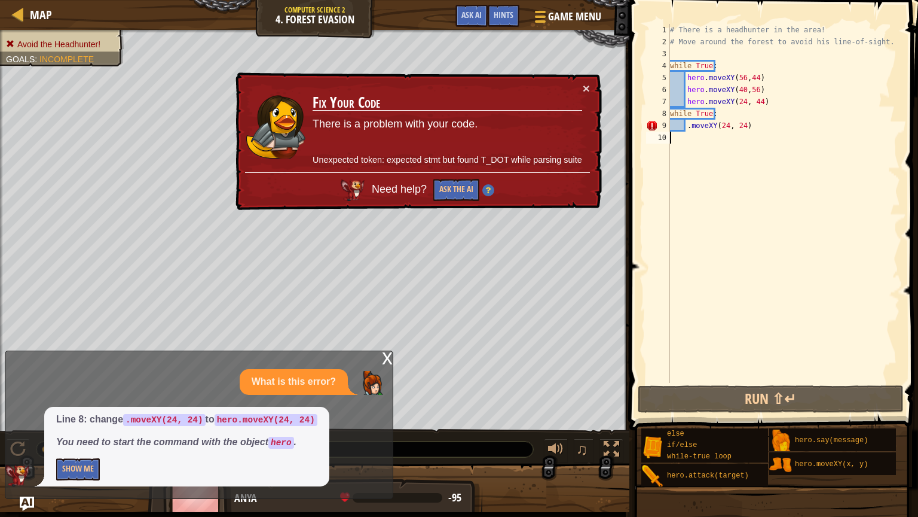
click at [686, 126] on div "# There is a headhunter in the area! # Move around the forest to avoid his line…" at bounding box center [784, 215] width 233 height 383
drag, startPoint x: 686, startPoint y: 126, endPoint x: 701, endPoint y: 155, distance: 32.1
click at [701, 155] on div "# There is a headhunter in the area! # Move around the forest to avoid his line…" at bounding box center [784, 215] width 233 height 383
type textarea ".moveXY(24, 24)"
click at [581, 84] on td "Fix Your Code There is a problem with your code. Unexpected token: expected stm…" at bounding box center [447, 127] width 271 height 91
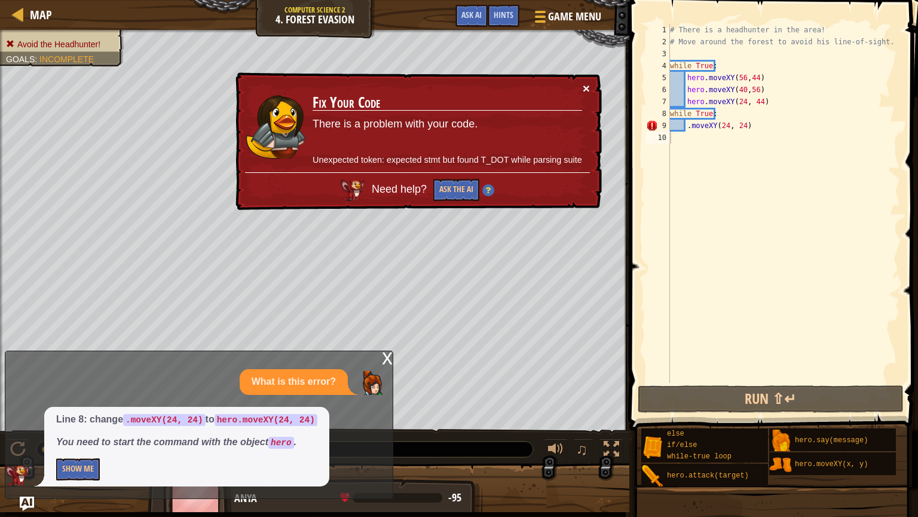
click at [584, 87] on button "×" at bounding box center [586, 88] width 7 height 13
click at [687, 125] on div "# There is a headhunter in the area! # Move around the forest to avoid his line…" at bounding box center [784, 215] width 233 height 383
click at [686, 125] on div "# There is a headhunter in the area! # Move around the forest to avoid his line…" at bounding box center [784, 215] width 233 height 383
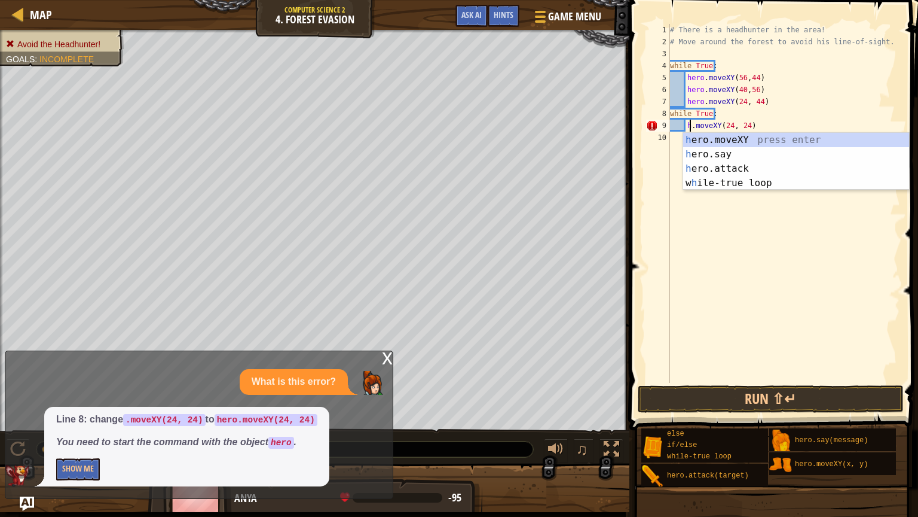
scroll to position [5, 2]
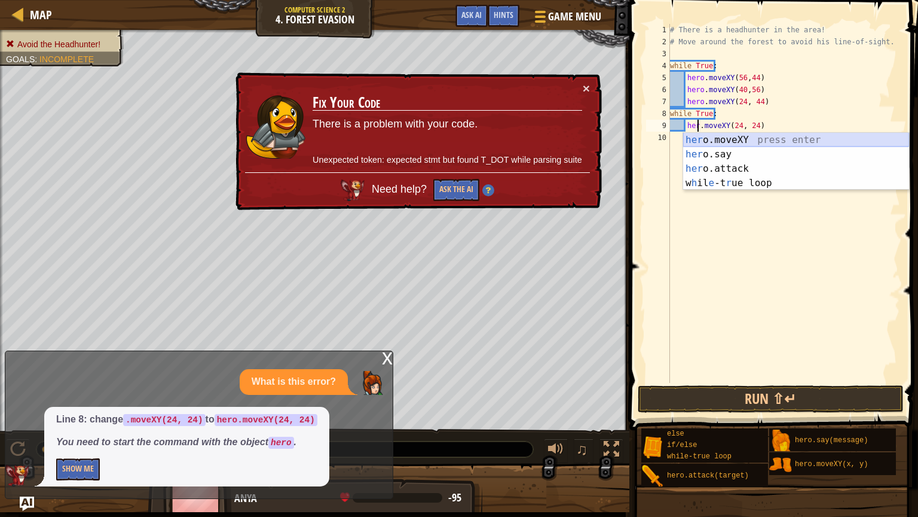
click at [739, 136] on div "her o.moveXY press enter her o.say press enter her o.attack press enter w h il …" at bounding box center [796, 176] width 226 height 86
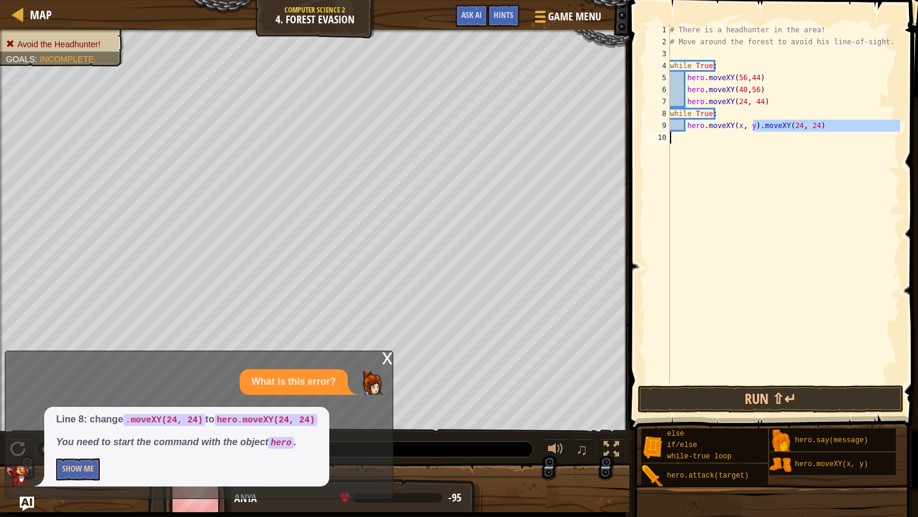
drag, startPoint x: 752, startPoint y: 127, endPoint x: 732, endPoint y: 136, distance: 22.5
click at [732, 136] on div "# There is a headhunter in the area! # Move around the forest to avoid his line…" at bounding box center [784, 215] width 233 height 383
type textarea "hero.moveXY(x, y).moveXY(24, 24)"
click at [732, 136] on div "# There is a headhunter in the area! # Move around the forest to avoid his line…" at bounding box center [784, 203] width 233 height 359
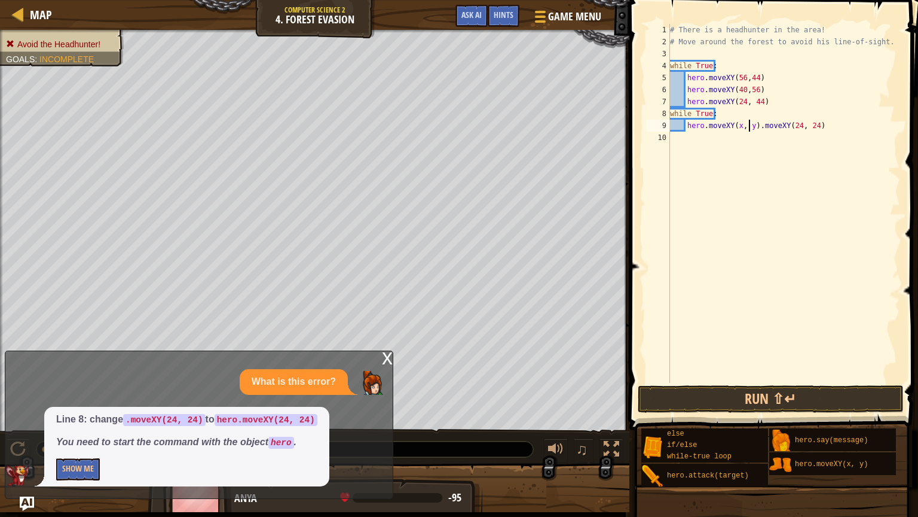
click at [750, 126] on div "# There is a headhunter in the area! # Move around the forest to avoid his line…" at bounding box center [784, 215] width 233 height 383
click at [705, 127] on div "# There is a headhunter in the area! # Move around the forest to avoid his line…" at bounding box center [784, 215] width 233 height 383
type textarea "hero.moveXY(24, 24)"
click at [750, 302] on div "# There is a headhunter in the area! # Move around the forest to avoid his line…" at bounding box center [784, 215] width 233 height 383
click at [605, 436] on div at bounding box center [612, 449] width 16 height 16
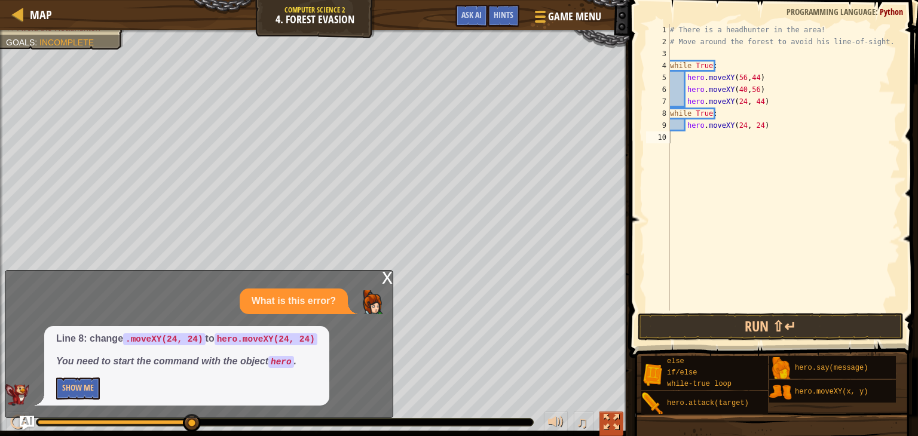
click at [614, 420] on div at bounding box center [612, 423] width 16 height 16
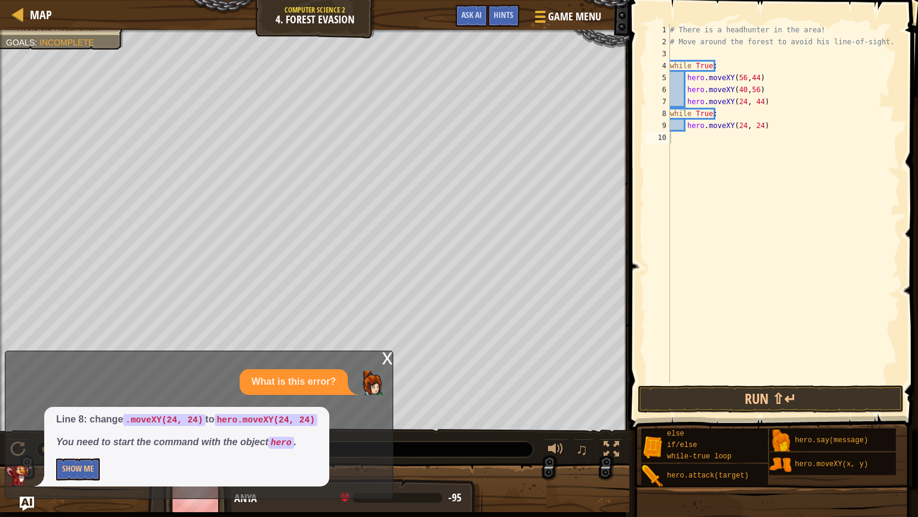
click at [389, 362] on div "x" at bounding box center [387, 357] width 11 height 12
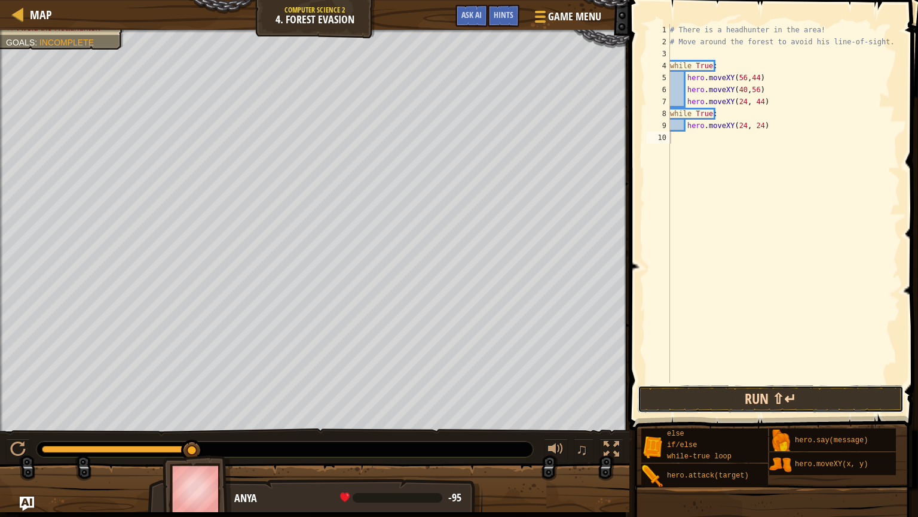
click at [722, 397] on button "Run ⇧↵" at bounding box center [771, 399] width 266 height 28
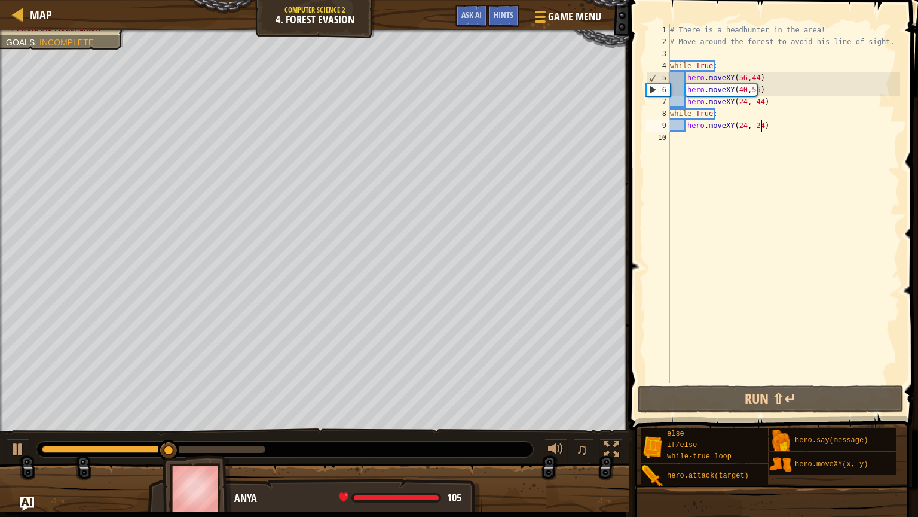
click at [799, 120] on div "# There is a headhunter in the area! # Move around the forest to avoid his line…" at bounding box center [784, 215] width 233 height 383
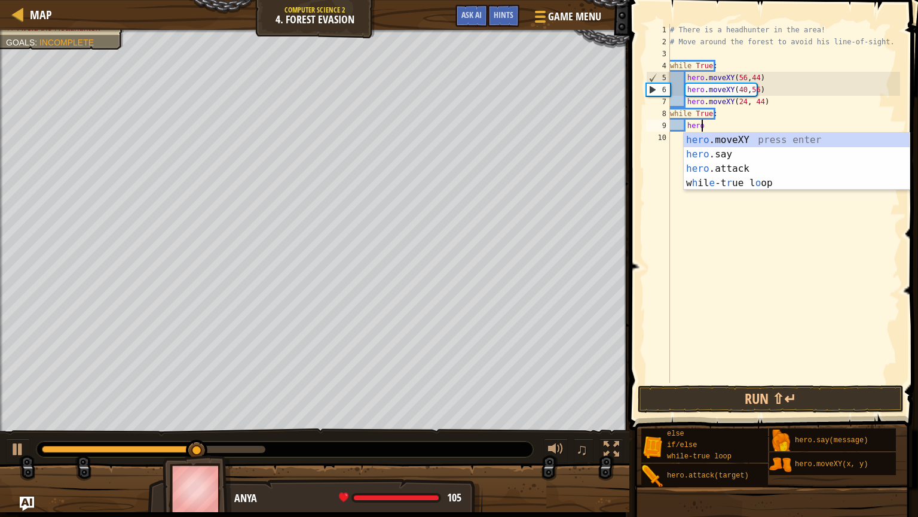
type textarea "h"
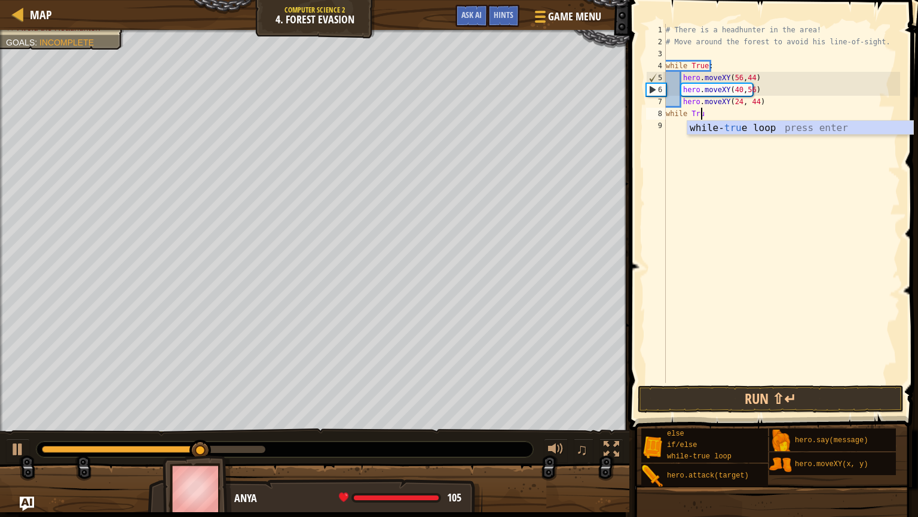
type textarea "w"
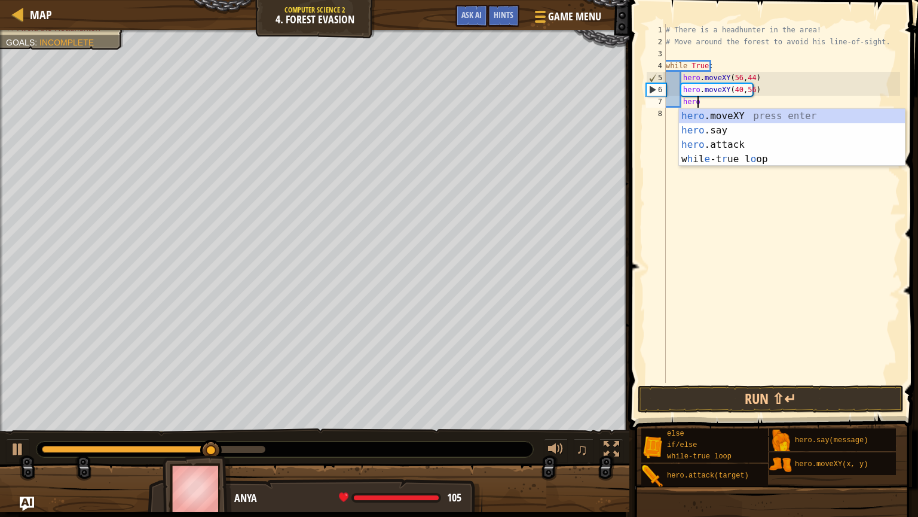
type textarea "h"
type textarea "hero.moveXY(40,56"
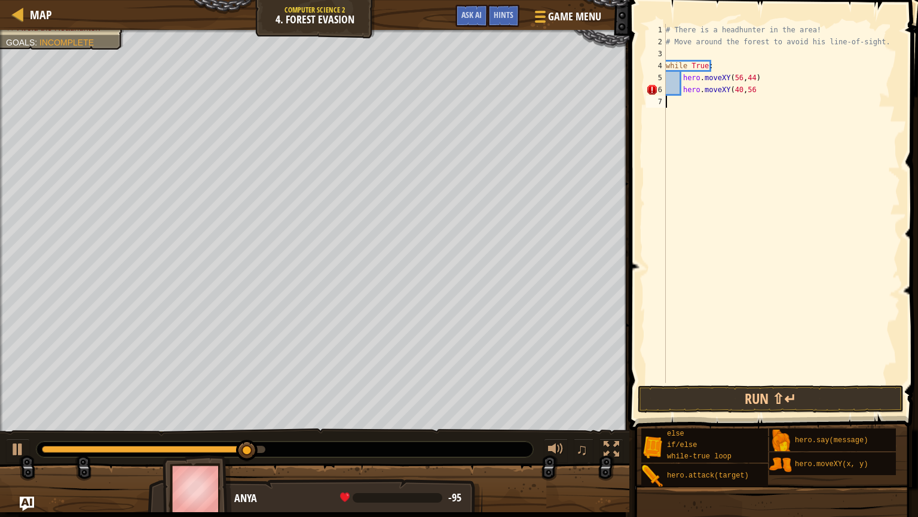
click at [835, 311] on div "# There is a headhunter in the area! # Move around the forest to avoid his line…" at bounding box center [782, 215] width 237 height 383
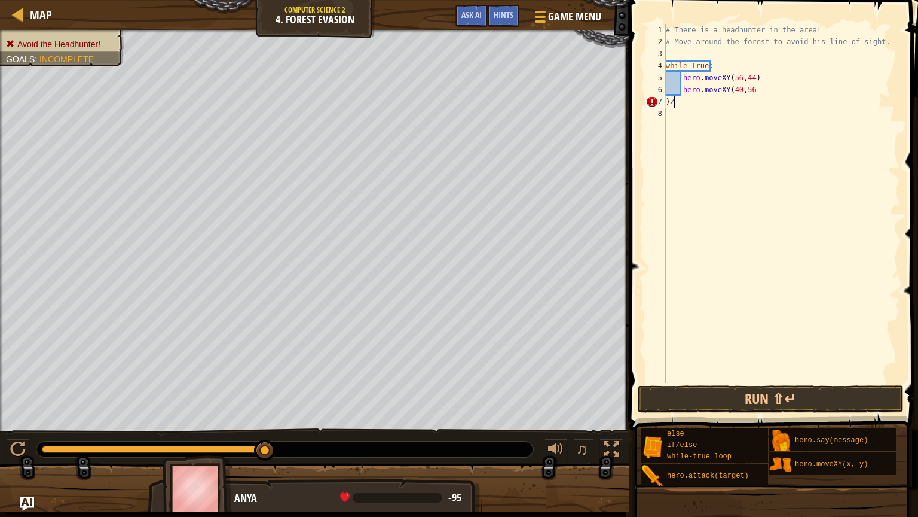
type textarea ")"
type textarea "hero.moveXY(40,56)"
click at [886, 399] on button "Run ⇧↵" at bounding box center [771, 399] width 266 height 28
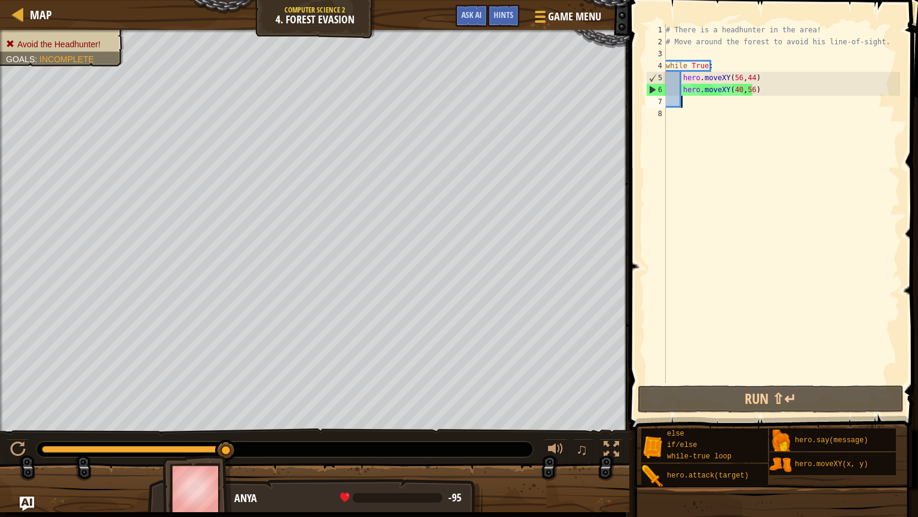
click at [734, 103] on div "# There is a headhunter in the area! # Move around the forest to avoid his line…" at bounding box center [782, 215] width 237 height 383
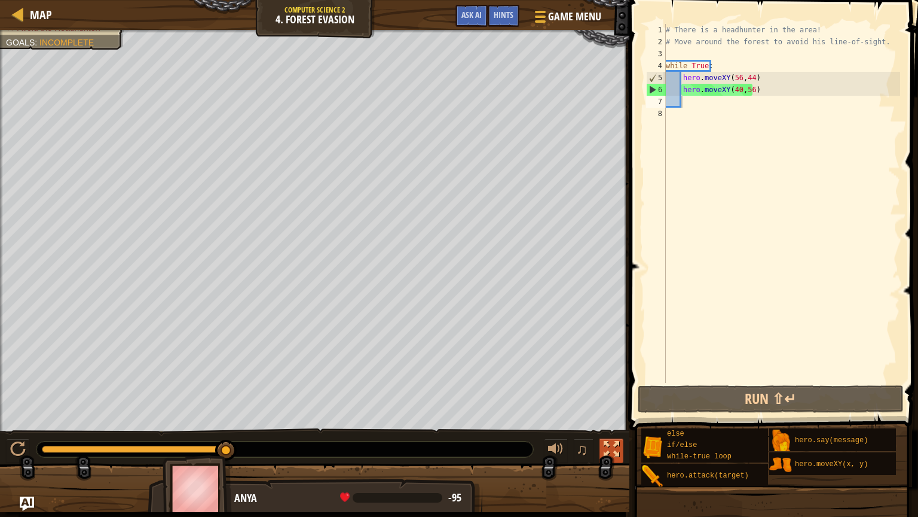
click at [609, 436] on div at bounding box center [612, 449] width 16 height 16
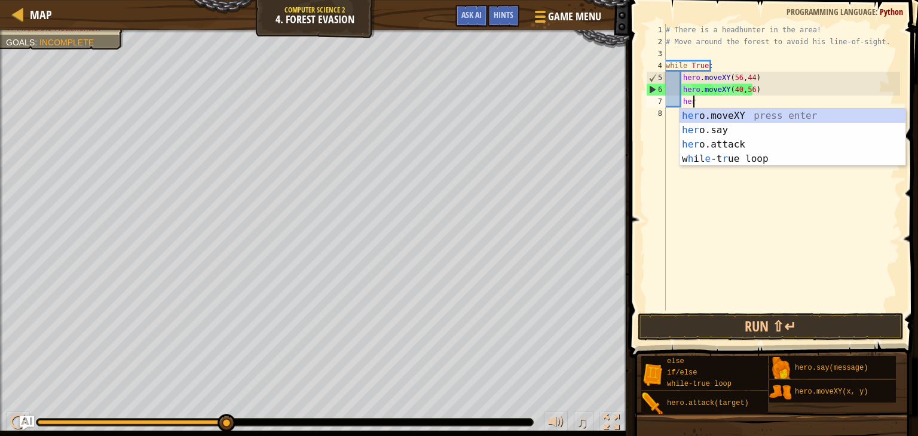
scroll to position [5, 2]
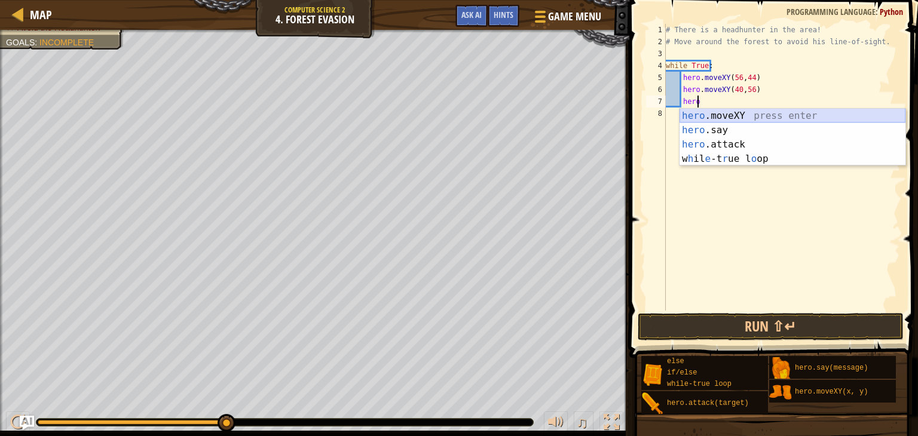
click at [872, 118] on div "hero .moveXY press enter hero .say press enter hero .attack press enter w h il …" at bounding box center [793, 152] width 226 height 86
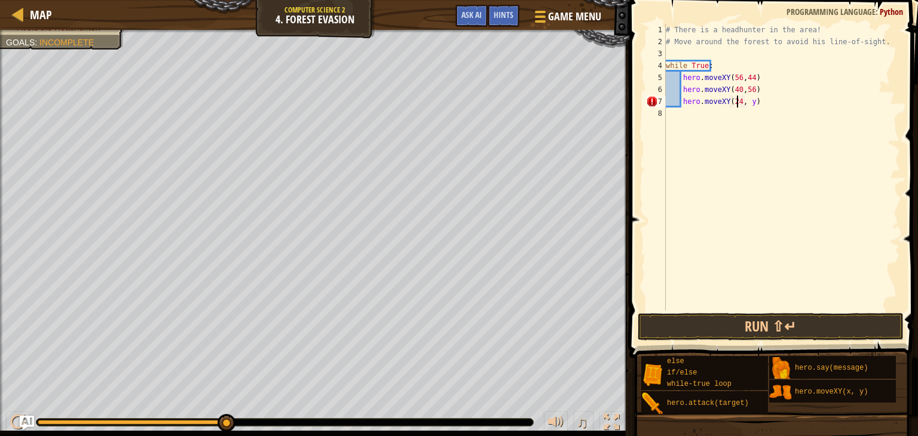
scroll to position [5, 5]
click at [750, 105] on div "# There is a headhunter in the area! # Move around the forest to avoid his line…" at bounding box center [782, 179] width 237 height 311
click at [741, 103] on div "# There is a headhunter in the area! # Move around the forest to avoid his line…" at bounding box center [782, 179] width 237 height 311
drag, startPoint x: 741, startPoint y: 103, endPoint x: 778, endPoint y: 99, distance: 37.4
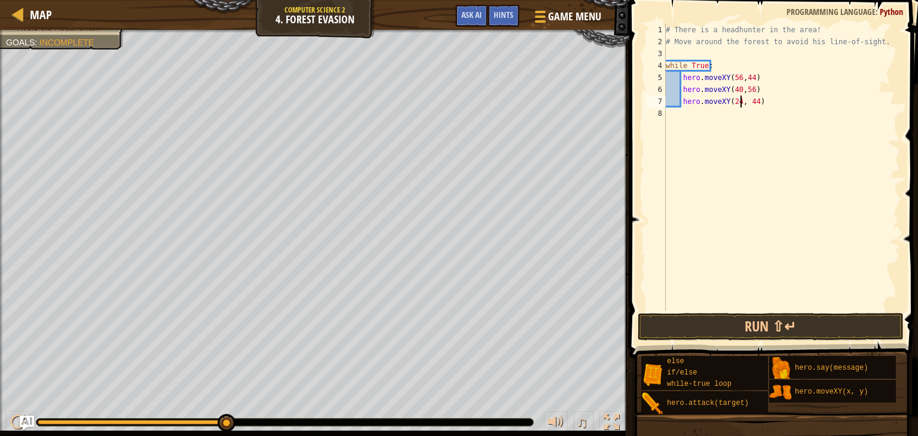
click at [753, 102] on div "# There is a headhunter in the area! # Move around the forest to avoid his line…" at bounding box center [782, 179] width 237 height 311
click at [744, 100] on div "# There is a headhunter in the area! # Move around the forest to avoid his line…" at bounding box center [782, 167] width 237 height 287
type textarea "hero.moveXY(24,44)"
click at [756, 309] on div "# There is a headhunter in the area! # Move around the forest to avoid his line…" at bounding box center [782, 179] width 237 height 311
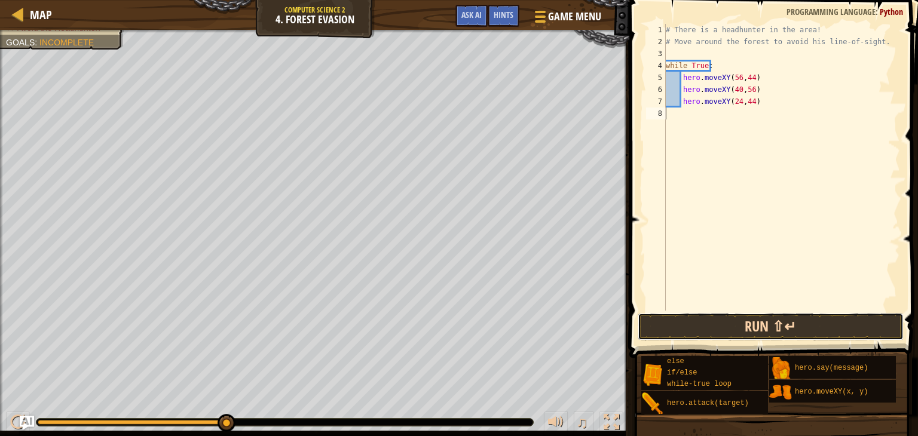
click at [752, 318] on button "Run ⇧↵" at bounding box center [771, 327] width 266 height 28
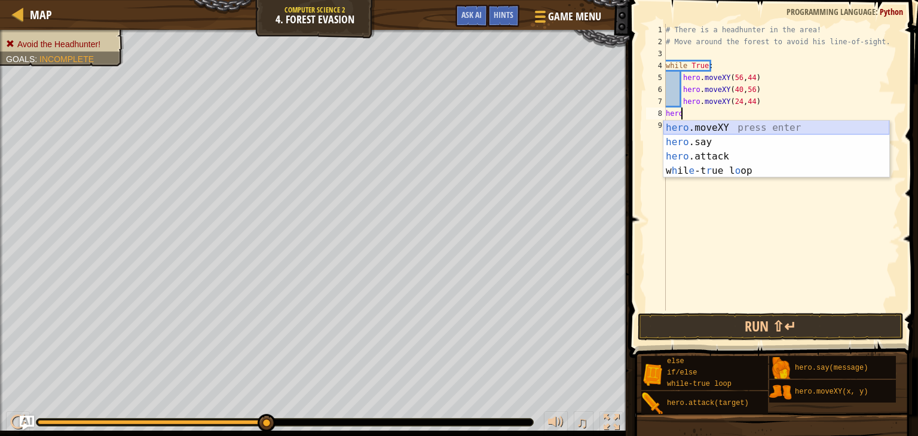
click at [734, 131] on div "hero .moveXY press enter hero .say press enter hero .attack press enter w h il …" at bounding box center [777, 164] width 226 height 86
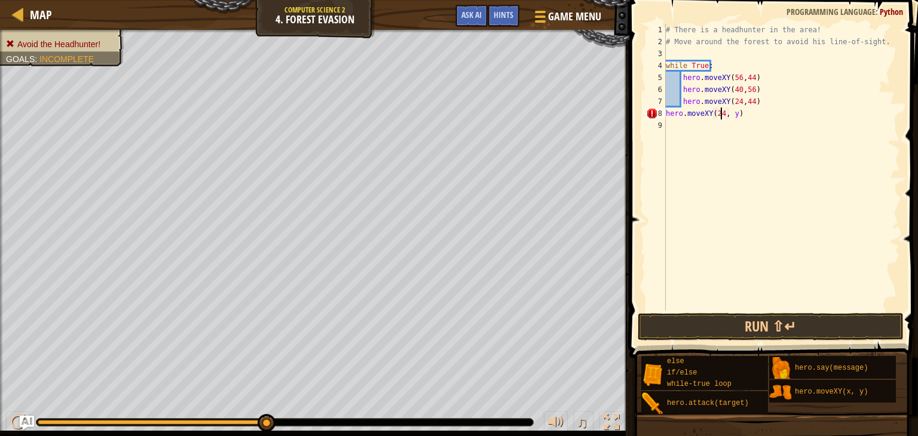
scroll to position [5, 4]
click at [734, 116] on div "# There is a headhunter in the area! # Move around the forest to avoid his line…" at bounding box center [782, 179] width 237 height 311
type textarea "hero.moveXY(24, 24)"
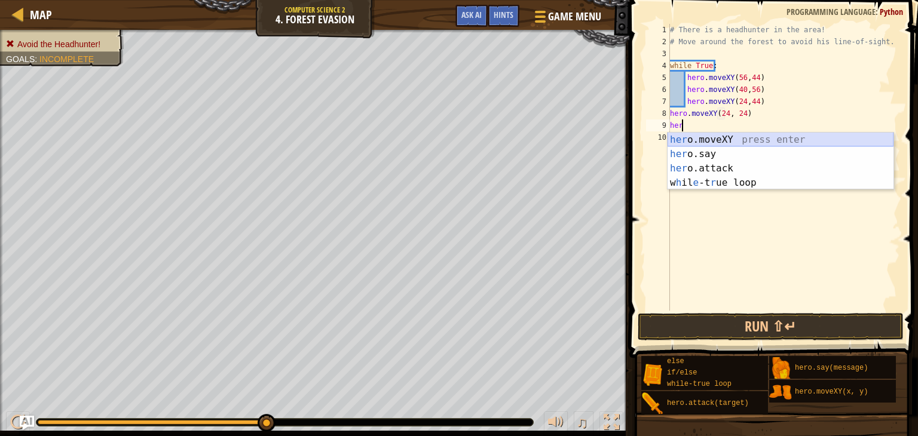
click at [745, 141] on div "her o.moveXY press enter her o.say press enter her o.attack press enter w h il …" at bounding box center [781, 176] width 226 height 86
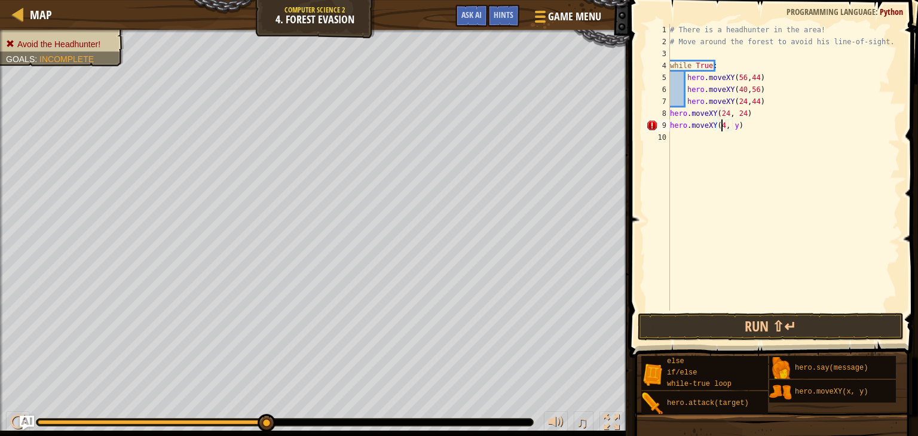
scroll to position [5, 4]
click at [734, 129] on div "# There is a headhunter in the area! # Move around the forest to avoid his line…" at bounding box center [784, 179] width 233 height 311
click at [736, 125] on div "# There is a headhunter in the area! # Move around the forest to avoid his line…" at bounding box center [784, 179] width 233 height 311
type textarea "hero.moveXY(40, 12)"
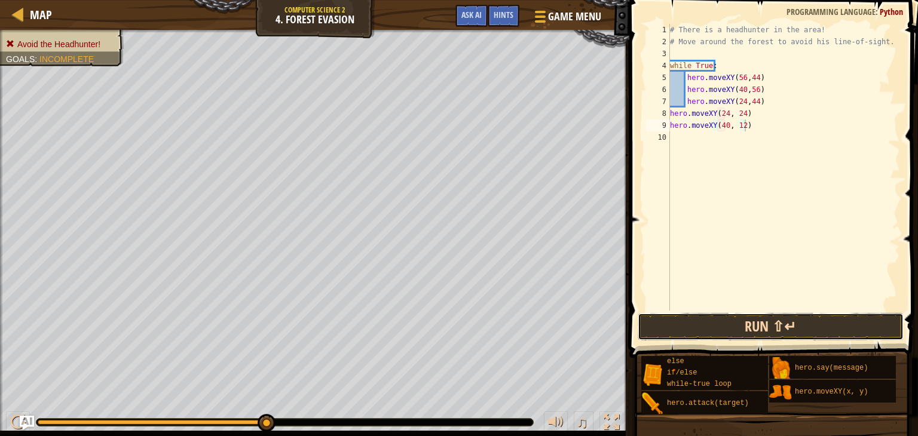
click at [740, 318] on button "Run ⇧↵" at bounding box center [771, 327] width 266 height 28
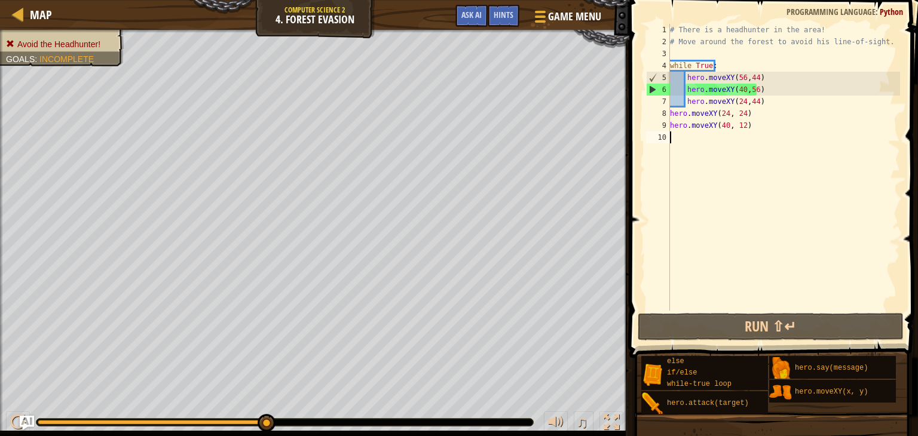
click at [799, 139] on div "# There is a headhunter in the area! # Move around the forest to avoid his line…" at bounding box center [784, 179] width 233 height 311
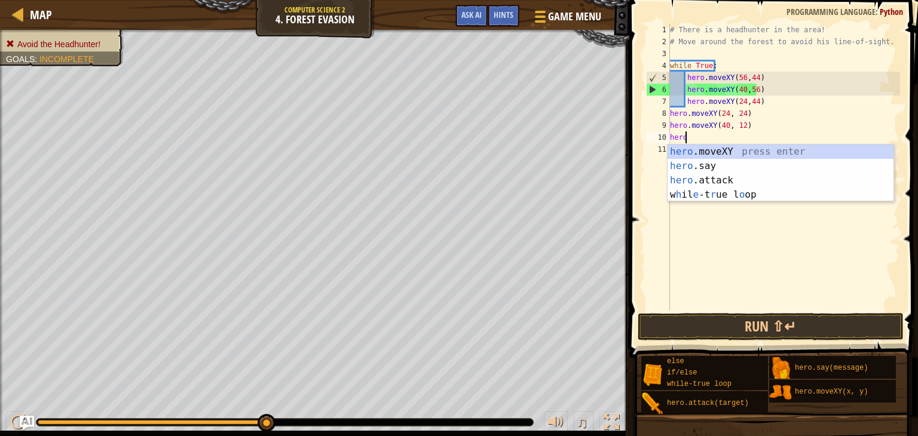
scroll to position [5, 0]
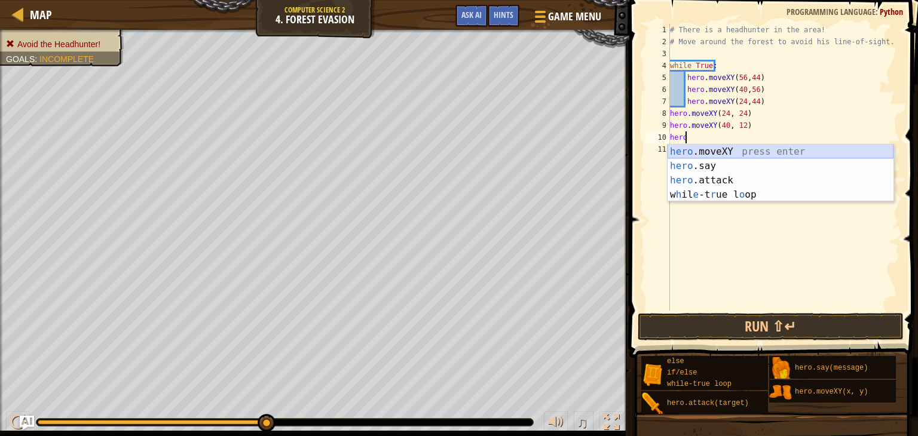
click at [790, 154] on div "hero .moveXY press enter hero .say press enter hero .attack press enter w h il …" at bounding box center [781, 188] width 226 height 86
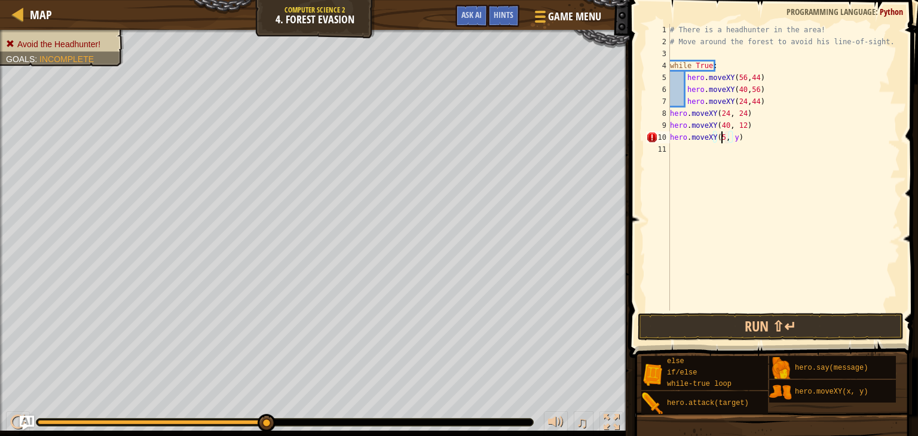
scroll to position [5, 4]
click at [735, 142] on div "# There is a headhunter in the area! # Move around the forest to avoid his line…" at bounding box center [784, 179] width 233 height 311
drag, startPoint x: 734, startPoint y: 142, endPoint x: 740, endPoint y: 139, distance: 6.7
click at [740, 139] on div "# There is a headhunter in the area! # Move around the forest to avoid his line…" at bounding box center [784, 179] width 233 height 311
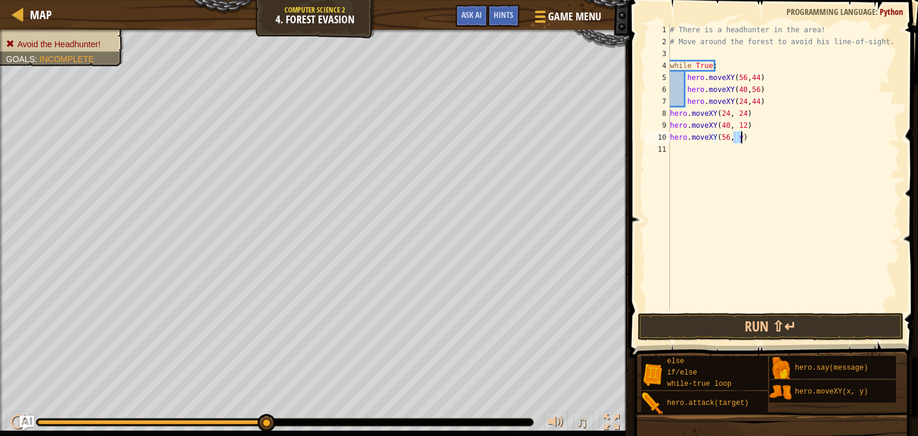
click at [737, 139] on div "# There is a headhunter in the area! # Move around the forest to avoid his line…" at bounding box center [784, 167] width 233 height 287
type textarea "hero.moveXY(56, 24)"
click at [816, 326] on button "Run ⇧↵" at bounding box center [771, 327] width 266 height 28
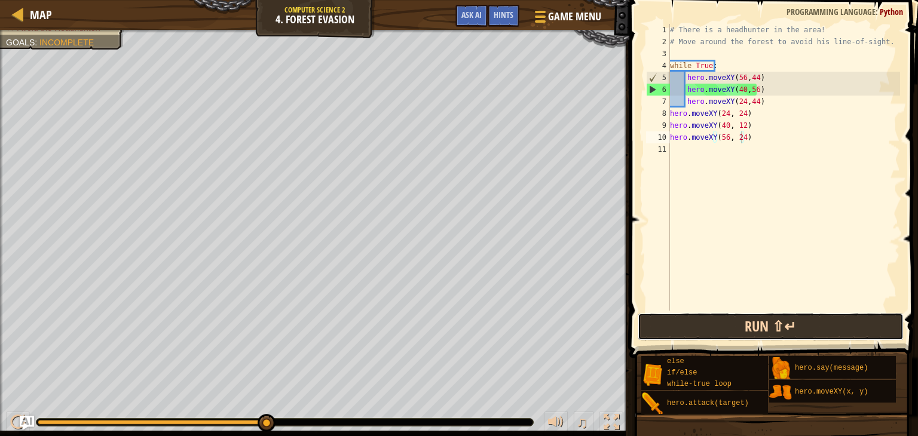
click at [711, 319] on button "Run ⇧↵" at bounding box center [771, 327] width 266 height 28
